Goal: Task Accomplishment & Management: Use online tool/utility

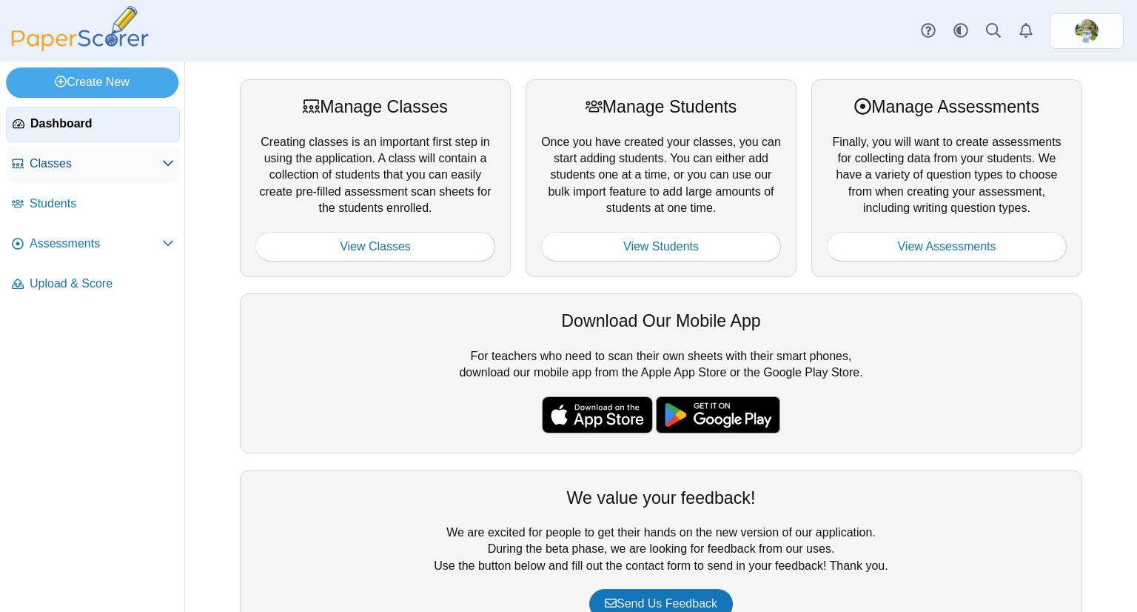
click at [122, 150] on link "Classes" at bounding box center [93, 165] width 174 height 36
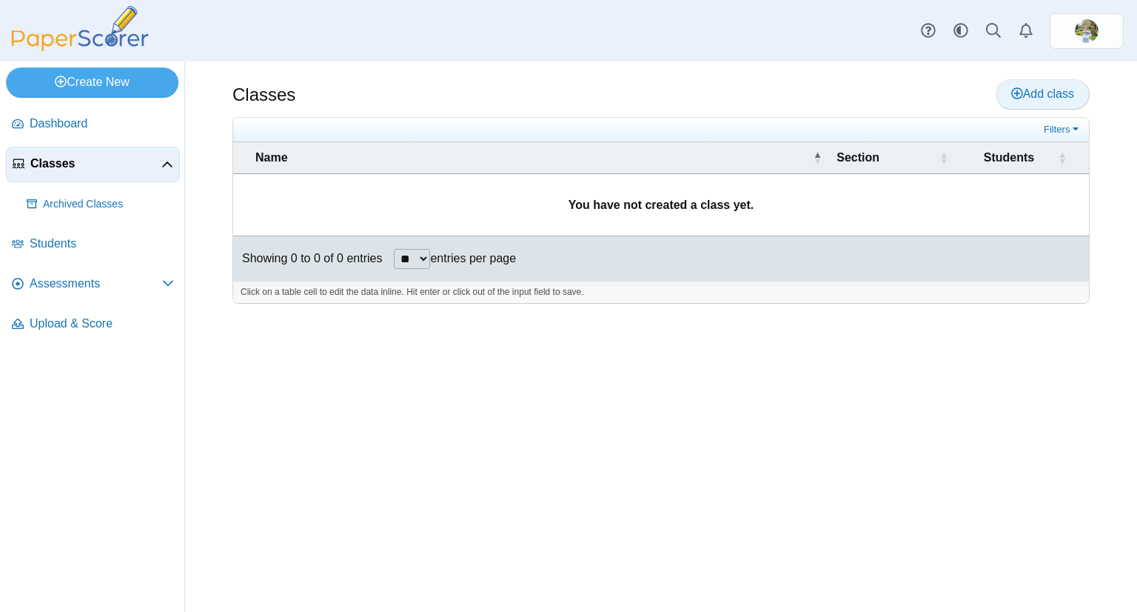
click at [1014, 96] on icon at bounding box center [1017, 93] width 12 height 12
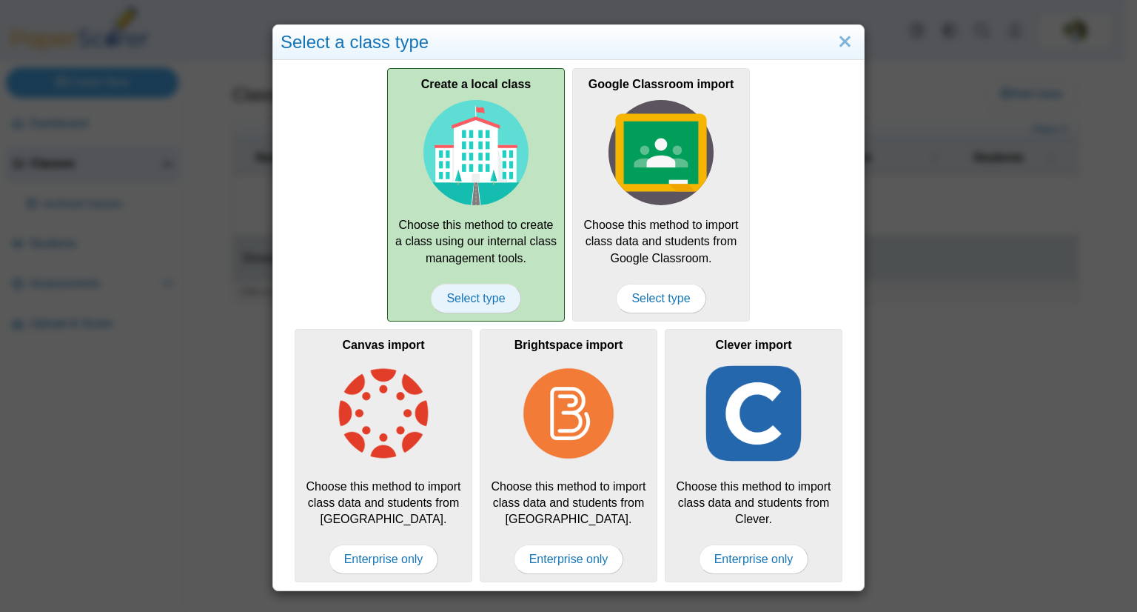
click at [462, 284] on span "Select type" at bounding box center [476, 299] width 90 height 30
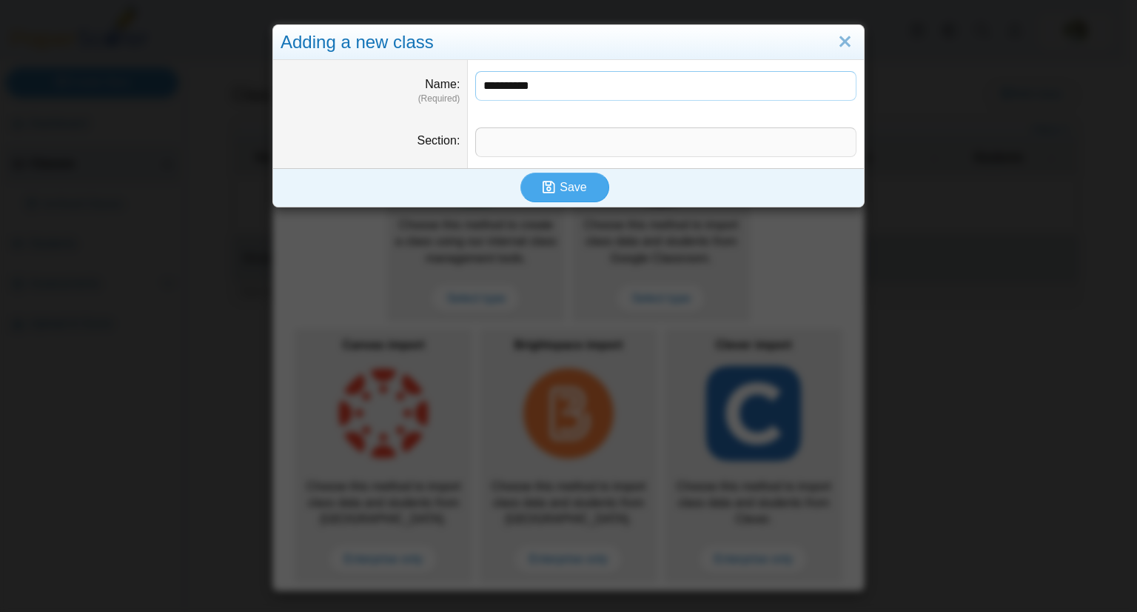
type input "**********"
click at [513, 132] on input "Section" at bounding box center [665, 142] width 381 height 30
type input "********"
click at [560, 187] on span "Save" at bounding box center [573, 187] width 27 height 13
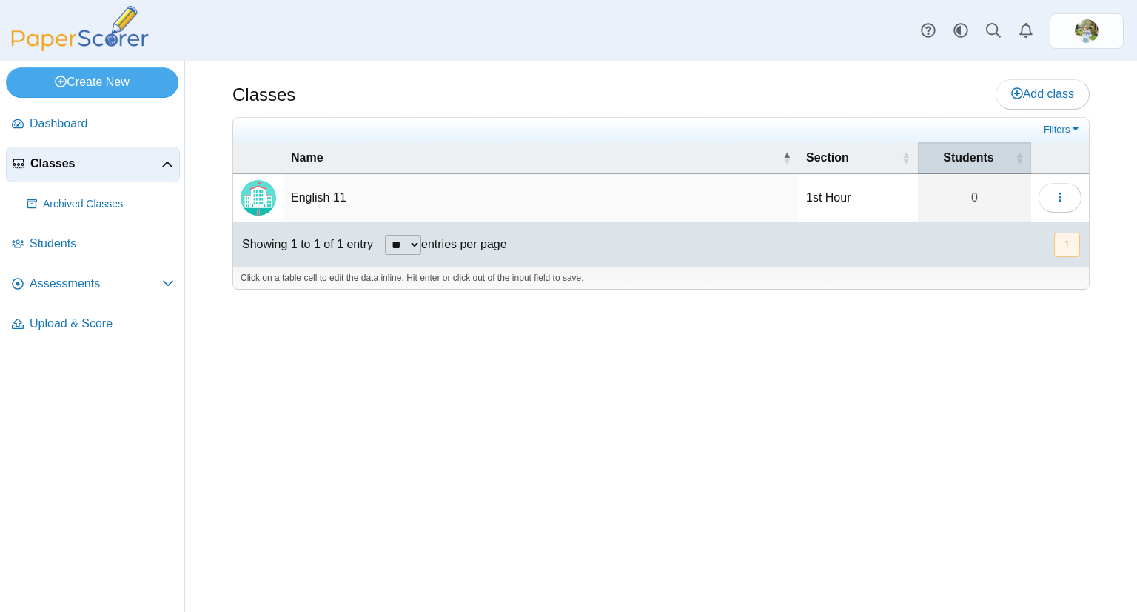
click at [988, 144] on th "Students" at bounding box center [974, 158] width 113 height 32
click at [1063, 195] on icon "button" at bounding box center [1060, 197] width 12 height 12
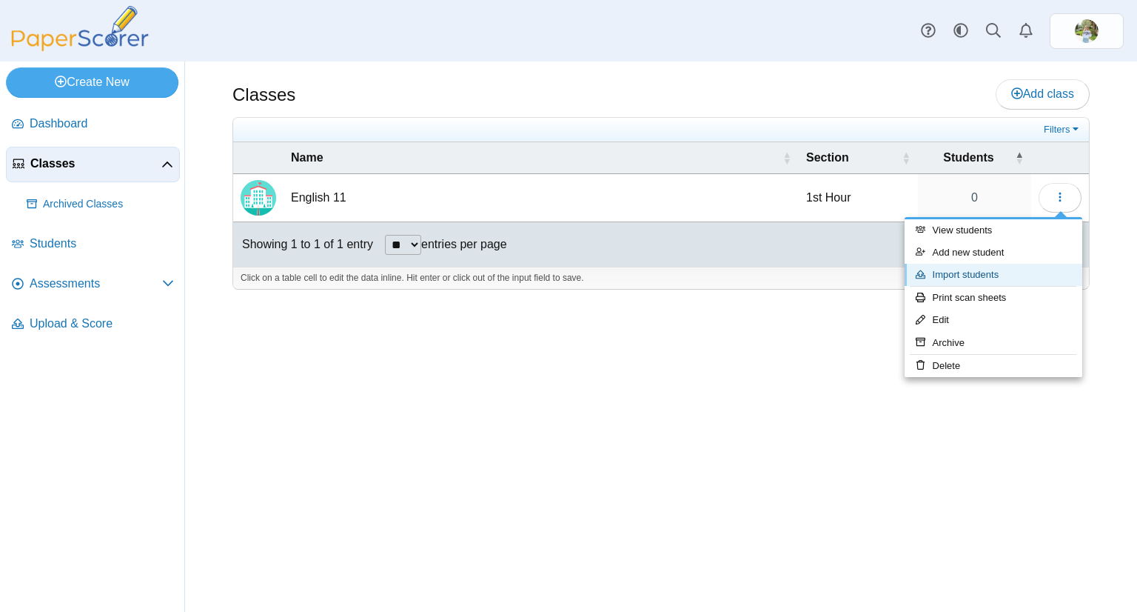
click at [1004, 272] on link "Import students" at bounding box center [994, 275] width 178 height 22
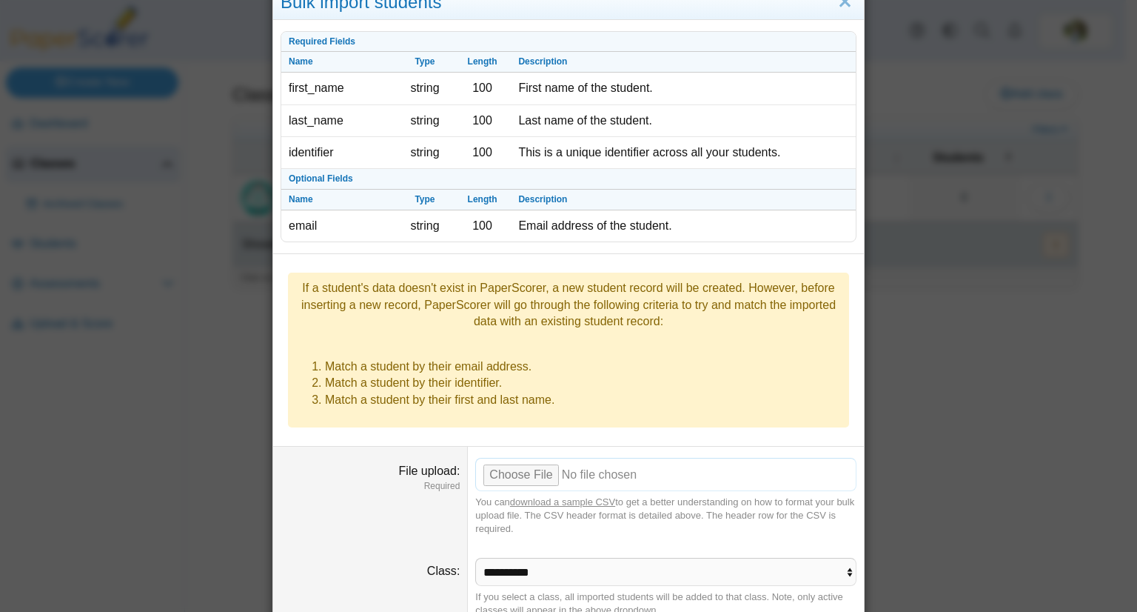
scroll to position [41, 0]
click at [521, 457] on input "File upload" at bounding box center [665, 473] width 381 height 33
click at [551, 495] on link "download a sample CSV" at bounding box center [562, 500] width 105 height 11
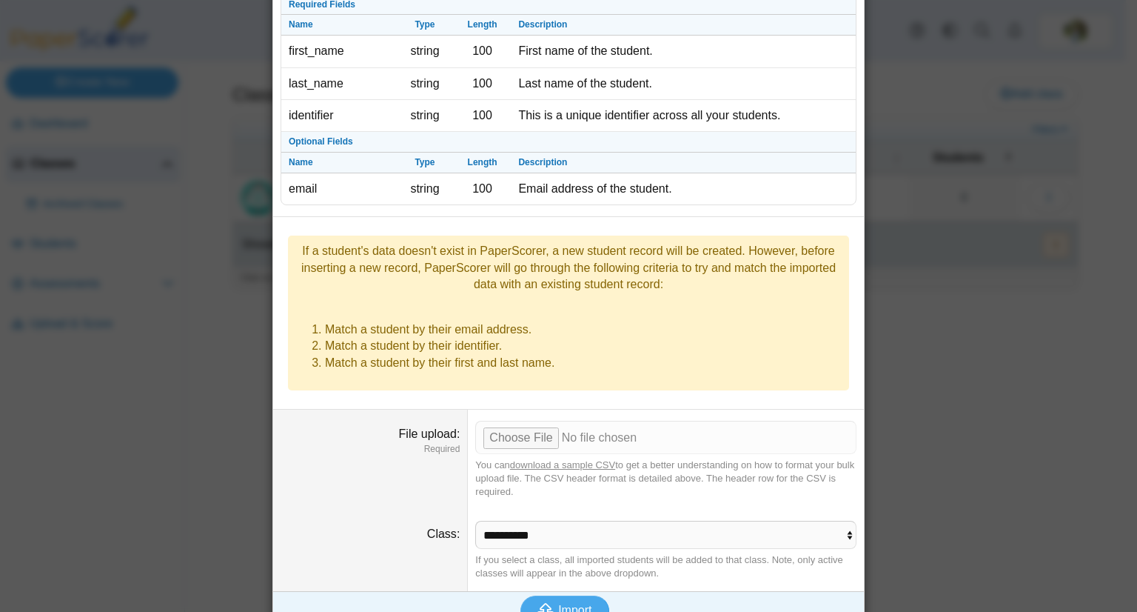
scroll to position [0, 0]
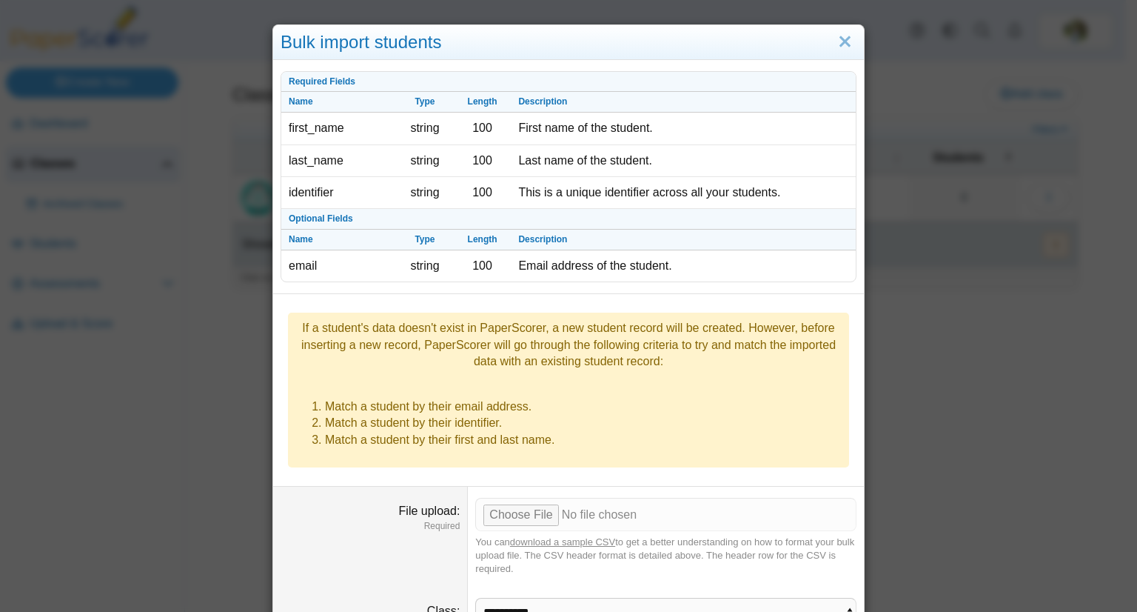
click at [561, 536] on link "download a sample CSV" at bounding box center [562, 541] width 105 height 11
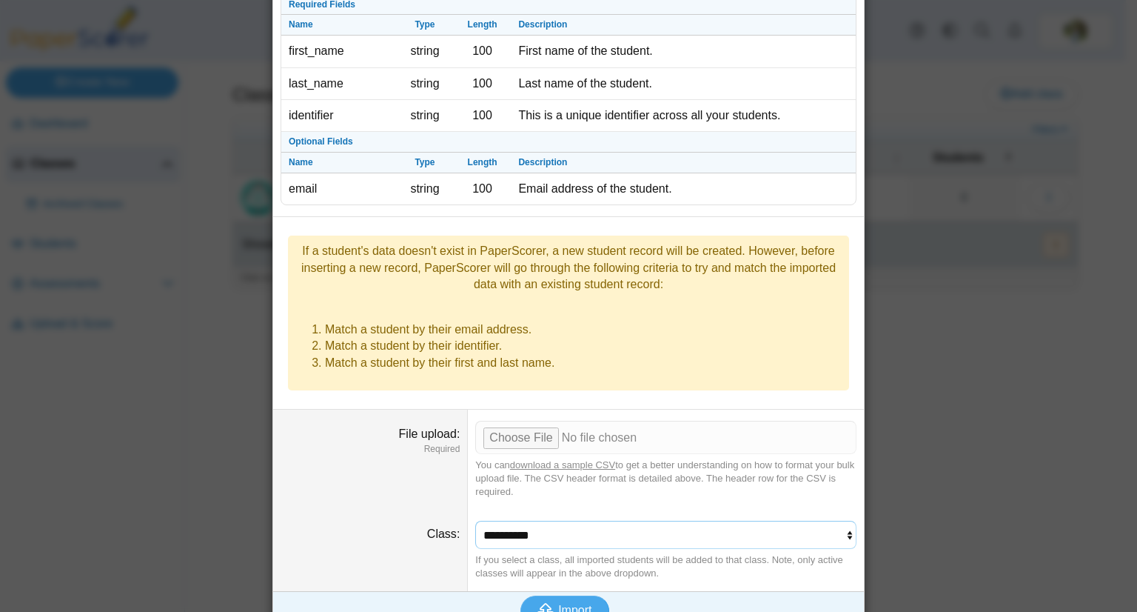
click at [557, 521] on select "**********" at bounding box center [665, 535] width 381 height 28
click at [561, 521] on select "**********" at bounding box center [665, 535] width 381 height 28
click at [558, 603] on span "Import" at bounding box center [574, 609] width 33 height 13
click at [507, 421] on input "File upload" at bounding box center [665, 437] width 381 height 33
click at [503, 421] on input "File upload" at bounding box center [665, 437] width 381 height 33
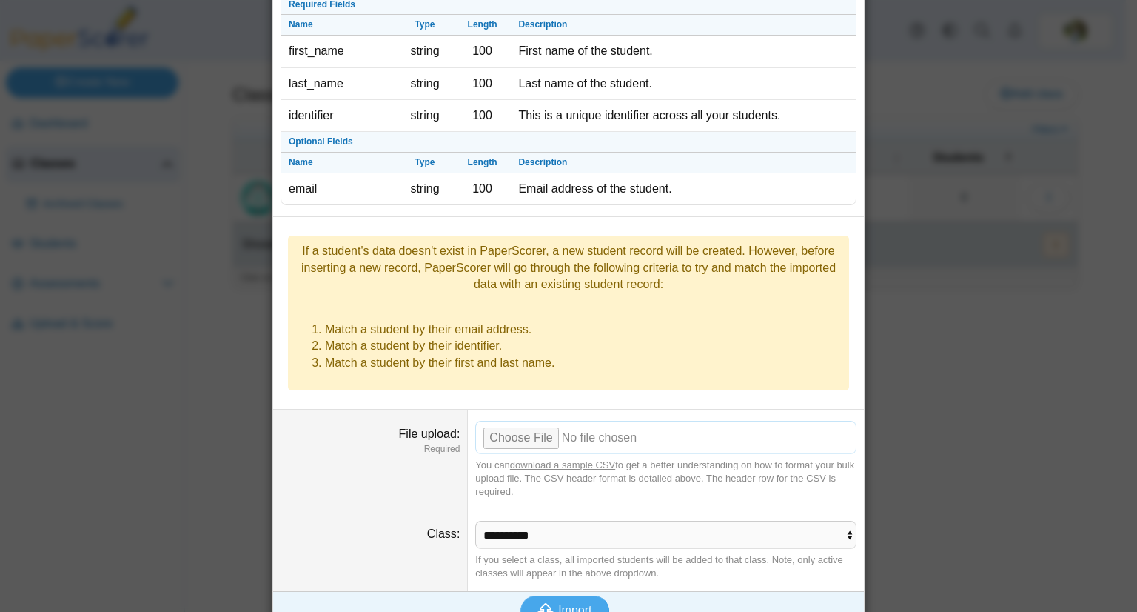
type input "**********"
click at [558, 603] on span "Import" at bounding box center [574, 609] width 33 height 13
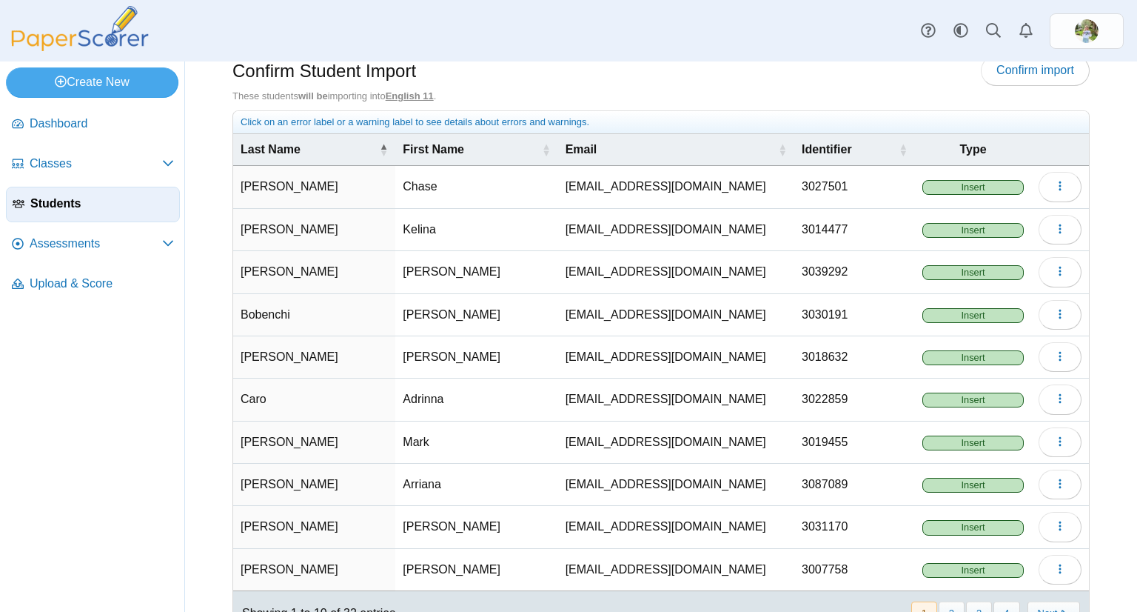
scroll to position [78, 0]
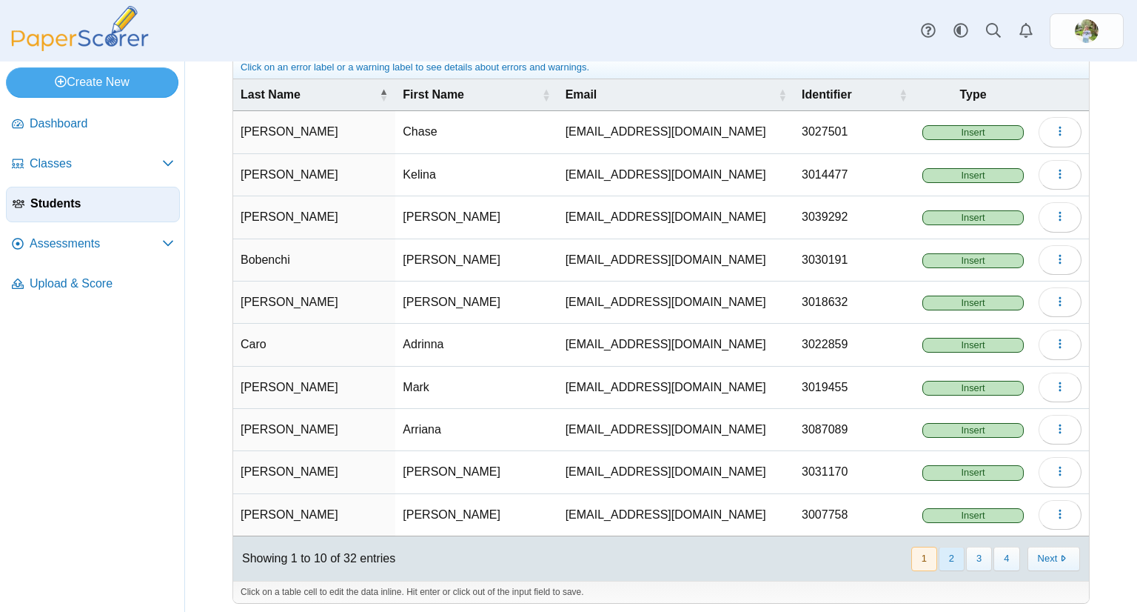
click at [939, 550] on button "2" at bounding box center [952, 558] width 26 height 24
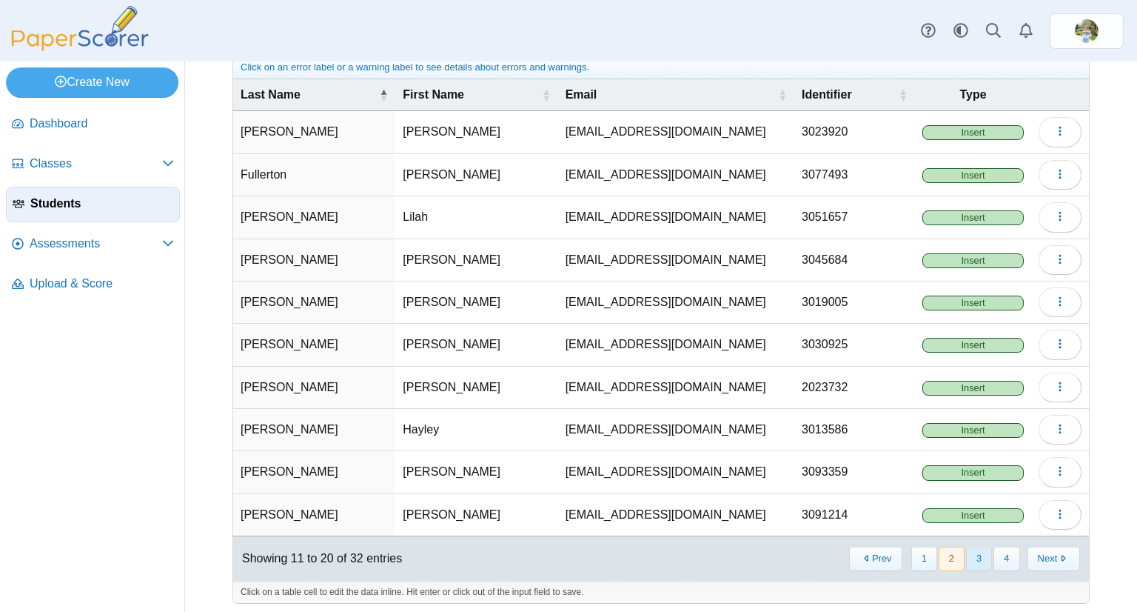
click at [966, 555] on button "3" at bounding box center [979, 558] width 26 height 24
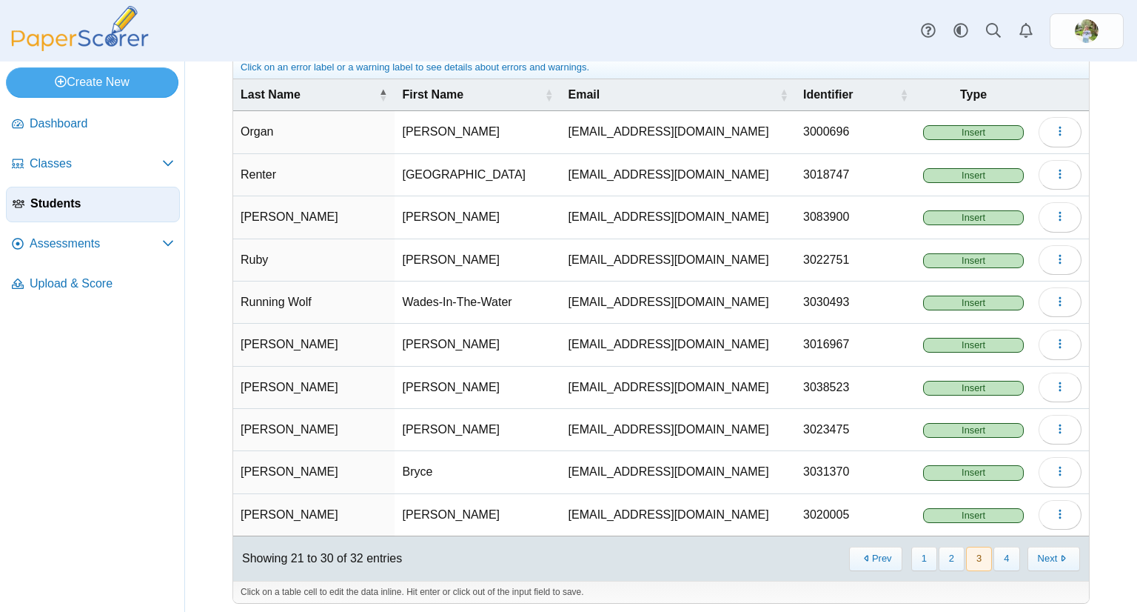
click at [1010, 551] on nav "« Prev 1 2 3 4 Next »" at bounding box center [964, 558] width 233 height 24
click at [1004, 552] on button "4" at bounding box center [1007, 558] width 26 height 24
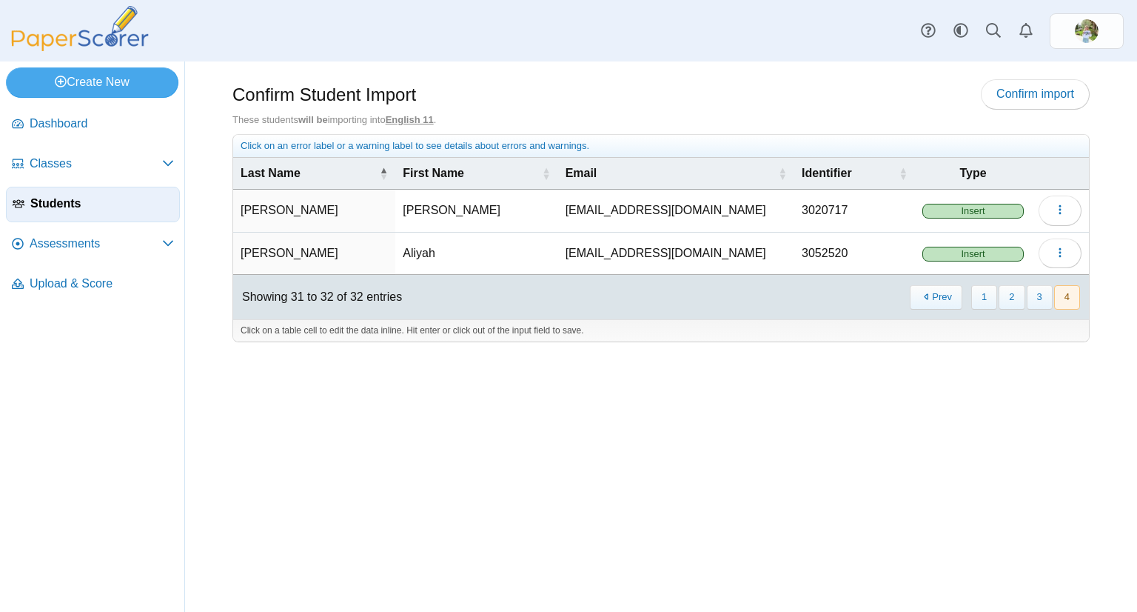
scroll to position [0, 0]
click at [110, 199] on span "Students" at bounding box center [101, 203] width 143 height 16
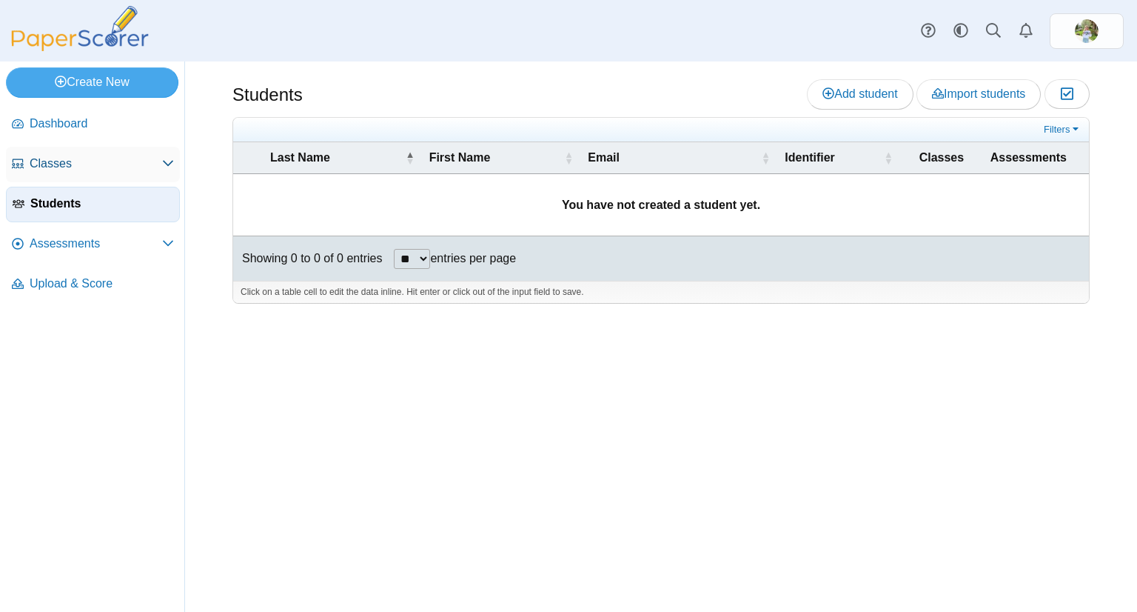
click at [113, 158] on span "Classes" at bounding box center [96, 163] width 133 height 16
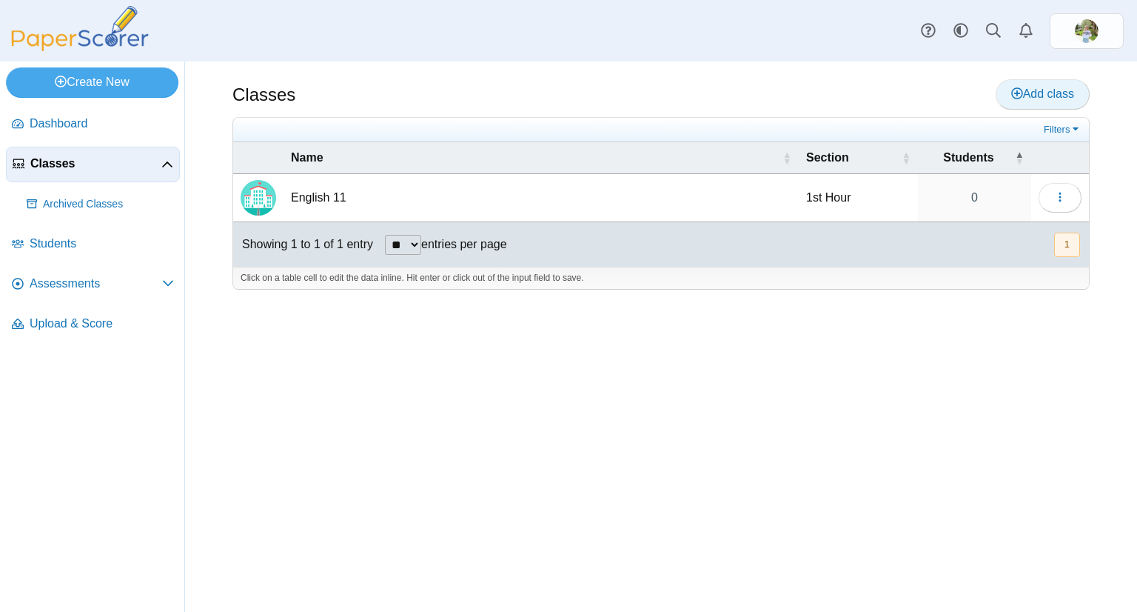
click at [1023, 90] on span "Add class" at bounding box center [1042, 93] width 63 height 13
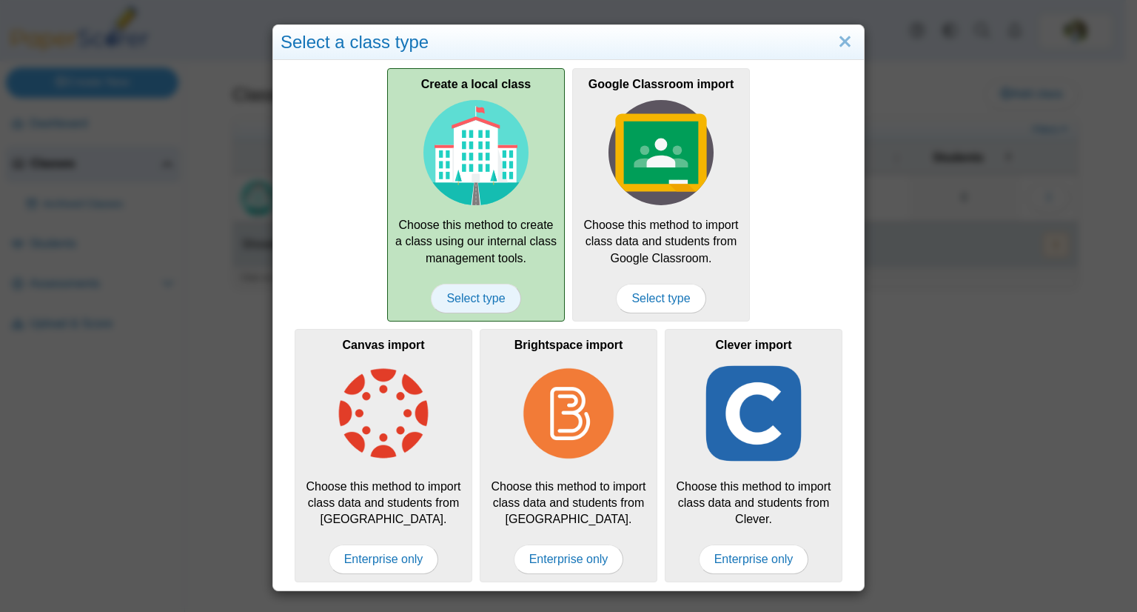
click at [498, 301] on span "Select type" at bounding box center [476, 299] width 90 height 30
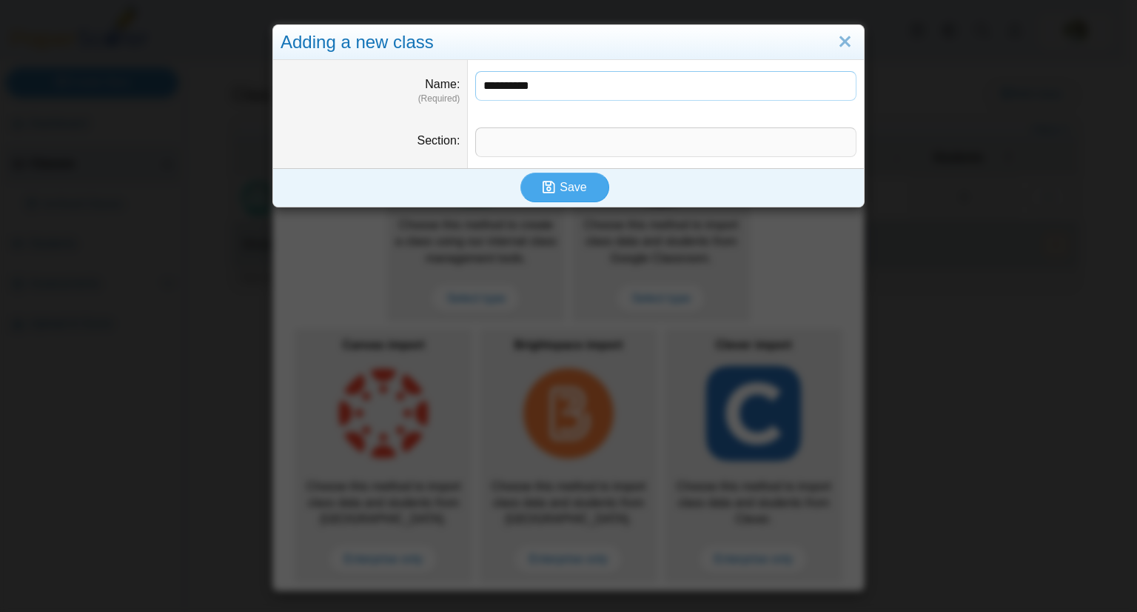
type input "**********"
click at [523, 133] on input "Section" at bounding box center [665, 142] width 381 height 30
type input "********"
click at [540, 199] on button "Save" at bounding box center [565, 188] width 89 height 30
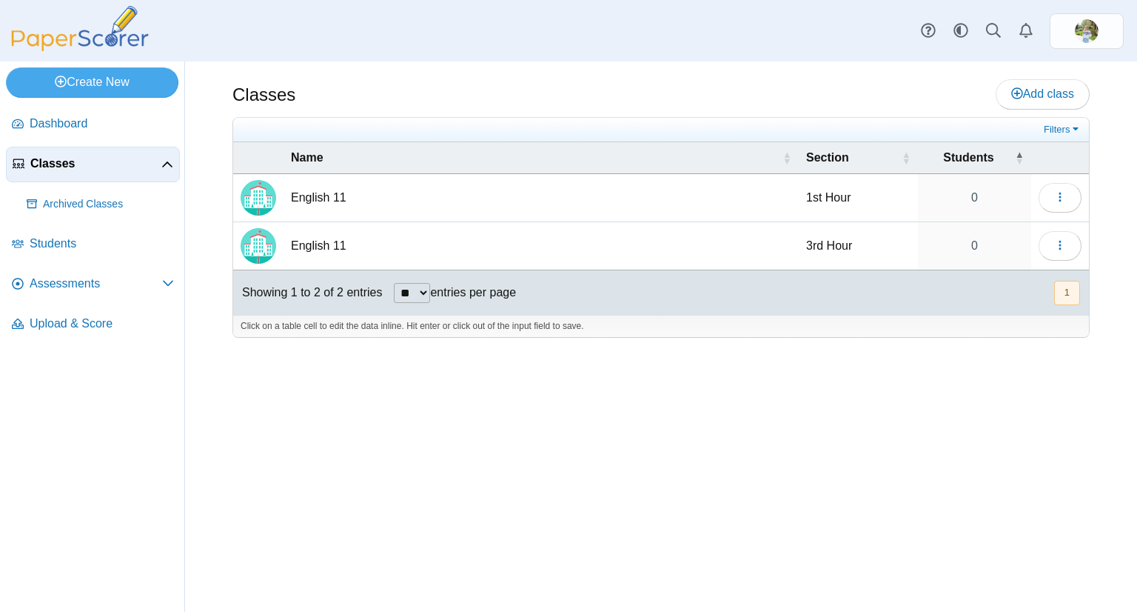
click at [312, 241] on td "English 11" at bounding box center [541, 246] width 515 height 48
click at [971, 209] on link "0" at bounding box center [974, 197] width 113 height 47
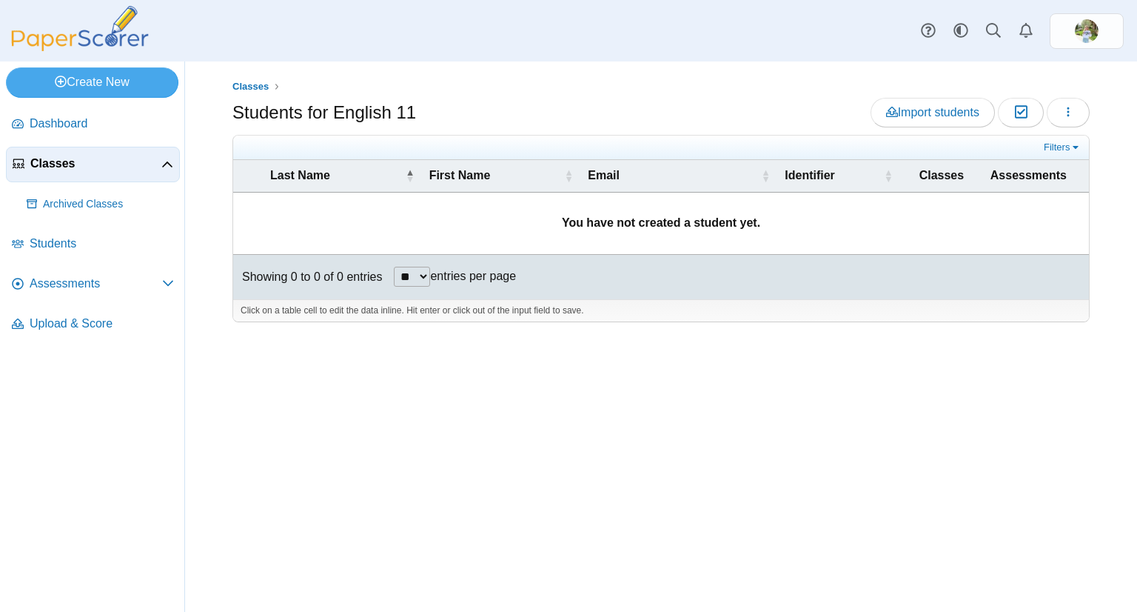
click at [123, 147] on link "Classes" at bounding box center [93, 165] width 174 height 36
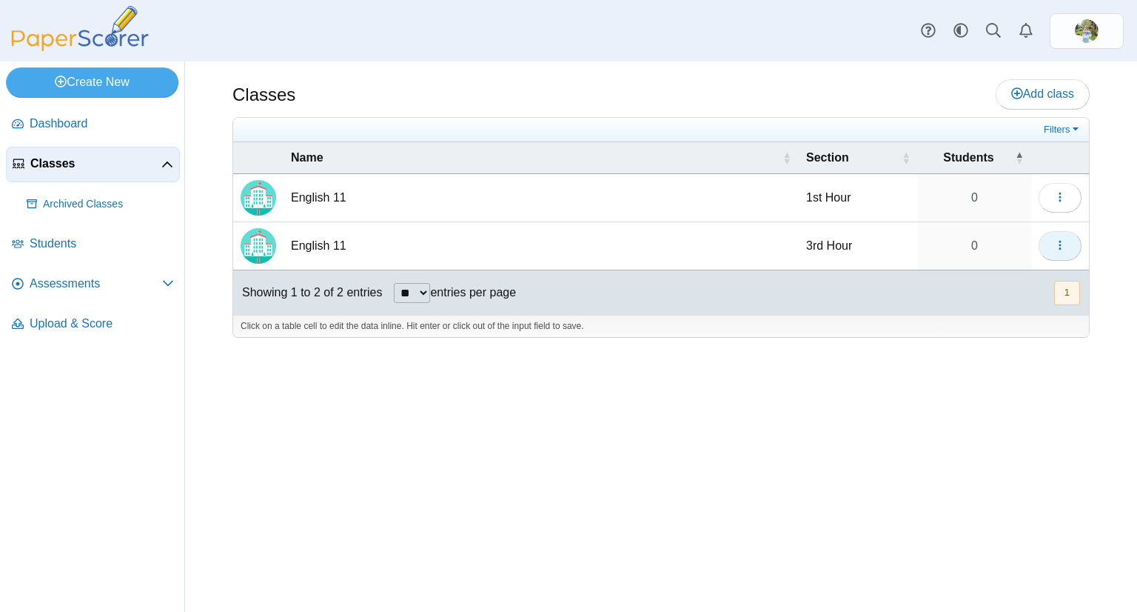
click at [1048, 233] on button "button" at bounding box center [1060, 246] width 43 height 30
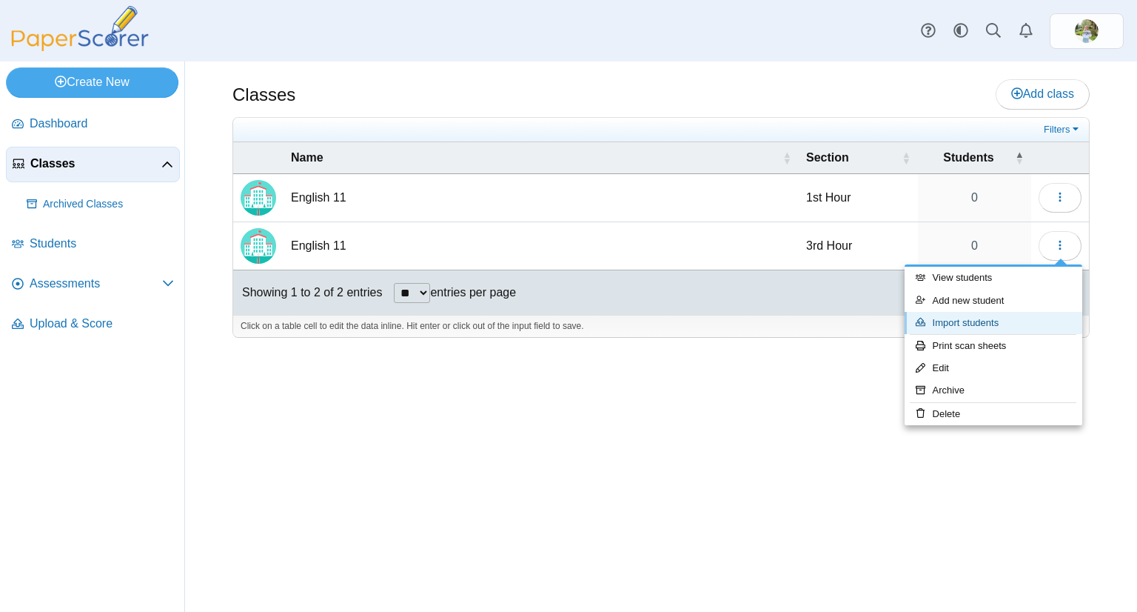
click at [1001, 324] on link "Import students" at bounding box center [994, 323] width 178 height 22
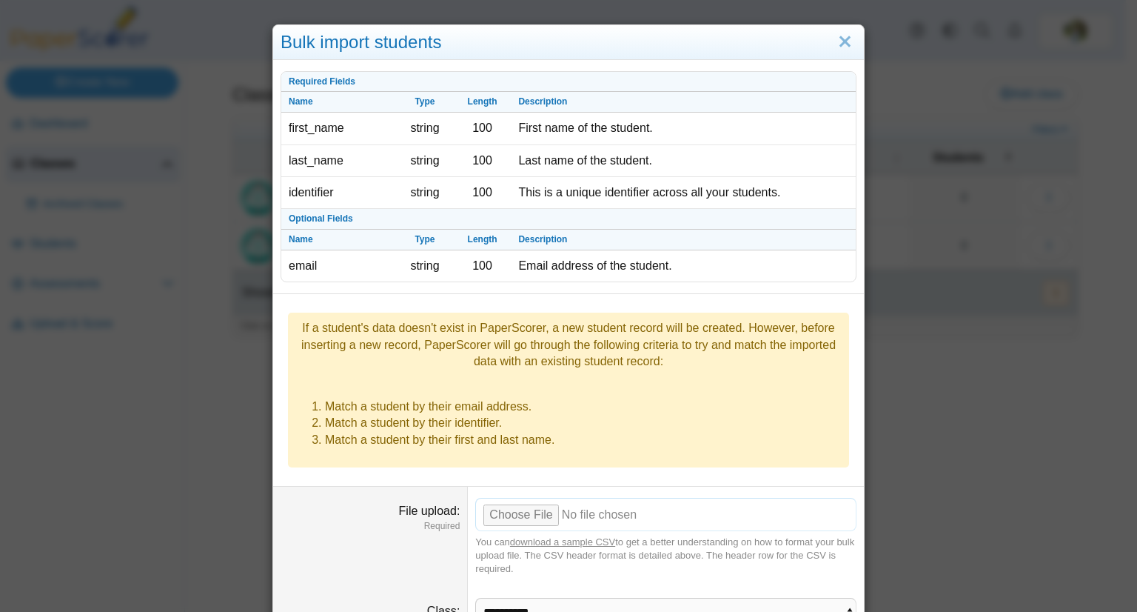
scroll to position [77, 0]
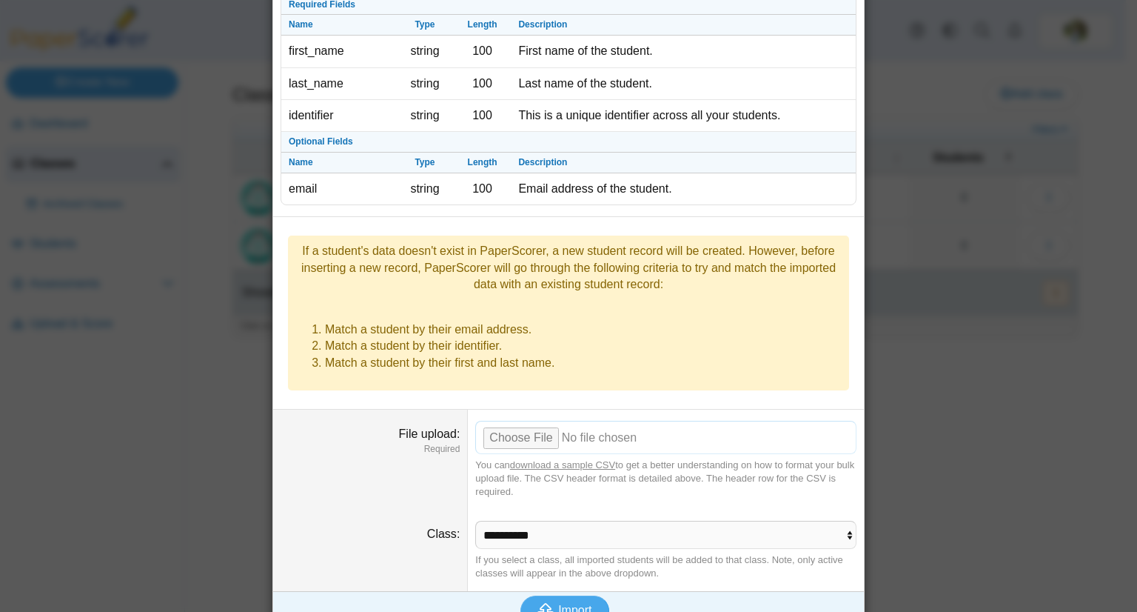
click at [526, 421] on input "File upload" at bounding box center [665, 437] width 381 height 33
type input "**********"
click at [546, 603] on use "submit" at bounding box center [546, 610] width 16 height 14
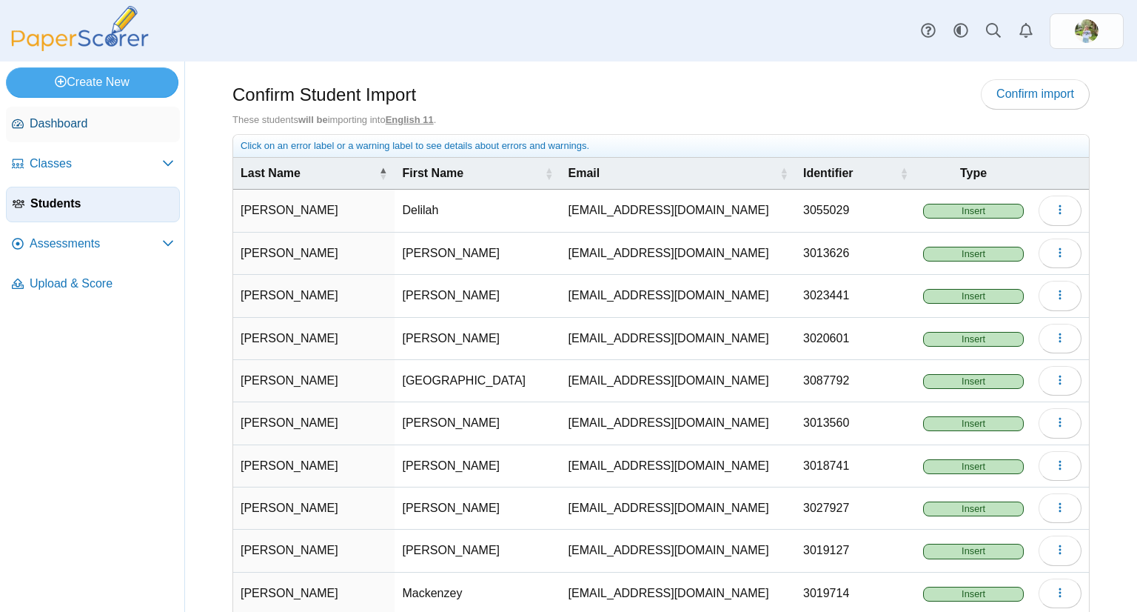
click at [81, 127] on span "Dashboard" at bounding box center [102, 124] width 144 height 16
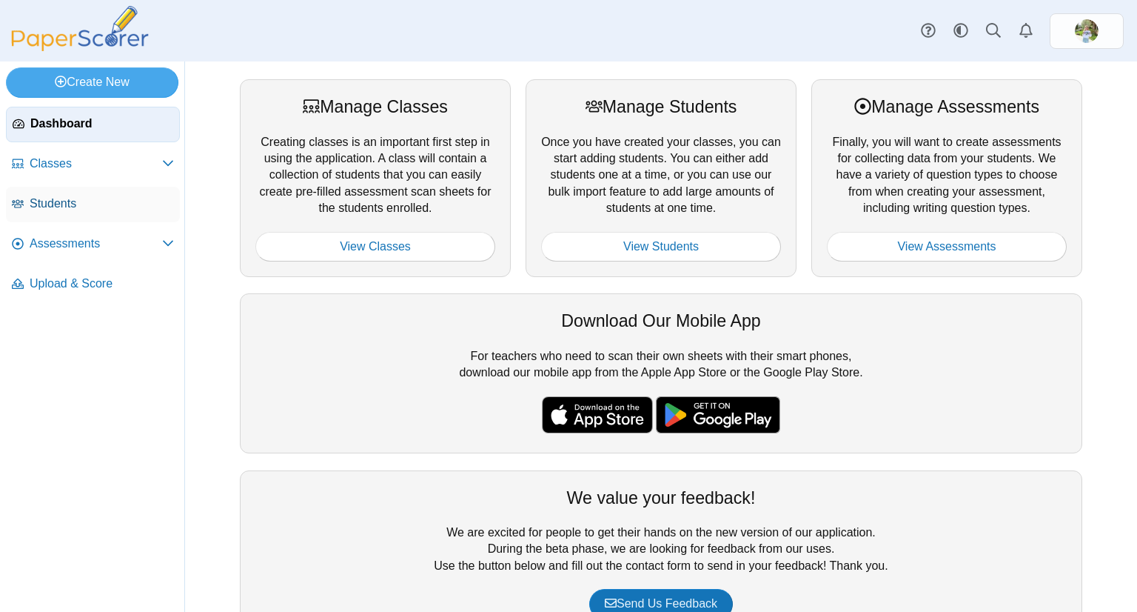
click at [81, 195] on span "Students" at bounding box center [102, 203] width 144 height 16
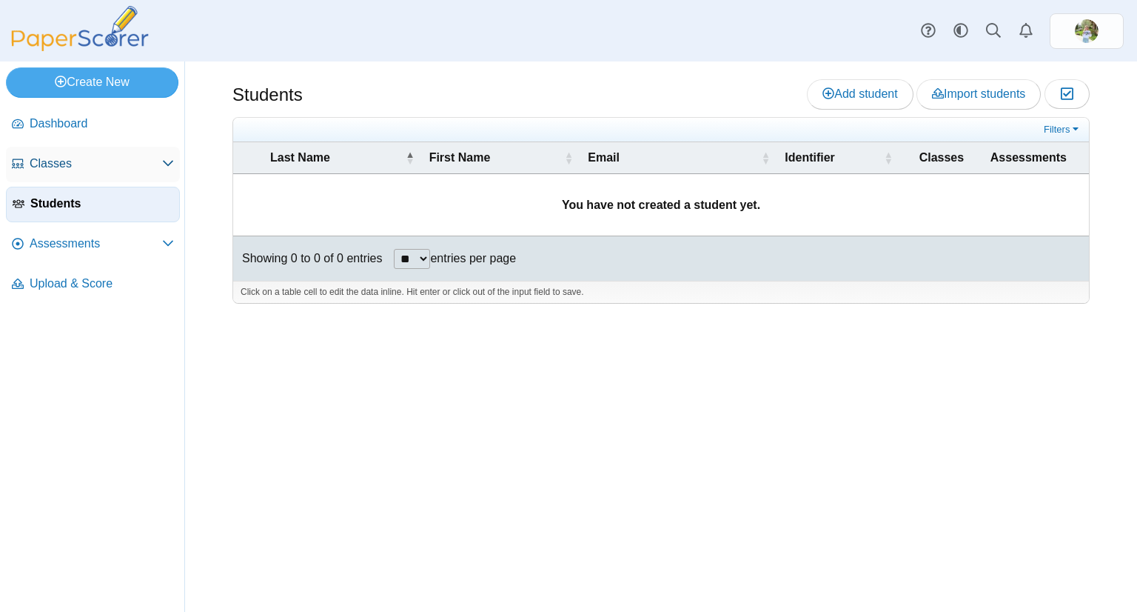
click at [83, 170] on span "Classes" at bounding box center [96, 163] width 133 height 16
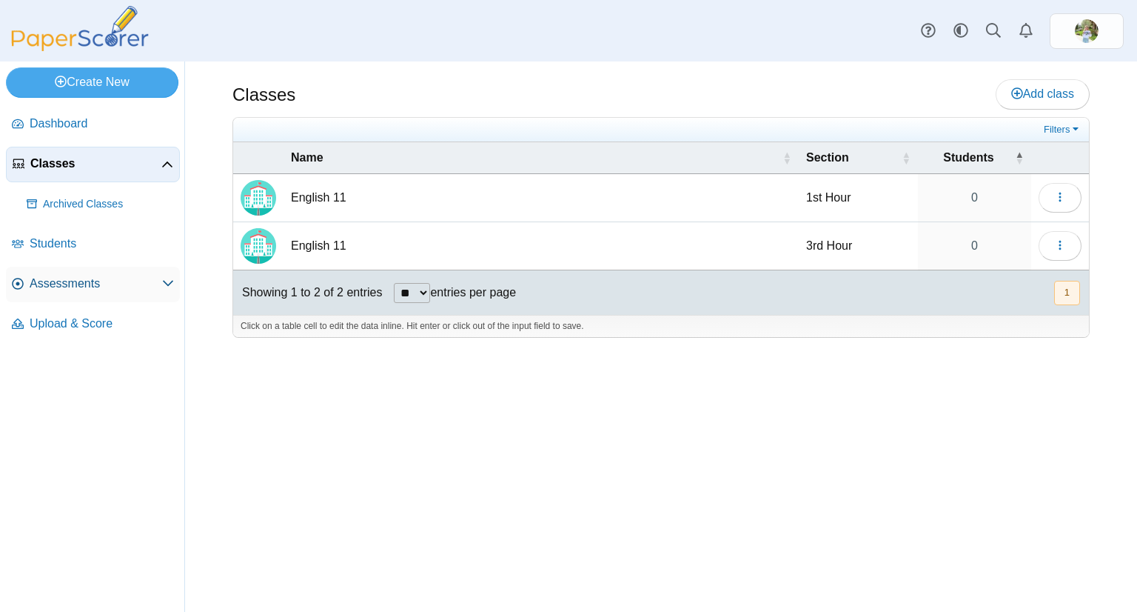
click at [111, 288] on span "Assessments" at bounding box center [96, 283] width 133 height 16
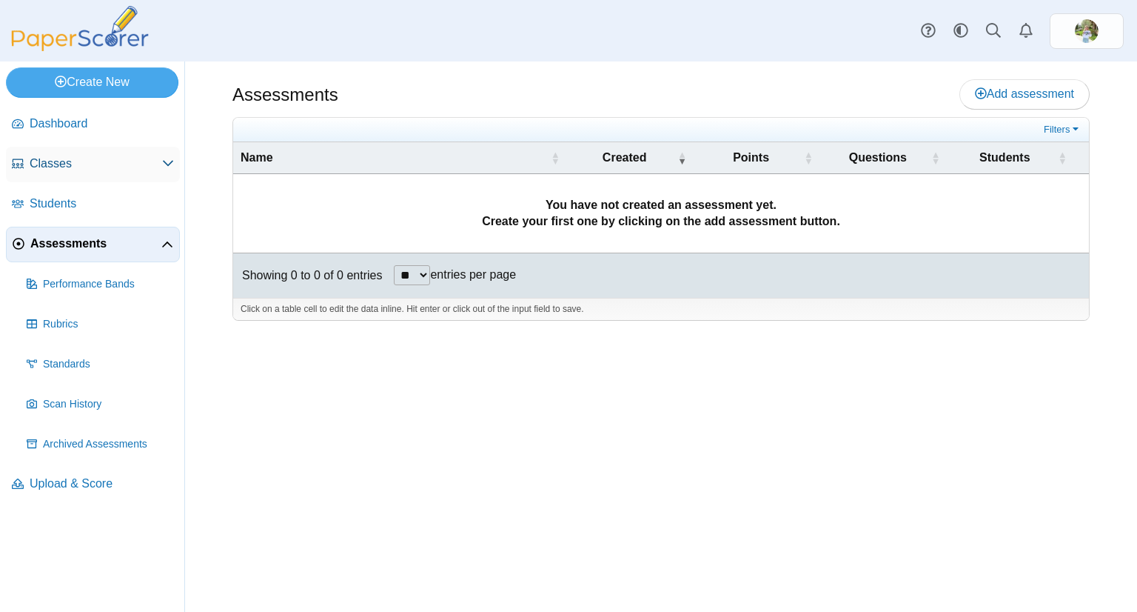
click at [116, 173] on link "Classes" at bounding box center [93, 165] width 174 height 36
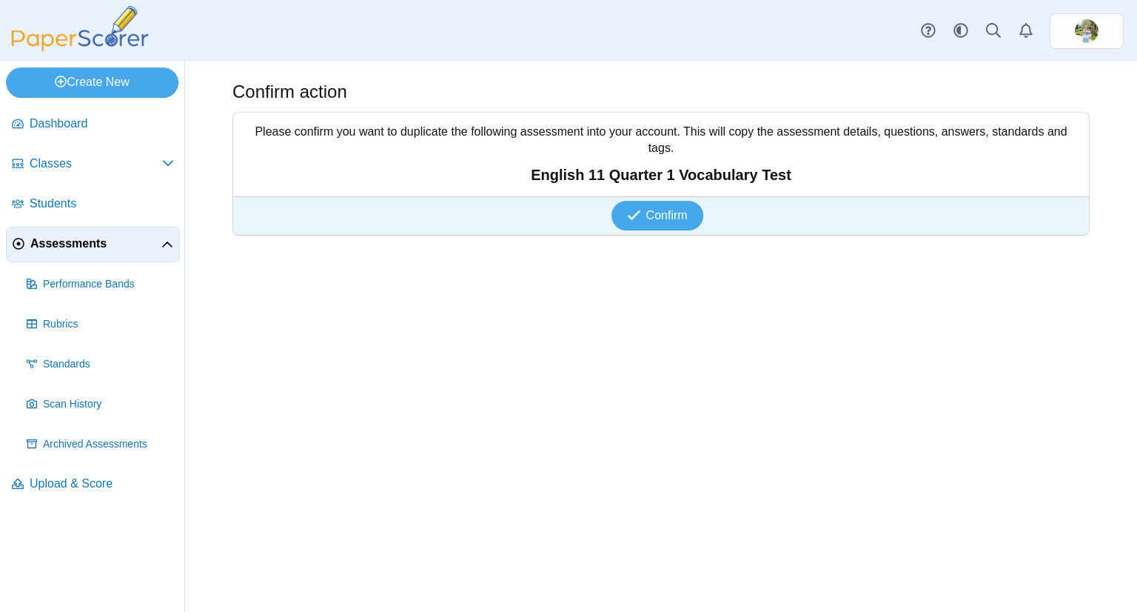
click at [653, 215] on div "Confirm" at bounding box center [657, 215] width 849 height 39
click at [652, 207] on button "Confirm" at bounding box center [657, 216] width 91 height 30
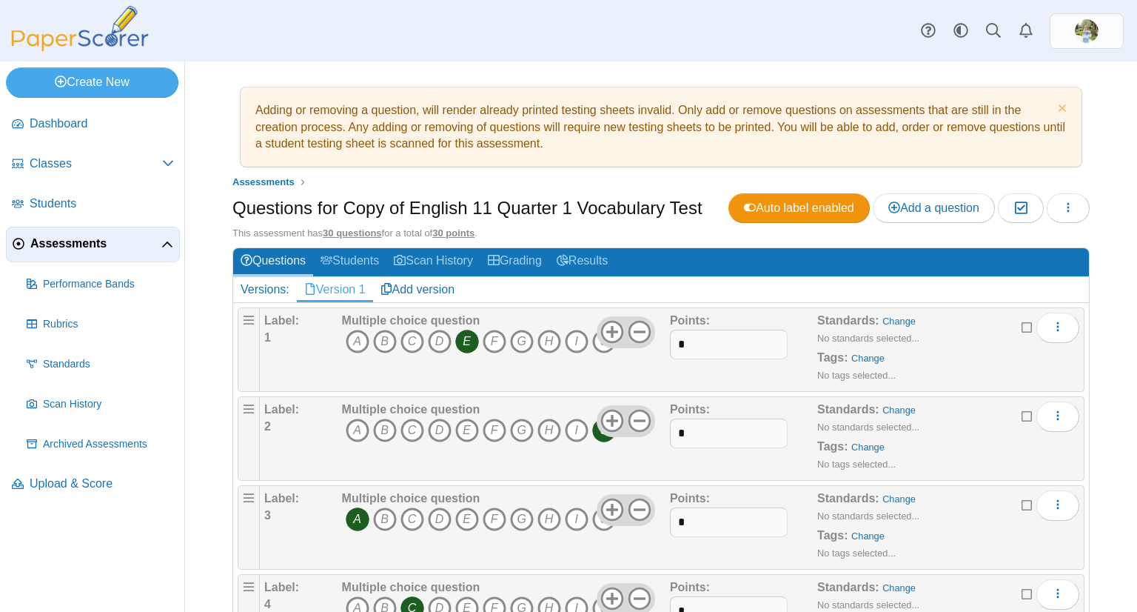
click at [160, 241] on span "Assessments" at bounding box center [95, 243] width 131 height 16
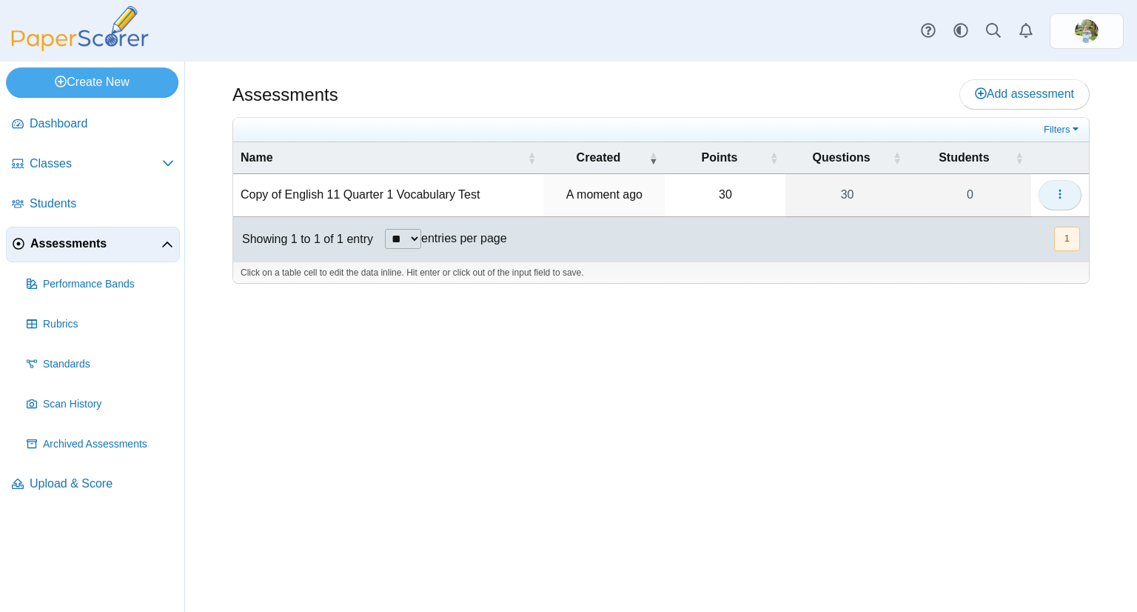
click at [1060, 188] on icon "button" at bounding box center [1060, 194] width 12 height 12
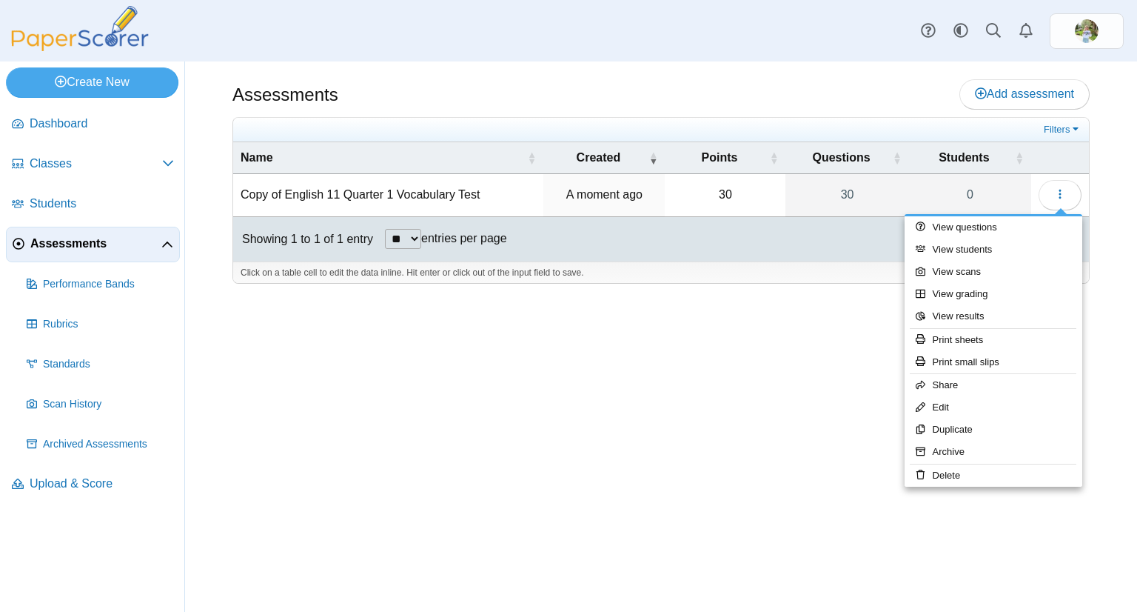
click at [800, 392] on div "Assessments Add assessment 30 0" at bounding box center [661, 336] width 952 height 550
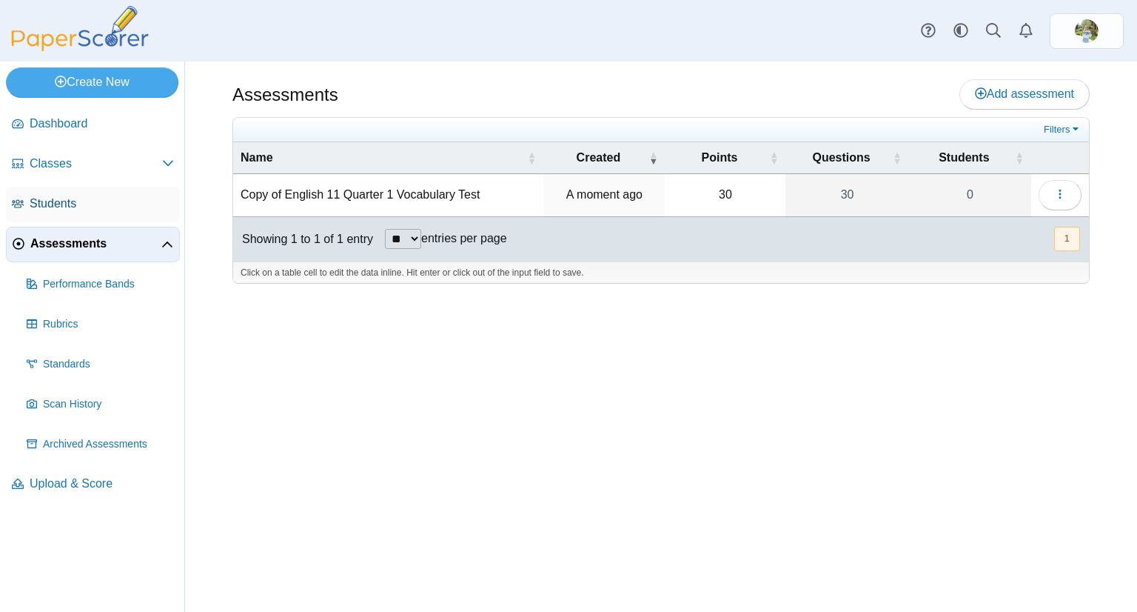
click at [125, 195] on span "Students" at bounding box center [102, 203] width 144 height 16
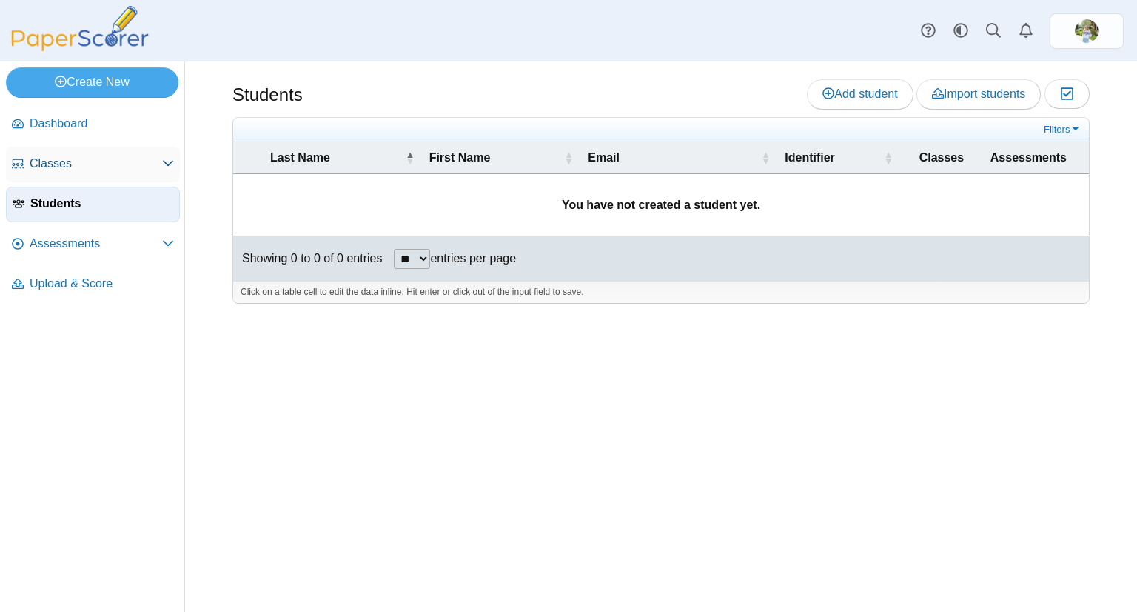
click at [95, 170] on span "Classes" at bounding box center [96, 163] width 133 height 16
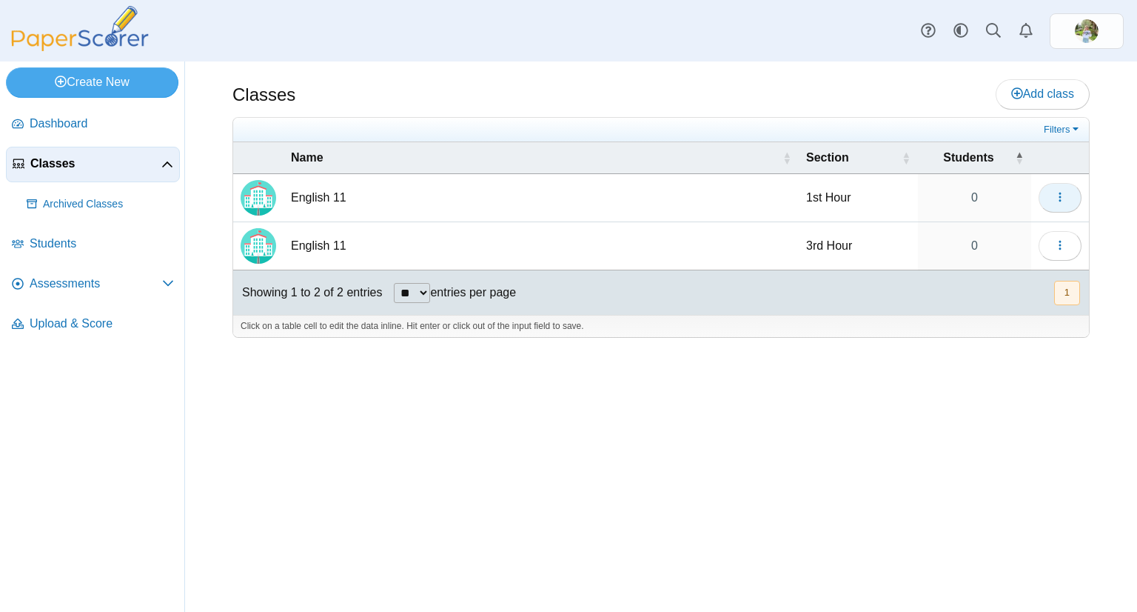
click at [1054, 201] on icon "button" at bounding box center [1060, 197] width 12 height 12
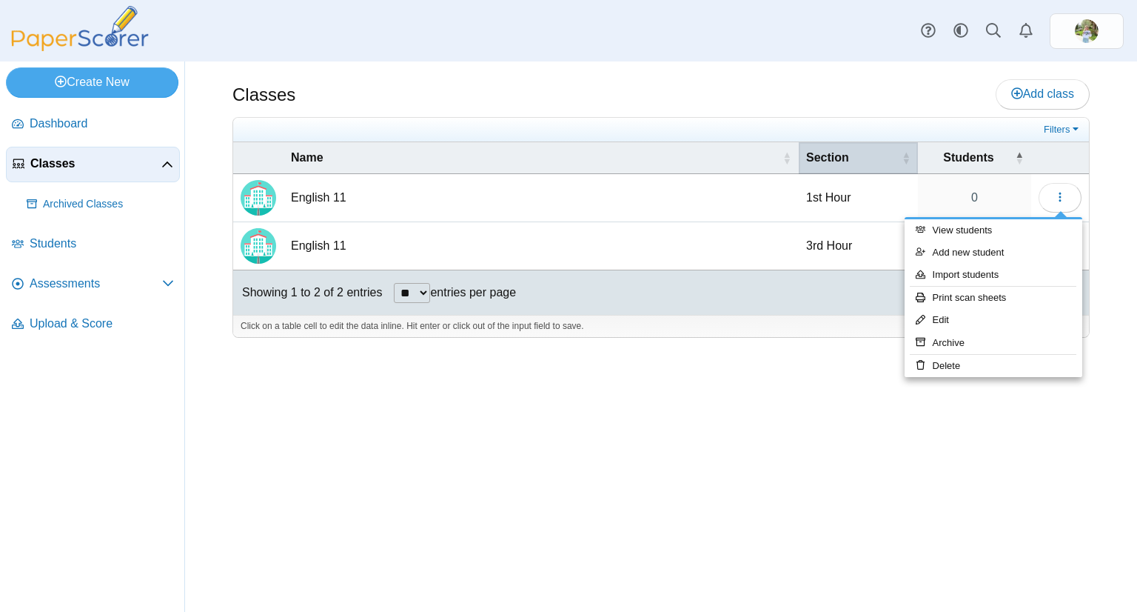
click at [824, 151] on span "Section" at bounding box center [852, 158] width 93 height 16
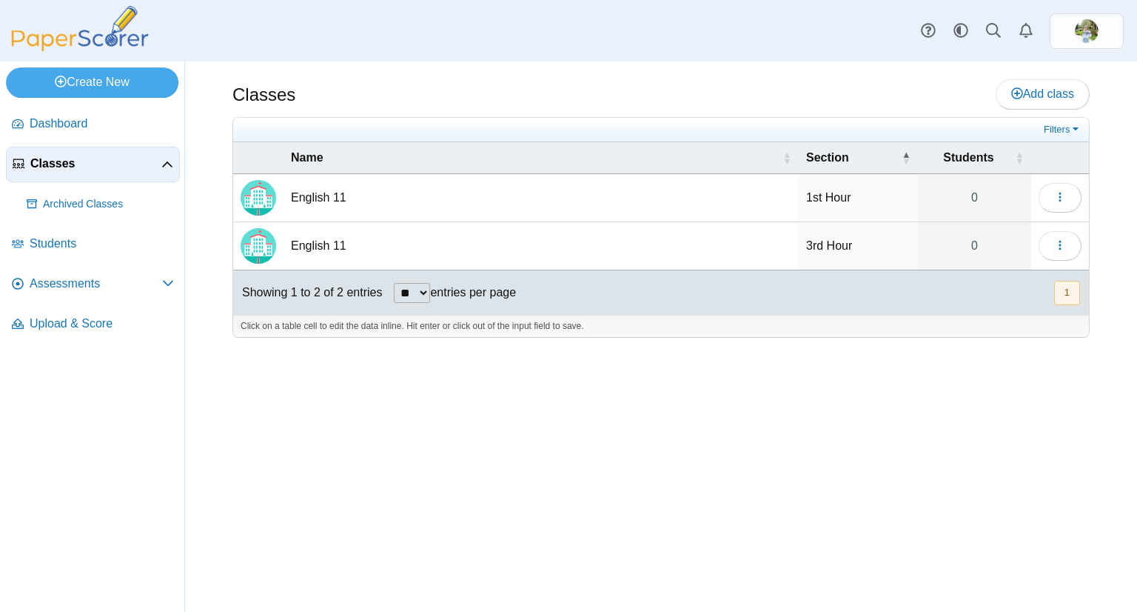
click at [723, 186] on td "English 11" at bounding box center [541, 198] width 515 height 48
click at [262, 203] on img "Locally created class" at bounding box center [259, 198] width 36 height 36
click at [1069, 194] on button "button" at bounding box center [1060, 198] width 43 height 30
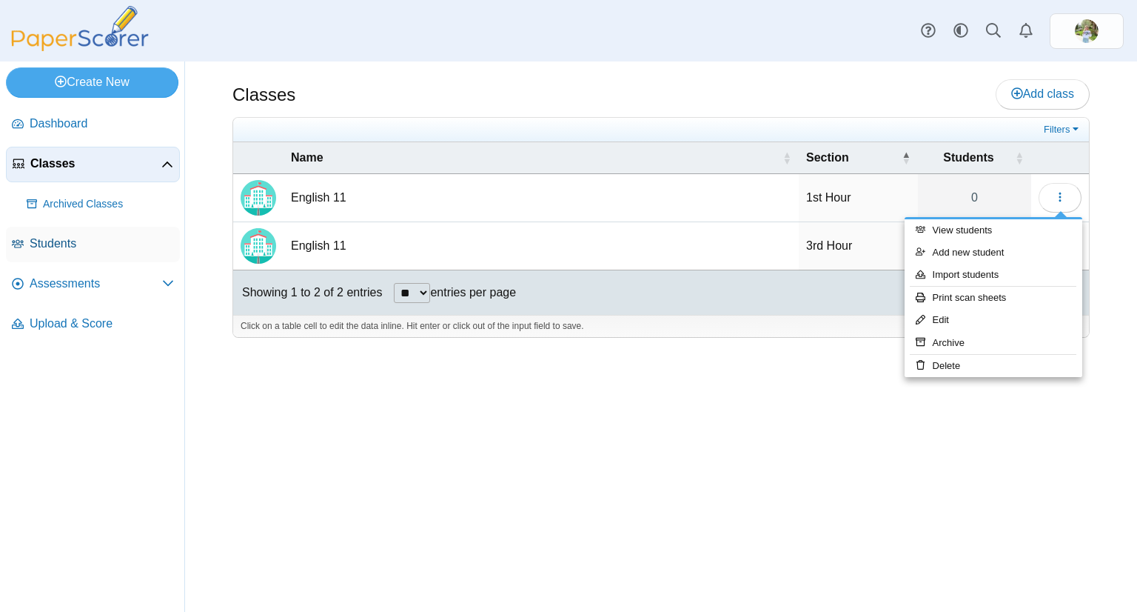
click at [110, 254] on link "Students" at bounding box center [93, 245] width 174 height 36
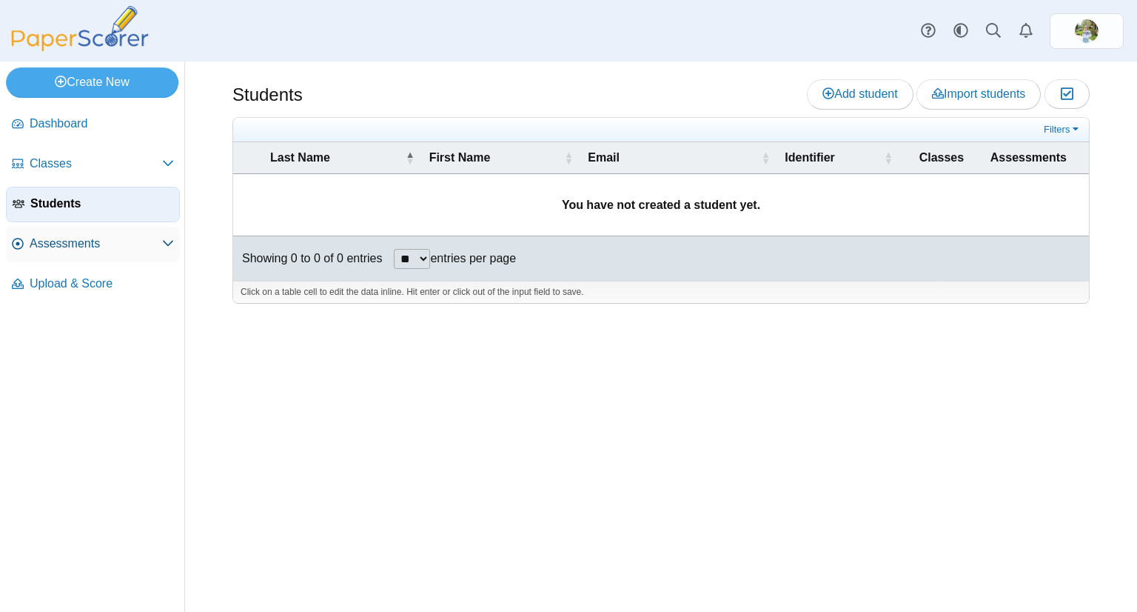
click at [109, 247] on span "Assessments" at bounding box center [96, 243] width 133 height 16
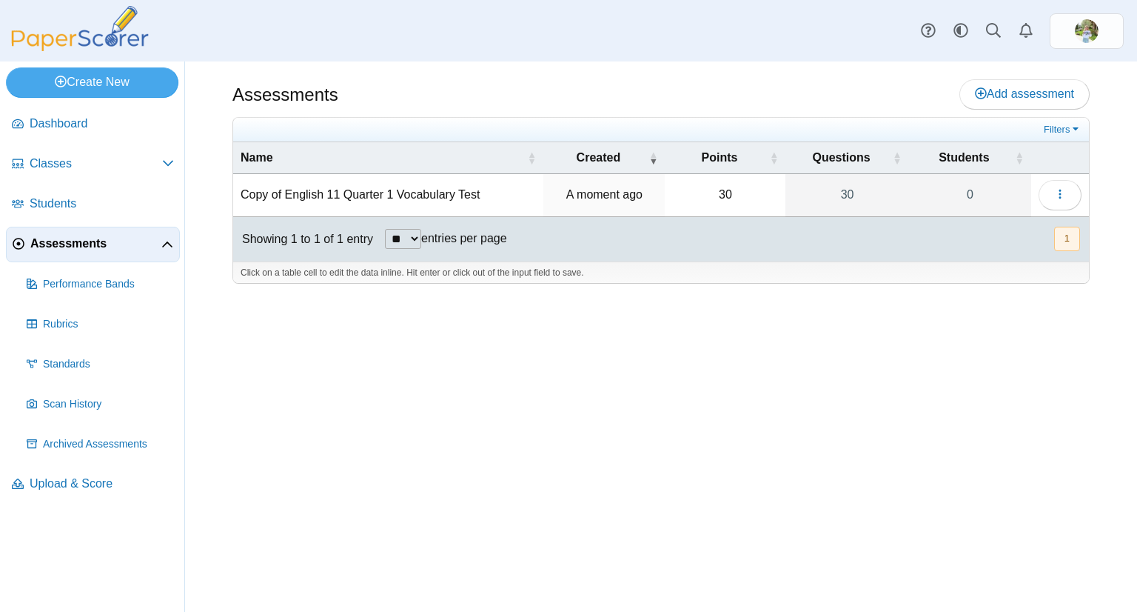
click at [375, 192] on td "Copy of English 11 Quarter 1 Vocabulary Test" at bounding box center [388, 195] width 310 height 42
drag, startPoint x: 293, startPoint y: 197, endPoint x: 238, endPoint y: 190, distance: 55.9
click at [238, 190] on td "**********" at bounding box center [388, 195] width 310 height 42
type input "**********"
click at [961, 291] on div at bounding box center [661, 291] width 857 height 15
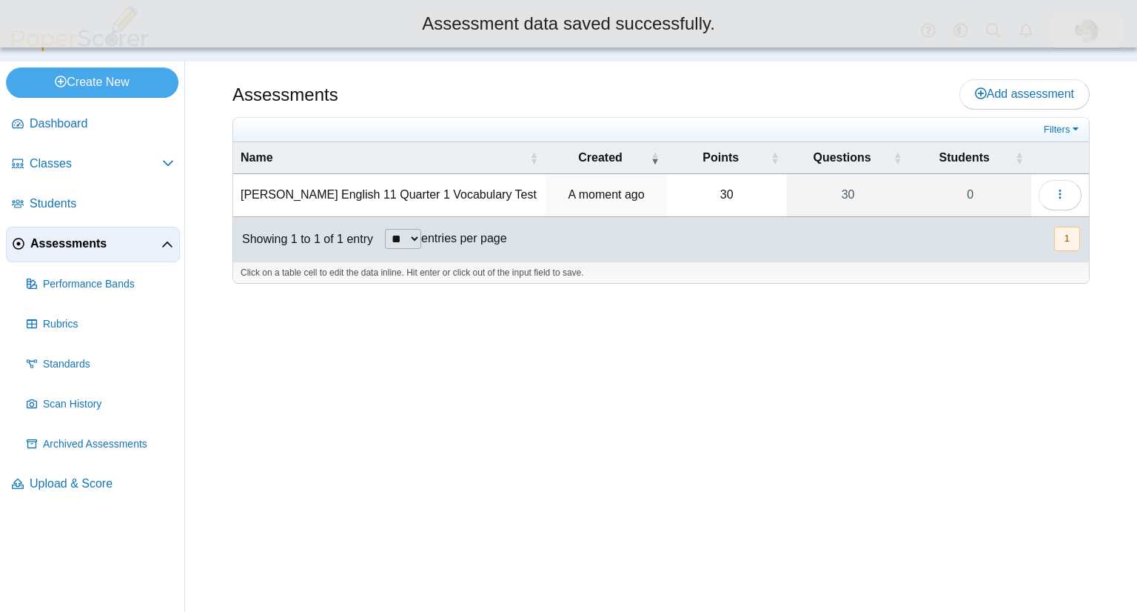
click at [1043, 174] on td "Loading…" at bounding box center [1060, 195] width 58 height 42
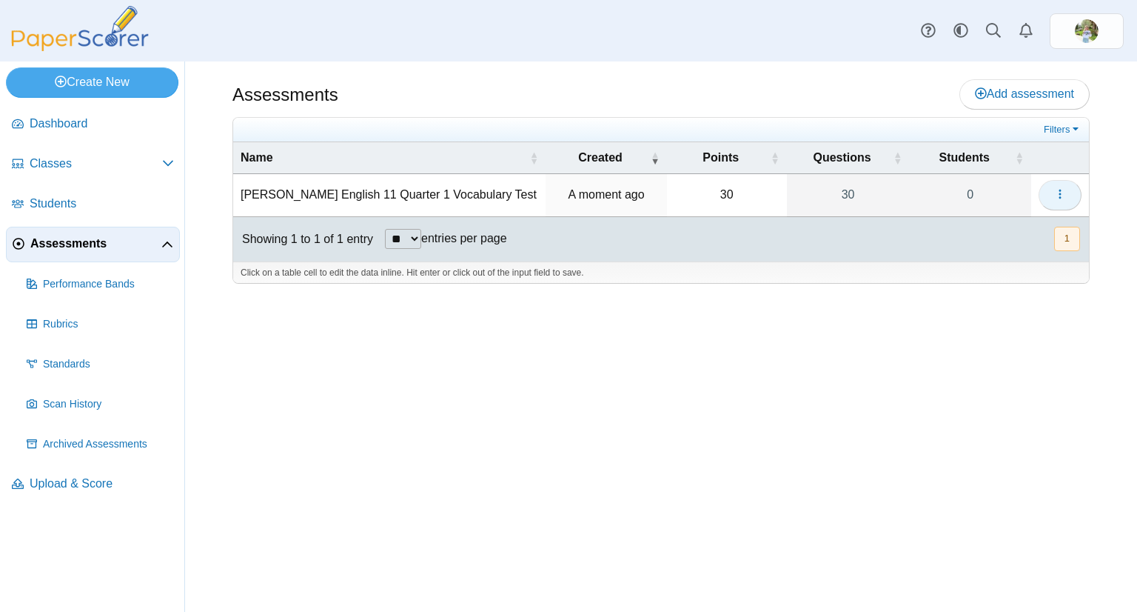
click at [1055, 190] on icon "button" at bounding box center [1060, 194] width 12 height 12
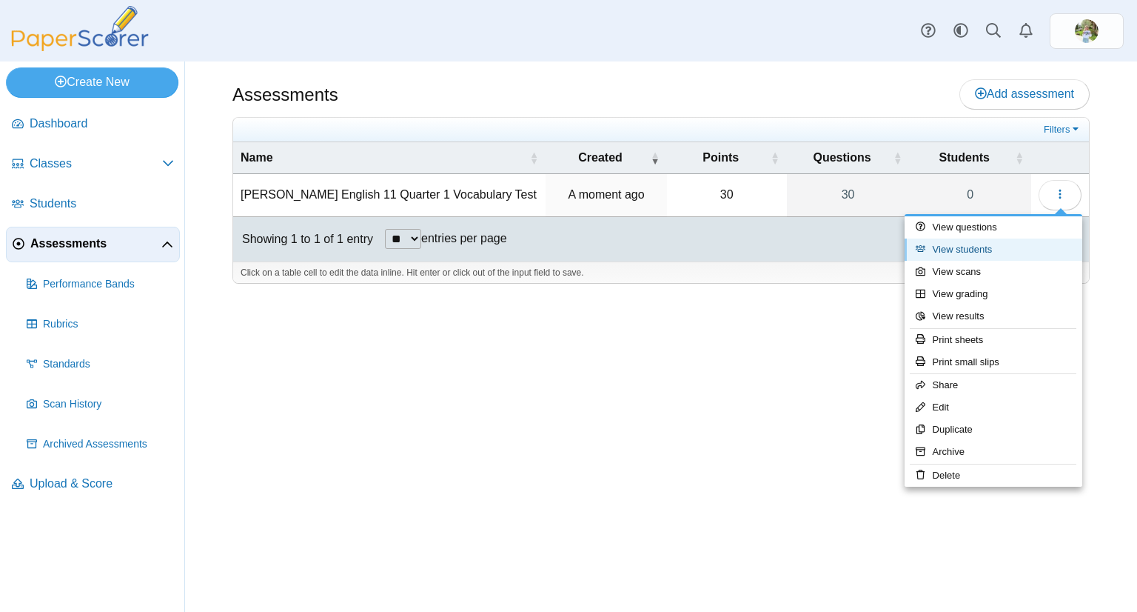
click at [998, 248] on link "View students" at bounding box center [994, 249] width 178 height 22
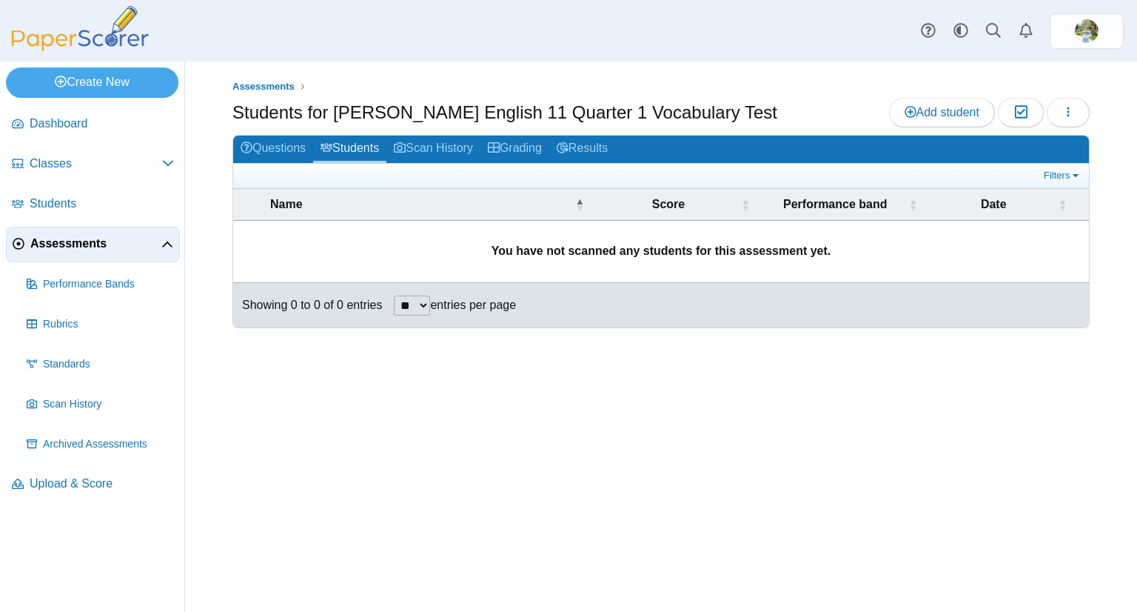
click at [729, 247] on b "You have not scanned any students for this assessment yet." at bounding box center [662, 250] width 340 height 13
click at [948, 108] on span "Add student" at bounding box center [942, 112] width 75 height 13
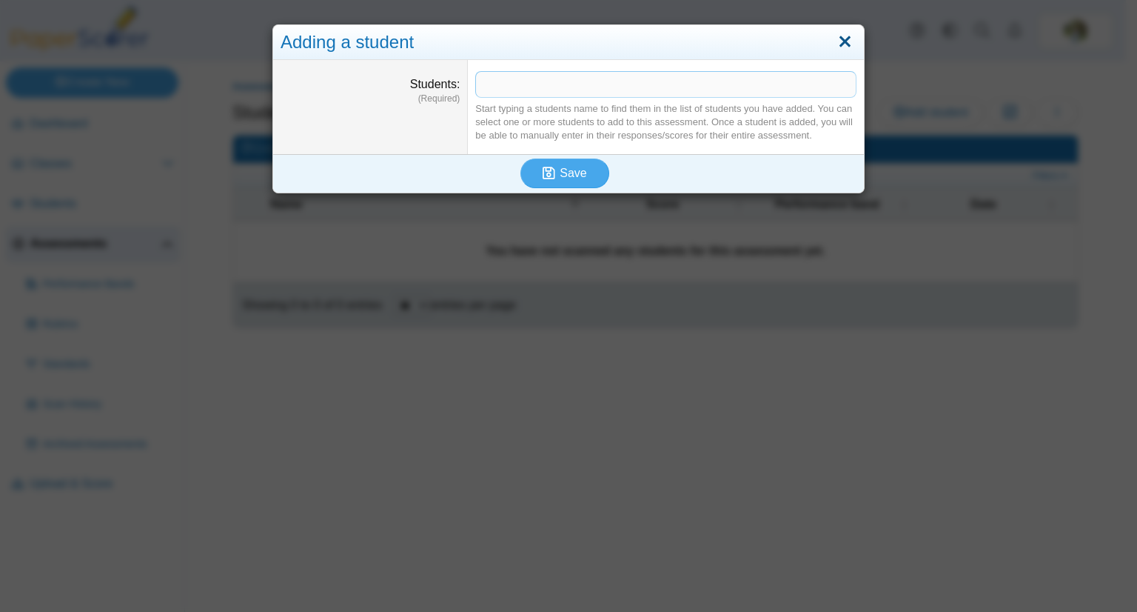
click at [834, 39] on link "Close" at bounding box center [845, 42] width 23 height 25
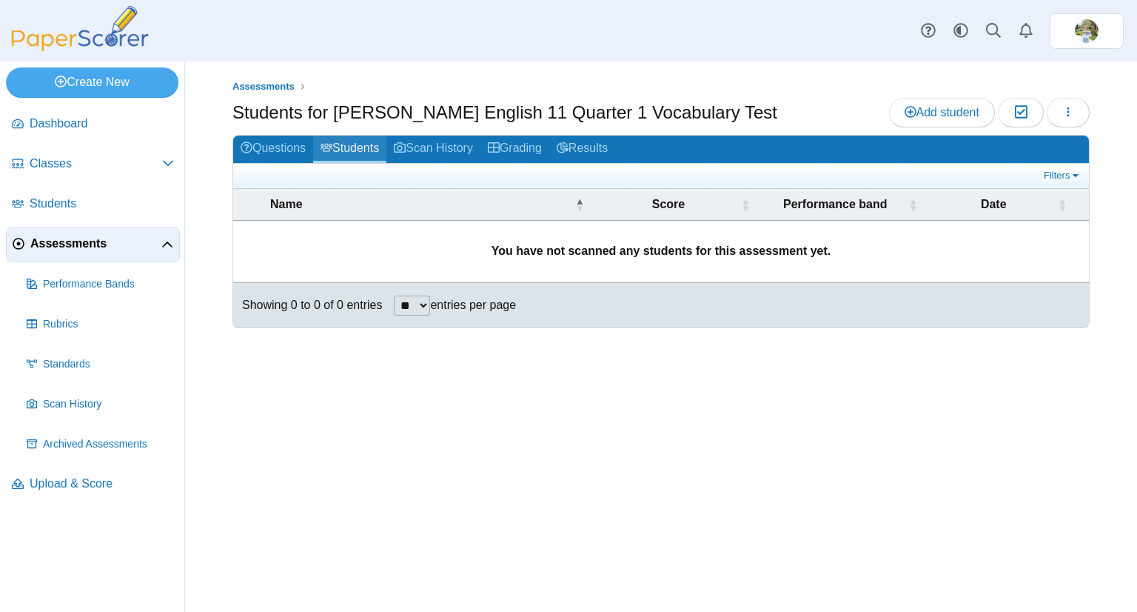
click at [341, 143] on link "Students" at bounding box center [349, 149] width 73 height 27
click at [264, 168] on ul at bounding box center [641, 175] width 800 height 15
click at [272, 159] on link "Questions" at bounding box center [273, 149] width 80 height 27
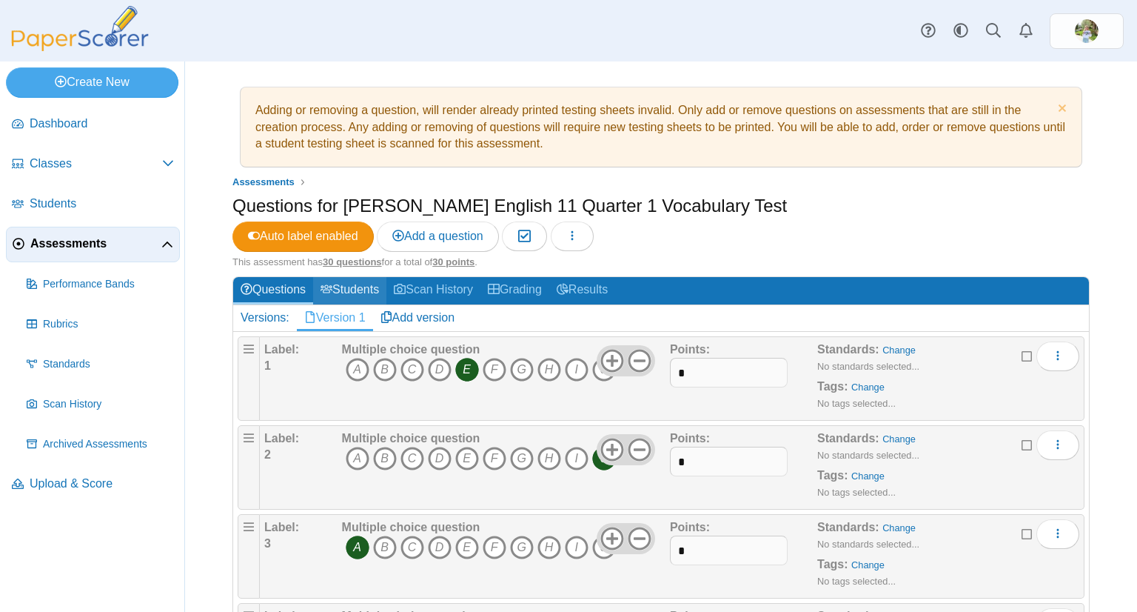
click at [363, 277] on link "Students" at bounding box center [349, 290] width 73 height 27
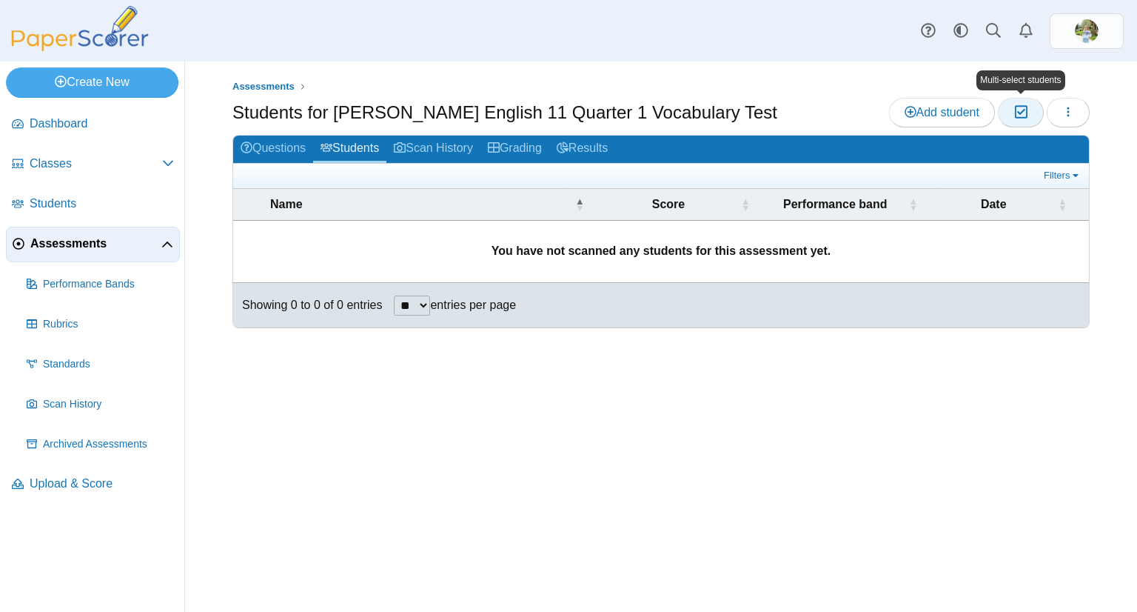
click at [1028, 107] on icon "button" at bounding box center [1021, 112] width 14 height 13
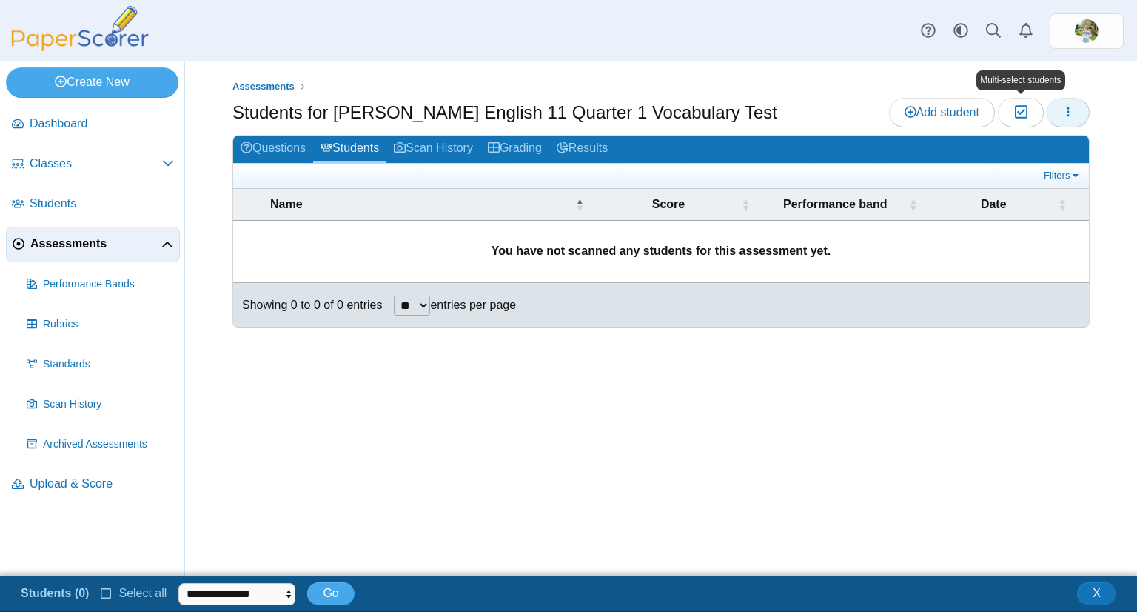
click at [1061, 113] on button "button" at bounding box center [1068, 113] width 43 height 30
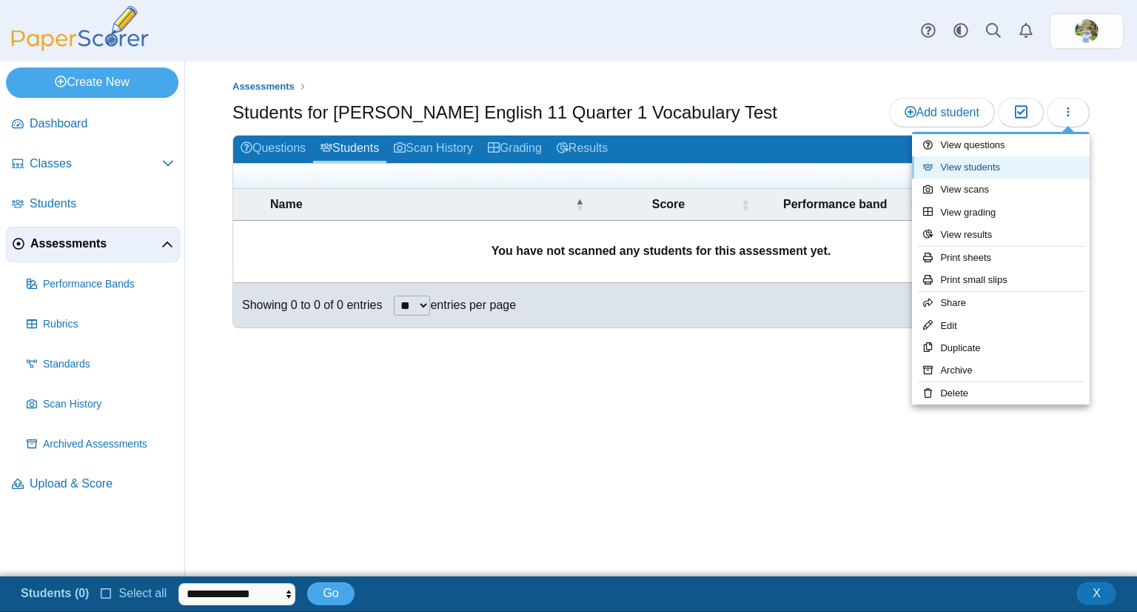
click at [1014, 174] on link "View students" at bounding box center [1001, 167] width 178 height 22
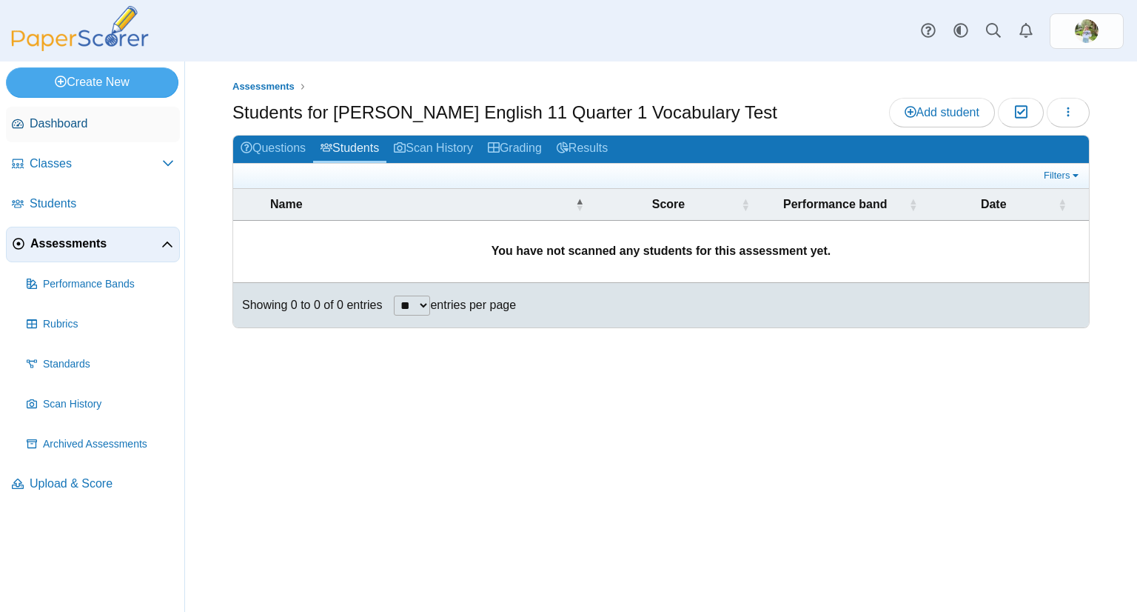
click at [105, 110] on link "Dashboard" at bounding box center [93, 125] width 174 height 36
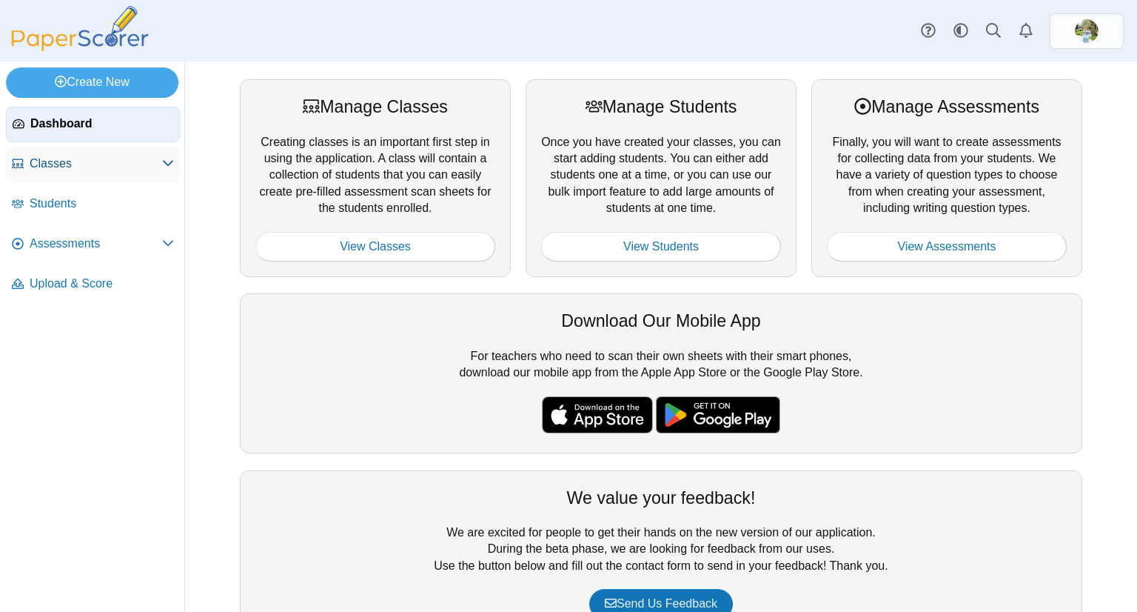
click at [81, 153] on link "Classes" at bounding box center [93, 165] width 174 height 36
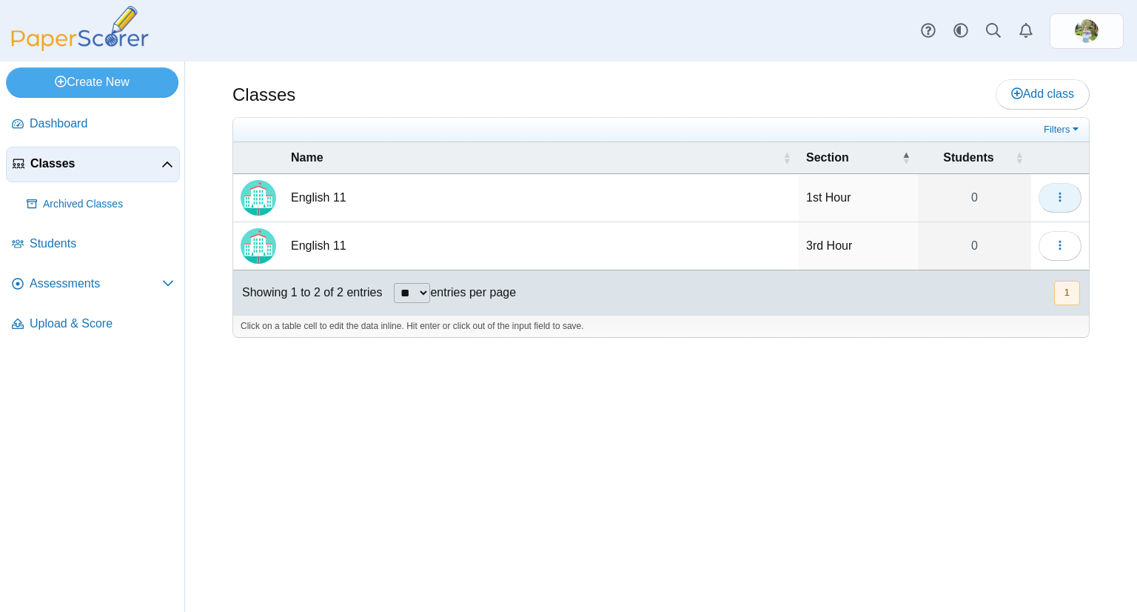
click at [1048, 198] on button "button" at bounding box center [1060, 198] width 43 height 30
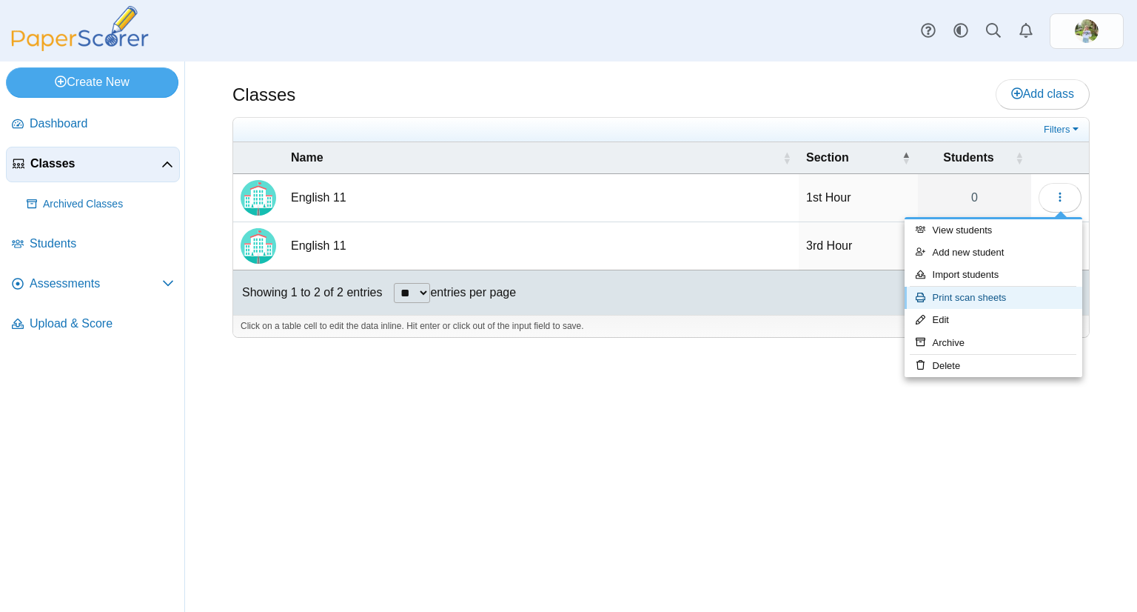
click at [1002, 292] on link "Print scan sheets" at bounding box center [994, 298] width 178 height 22
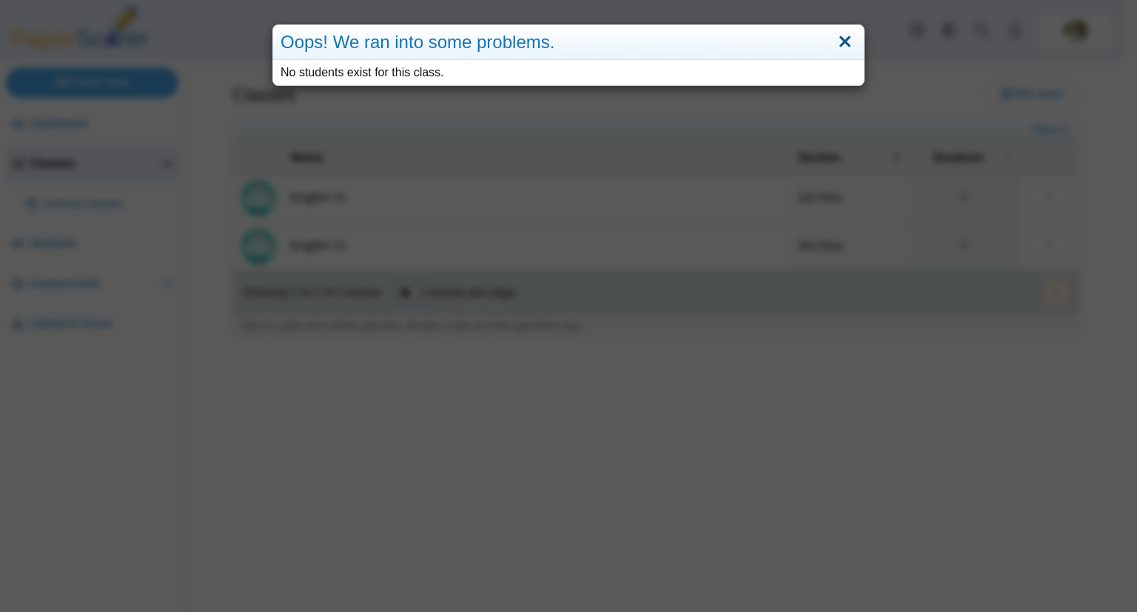
click at [841, 39] on link "Close" at bounding box center [845, 42] width 23 height 25
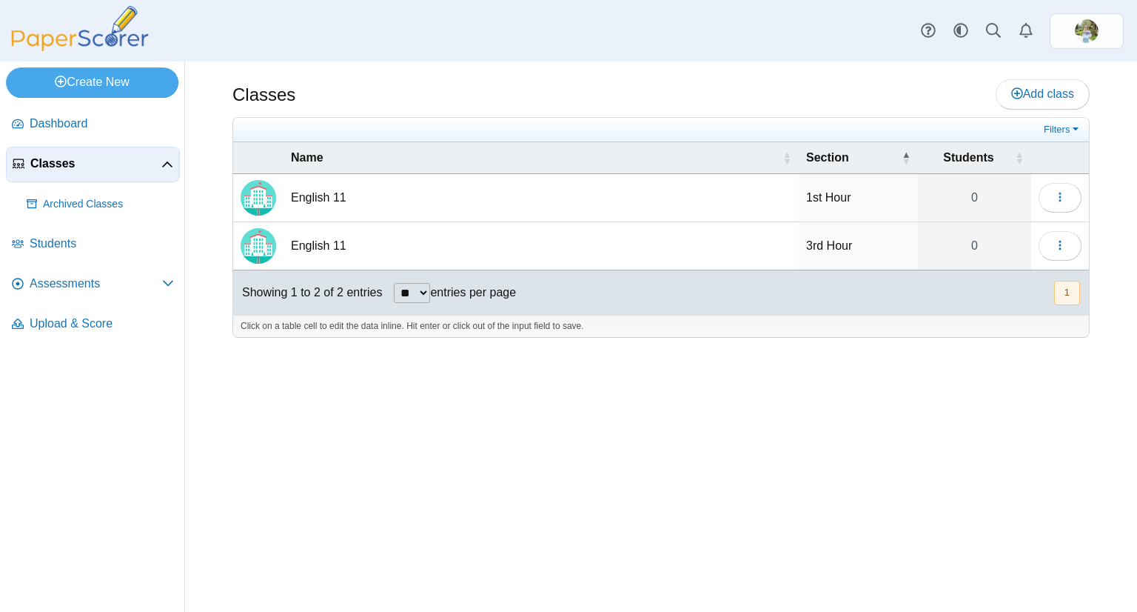
click at [859, 187] on td "1st Hour" at bounding box center [858, 198] width 119 height 48
click at [316, 196] on td "English 11" at bounding box center [541, 198] width 515 height 48
click at [270, 186] on img "Locally created class" at bounding box center [259, 198] width 36 height 36
click at [1060, 185] on button "button" at bounding box center [1060, 198] width 43 height 30
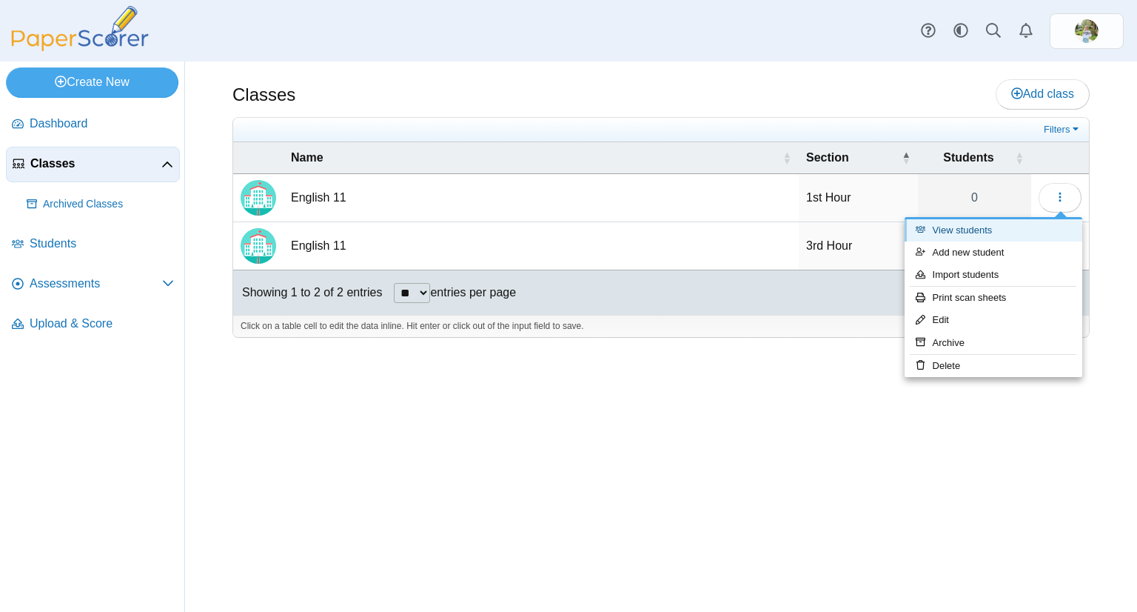
click at [1020, 227] on link "View students" at bounding box center [994, 230] width 178 height 22
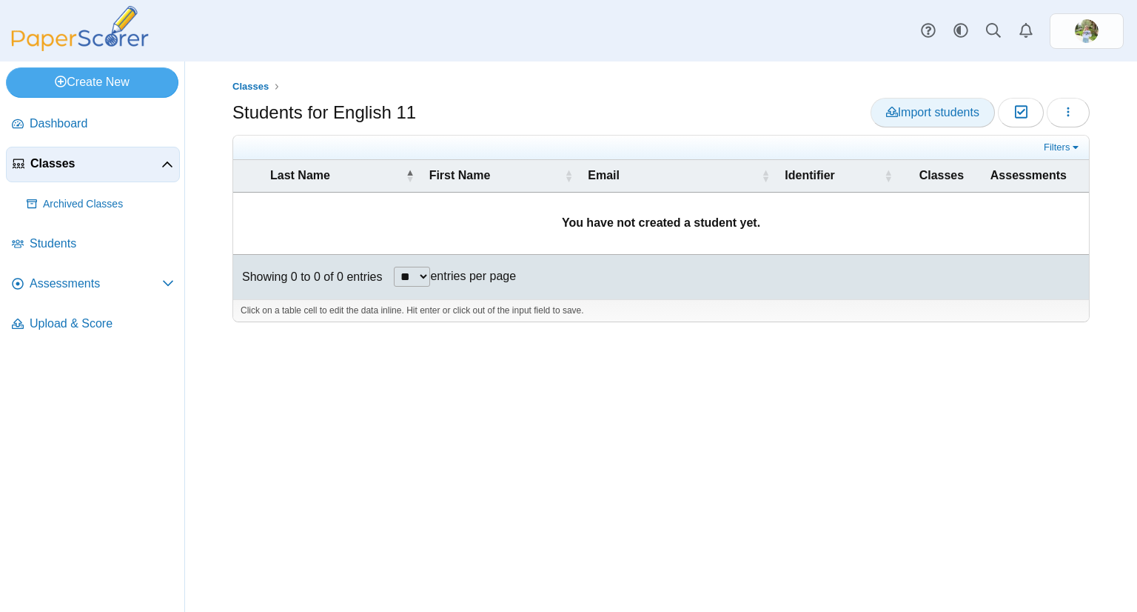
click at [920, 113] on span "Import students" at bounding box center [932, 112] width 93 height 13
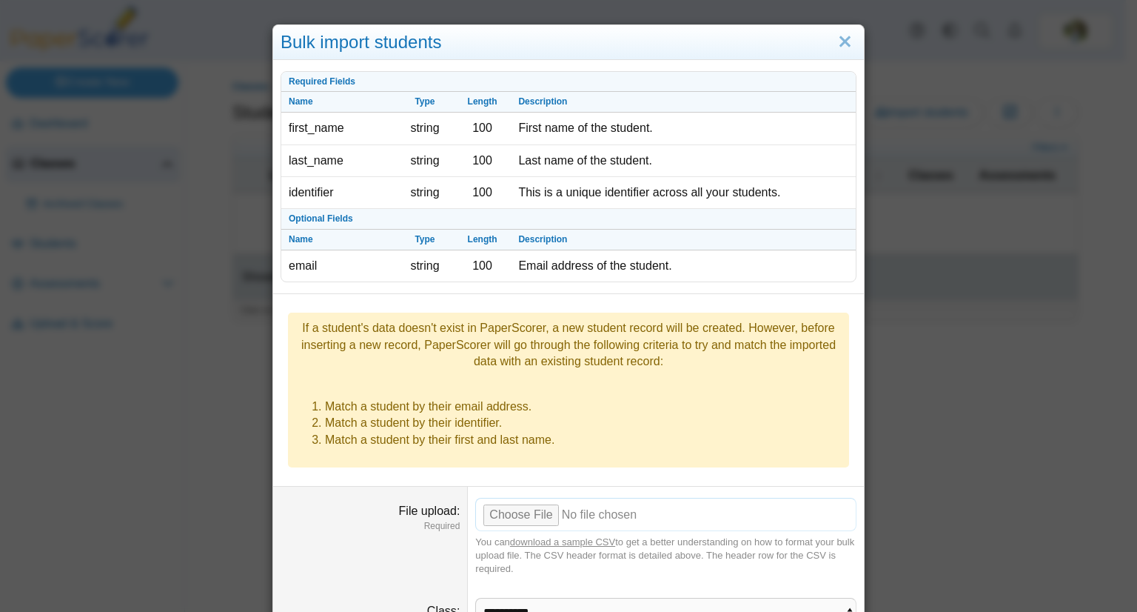
scroll to position [77, 0]
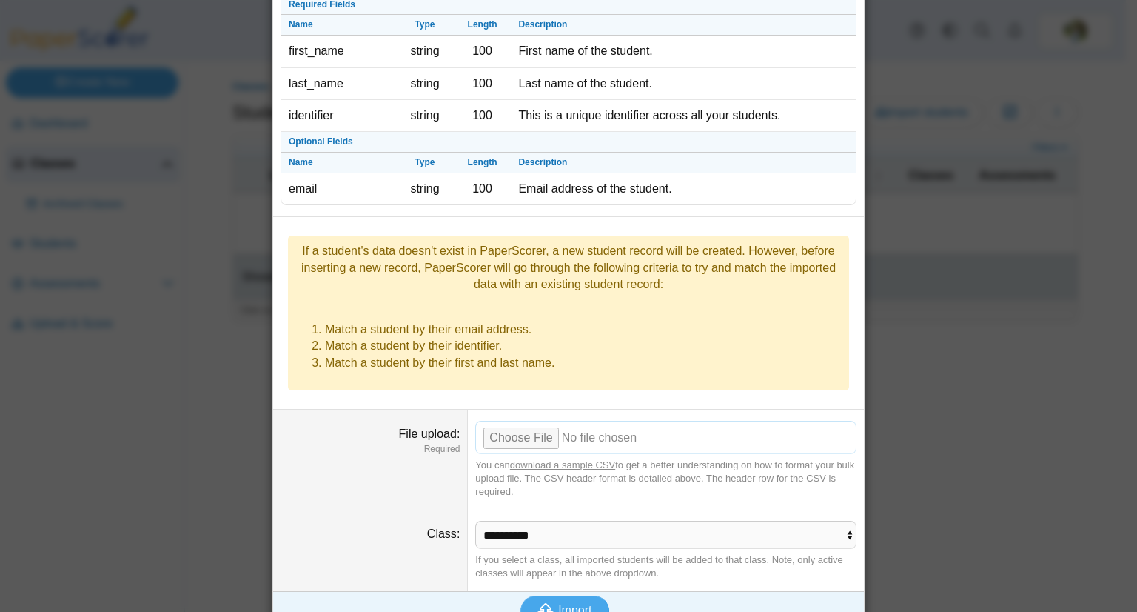
click at [515, 421] on input "File upload" at bounding box center [665, 437] width 381 height 33
type input "**********"
click at [571, 603] on span "Import" at bounding box center [574, 609] width 33 height 13
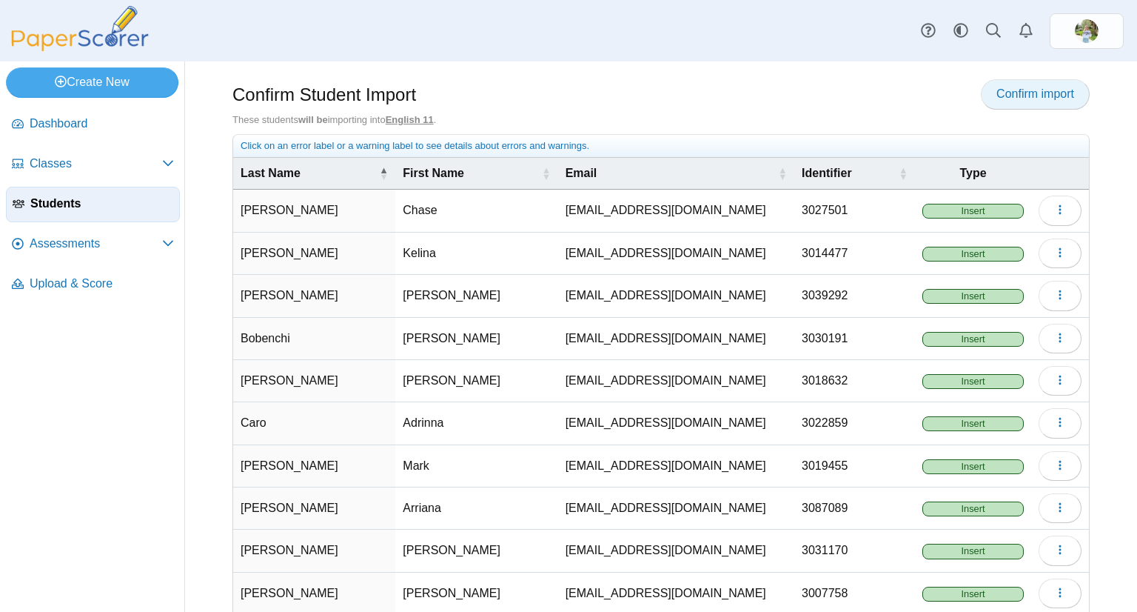
click at [1029, 101] on link "Confirm import" at bounding box center [1035, 94] width 109 height 30
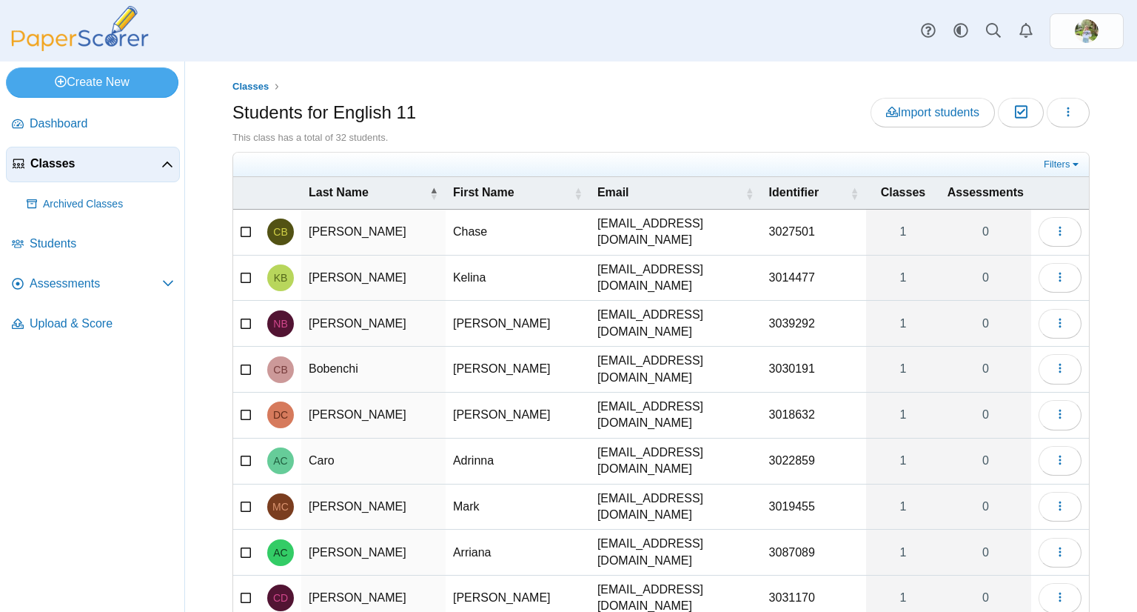
click at [119, 159] on span "Classes" at bounding box center [95, 163] width 131 height 16
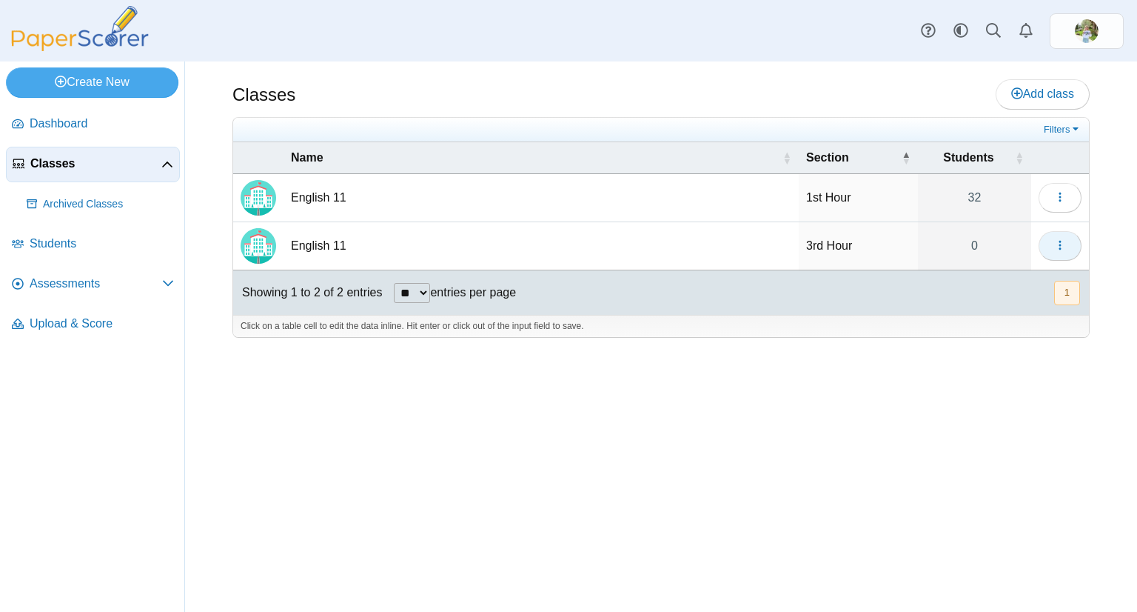
click at [1054, 247] on button "button" at bounding box center [1060, 246] width 43 height 30
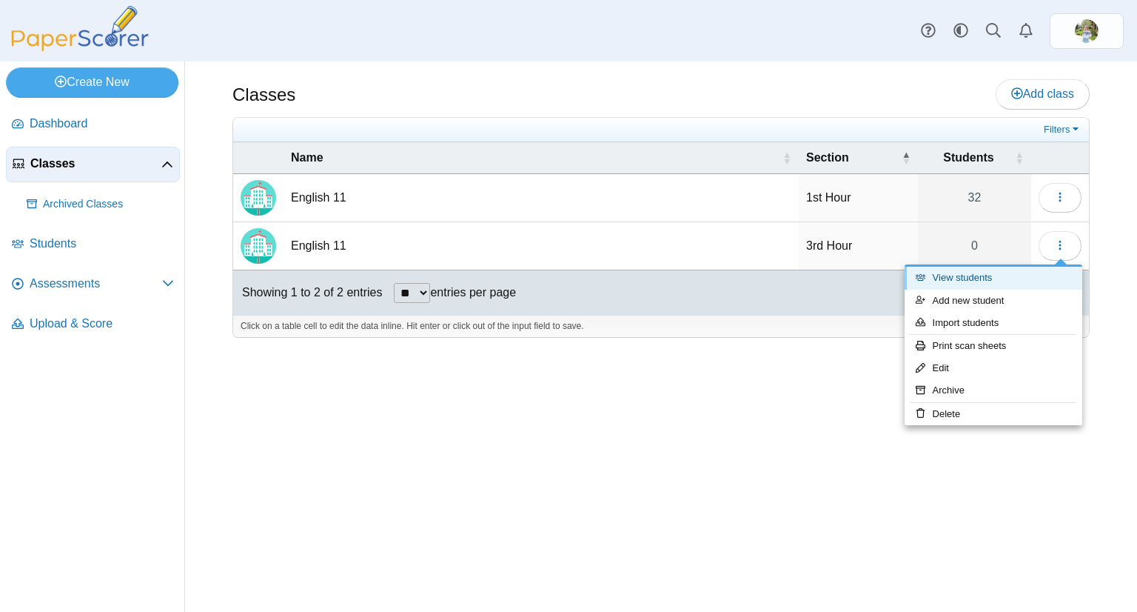
click at [983, 273] on link "View students" at bounding box center [994, 278] width 178 height 22
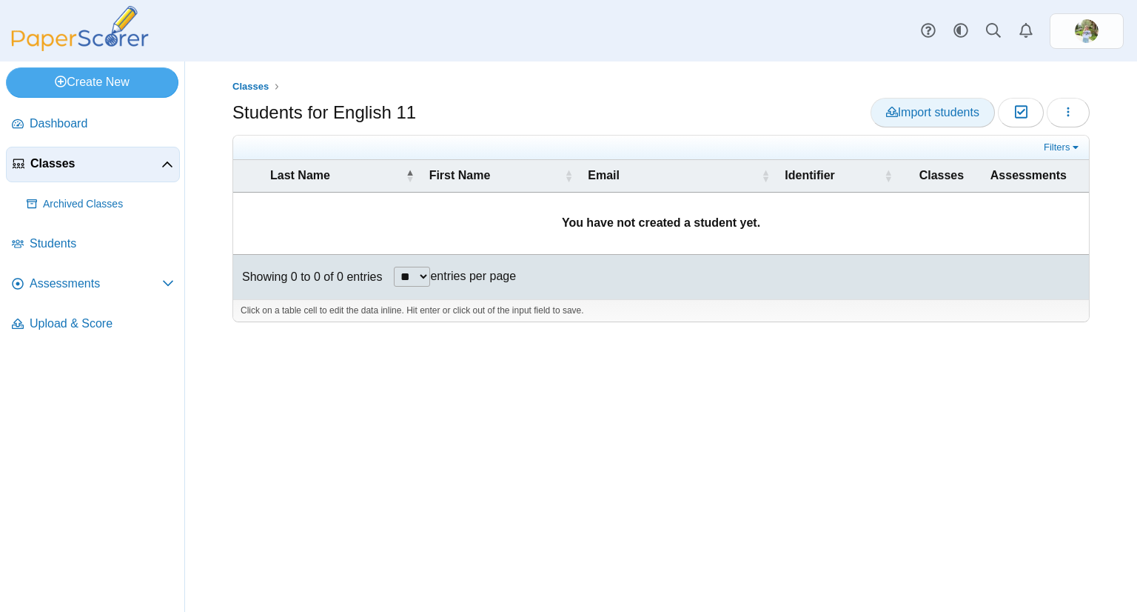
click at [900, 118] on span "Import students" at bounding box center [932, 112] width 93 height 13
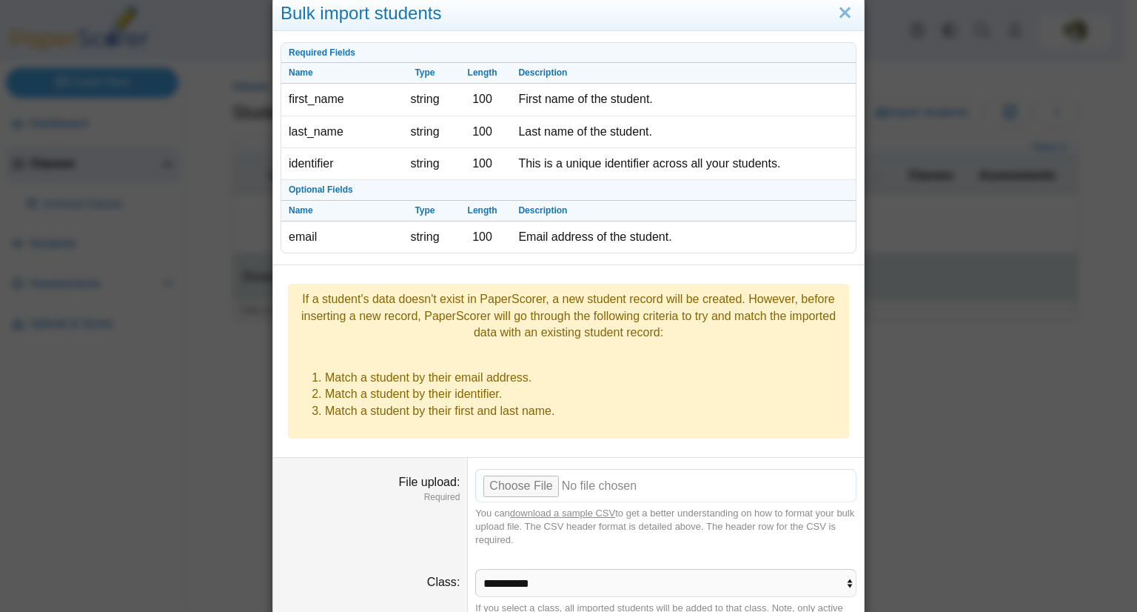
scroll to position [30, 0]
click at [509, 468] on input "File upload" at bounding box center [665, 484] width 381 height 33
type input "**********"
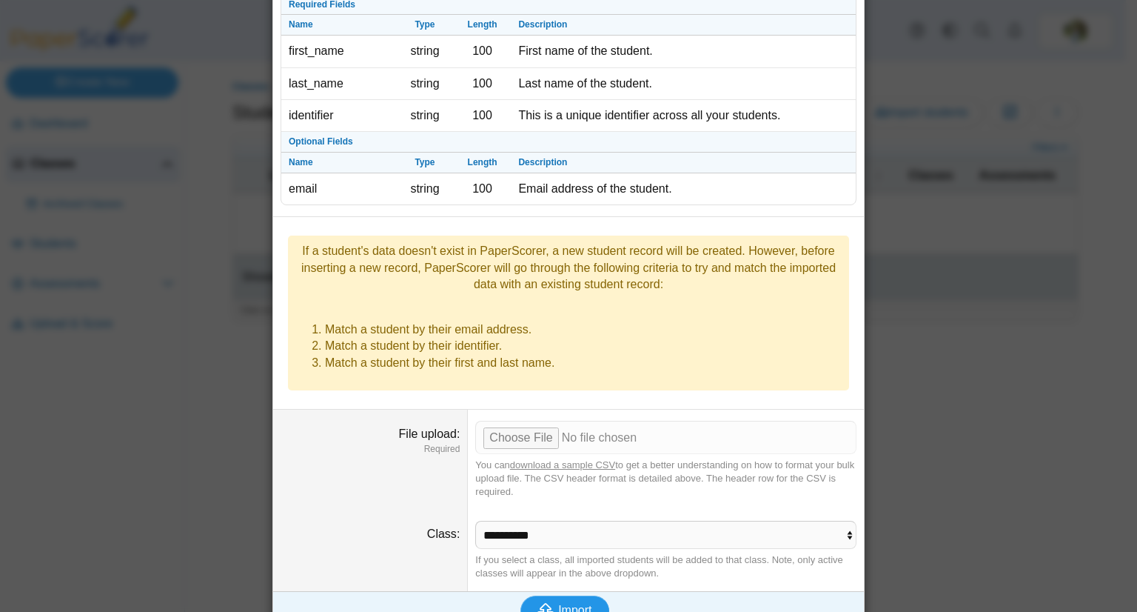
click at [566, 603] on span "Import" at bounding box center [574, 609] width 33 height 13
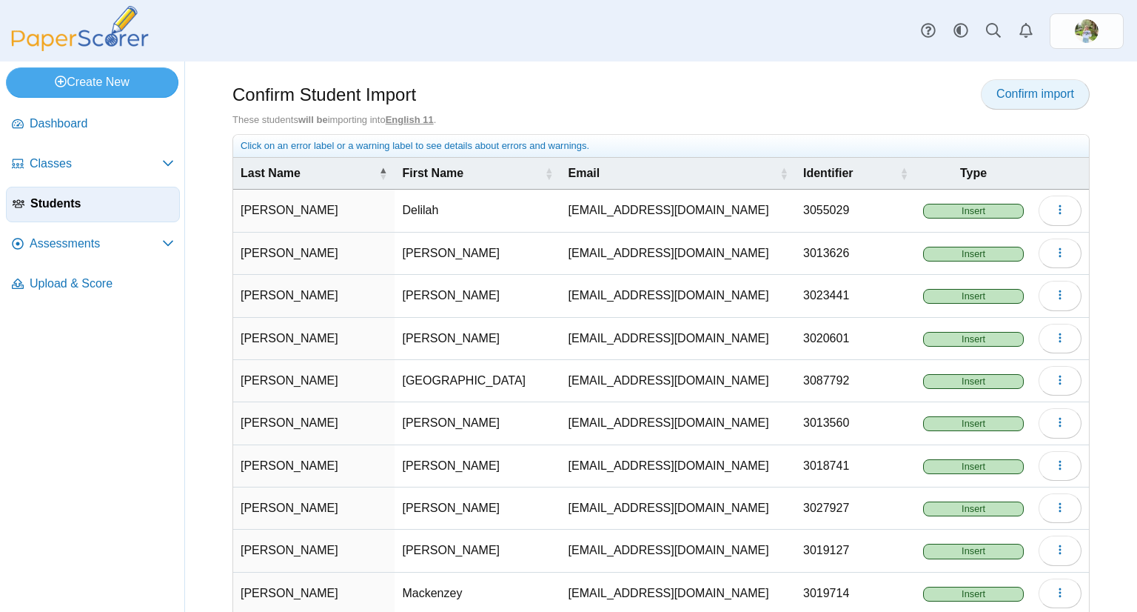
click at [1031, 96] on span "Confirm import" at bounding box center [1036, 93] width 78 height 13
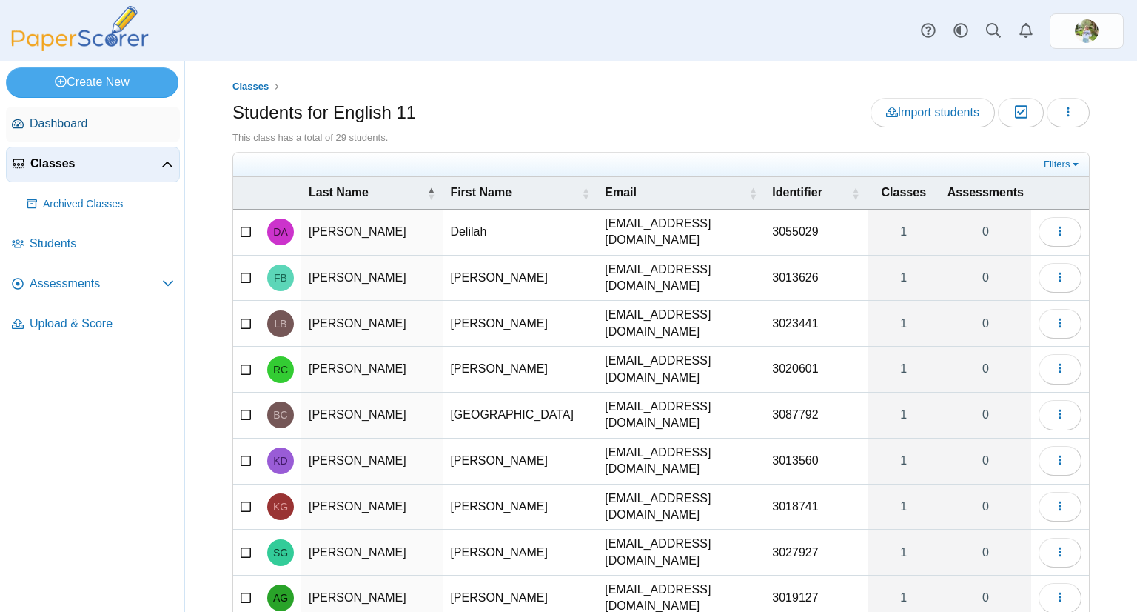
click at [68, 128] on span "Dashboard" at bounding box center [102, 124] width 144 height 16
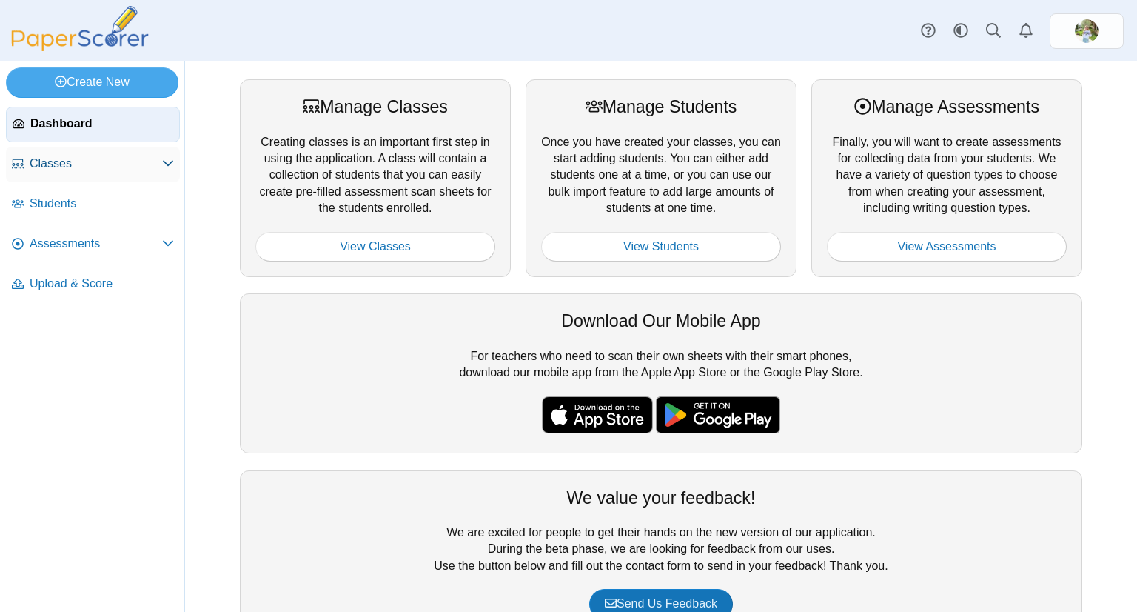
click at [116, 161] on span "Classes" at bounding box center [96, 163] width 133 height 16
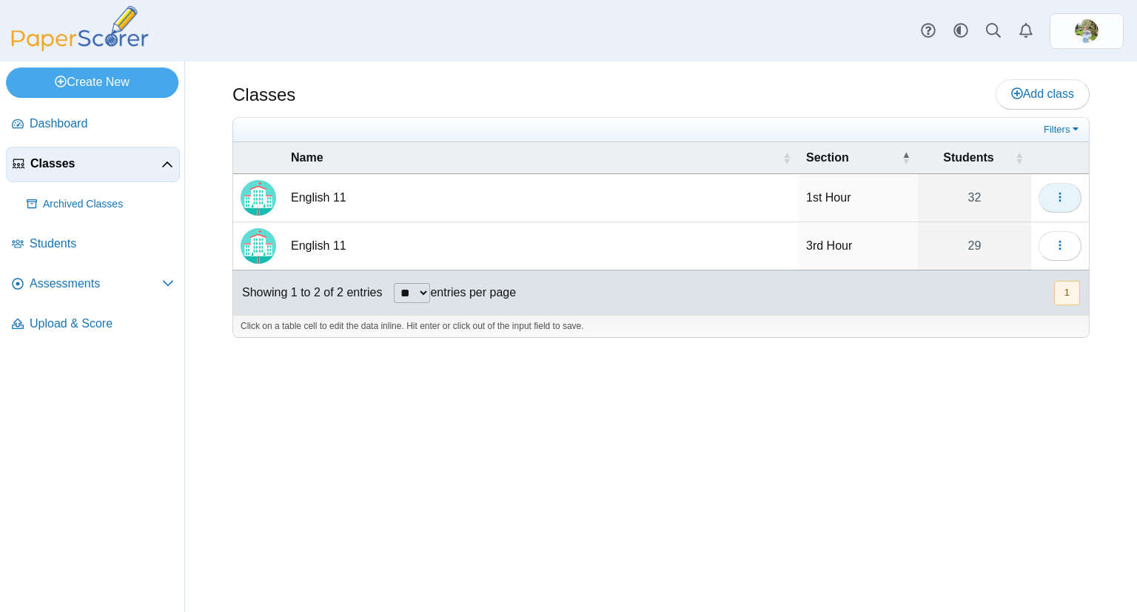
click at [1053, 195] on button "button" at bounding box center [1060, 198] width 43 height 30
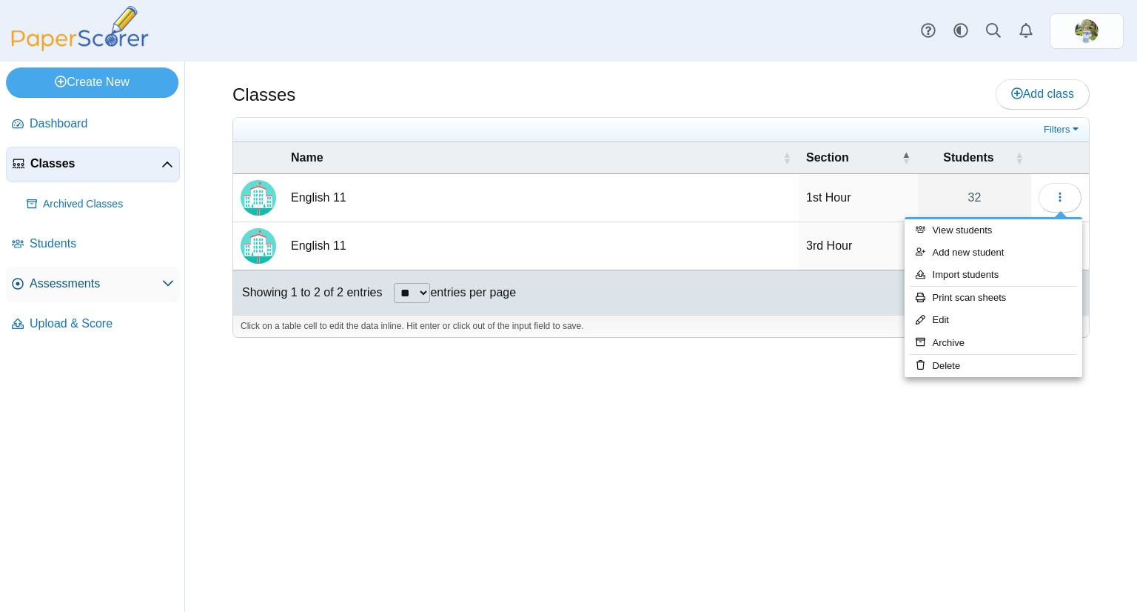
click at [135, 279] on span "Assessments" at bounding box center [96, 283] width 133 height 16
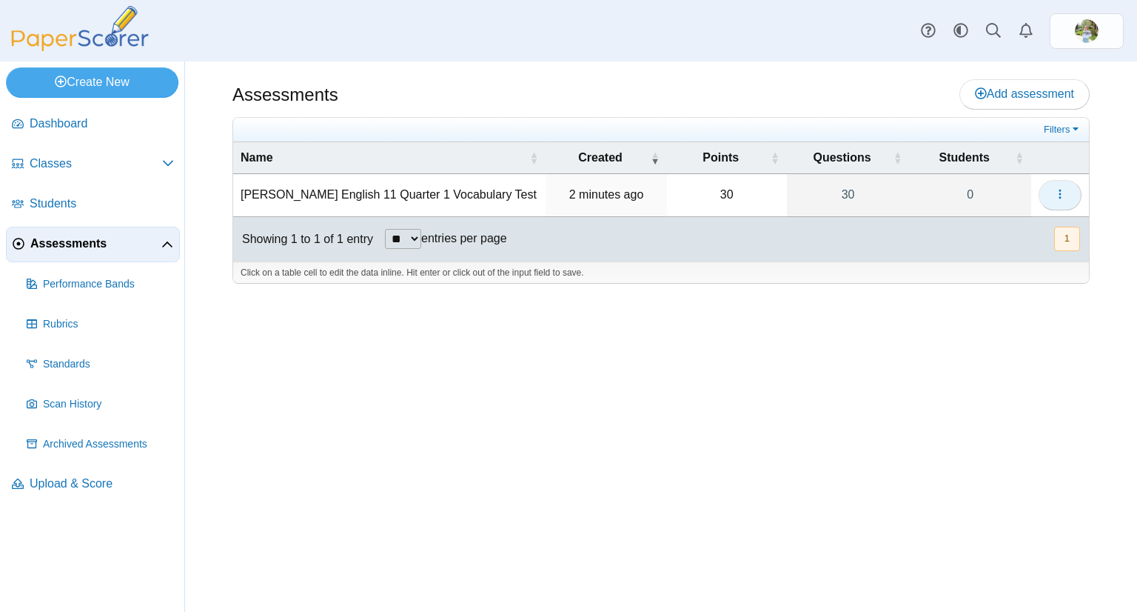
click at [1069, 191] on button "button" at bounding box center [1060, 195] width 43 height 30
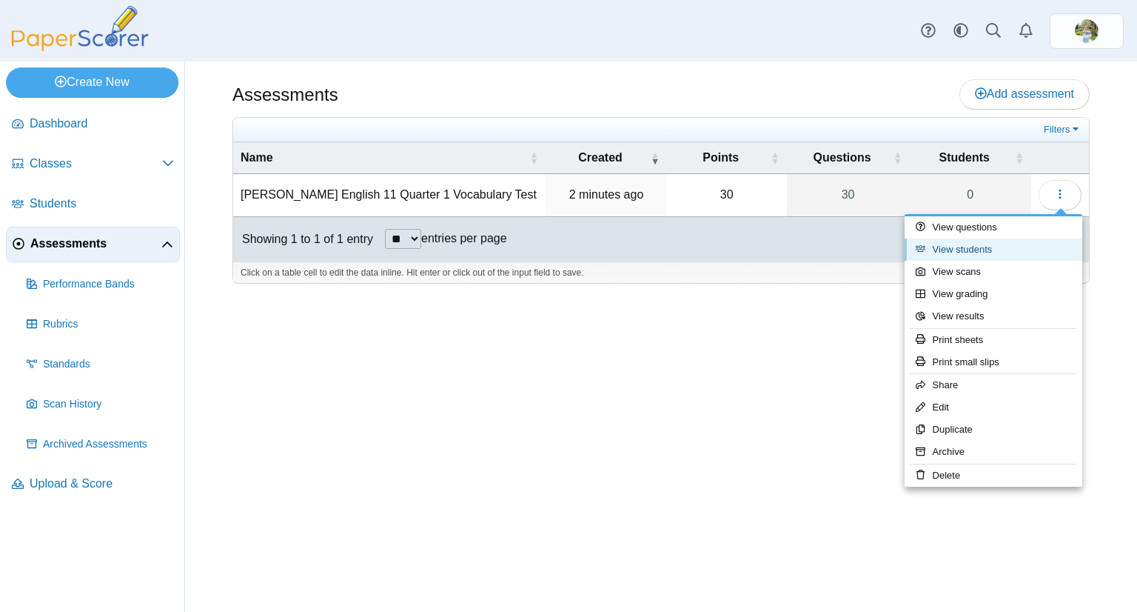
click at [1006, 250] on link "View students" at bounding box center [994, 249] width 178 height 22
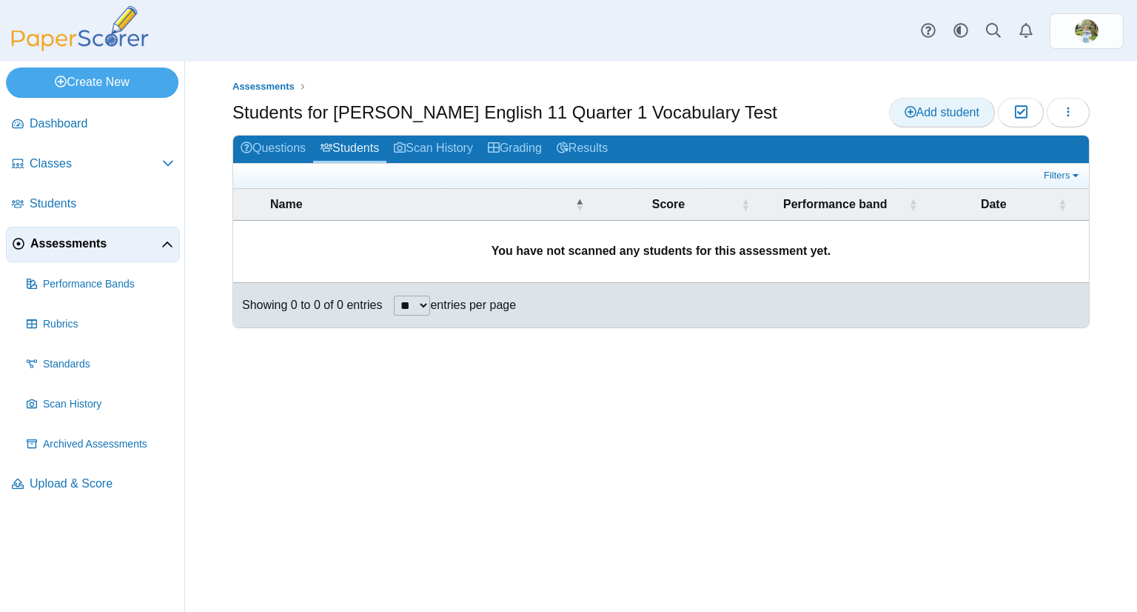
click at [952, 116] on span "Add student" at bounding box center [942, 112] width 75 height 13
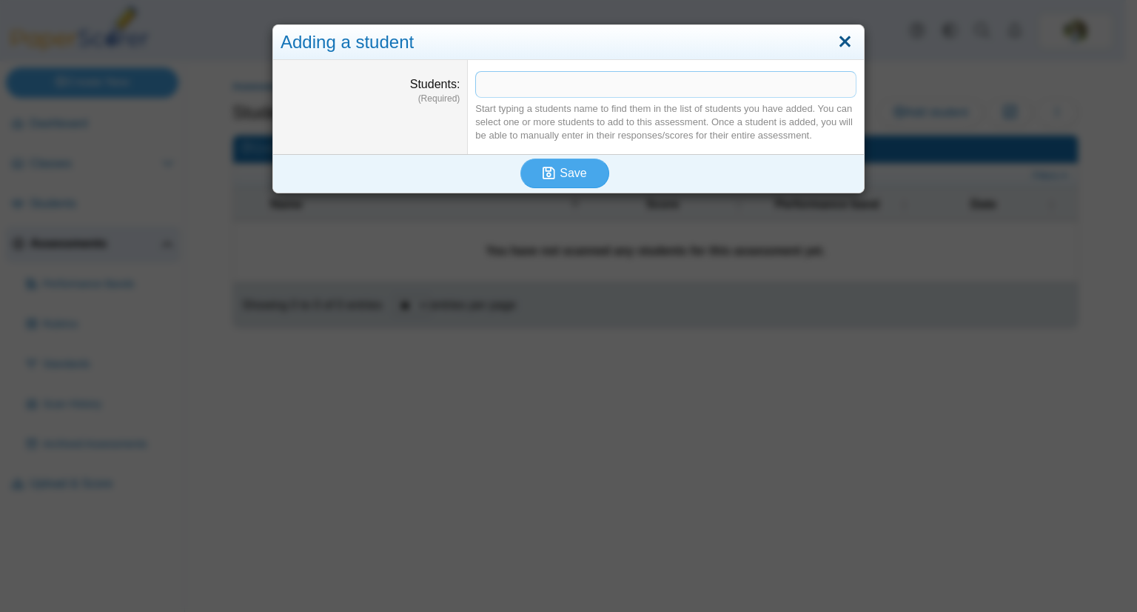
click at [840, 39] on link "Close" at bounding box center [845, 42] width 23 height 25
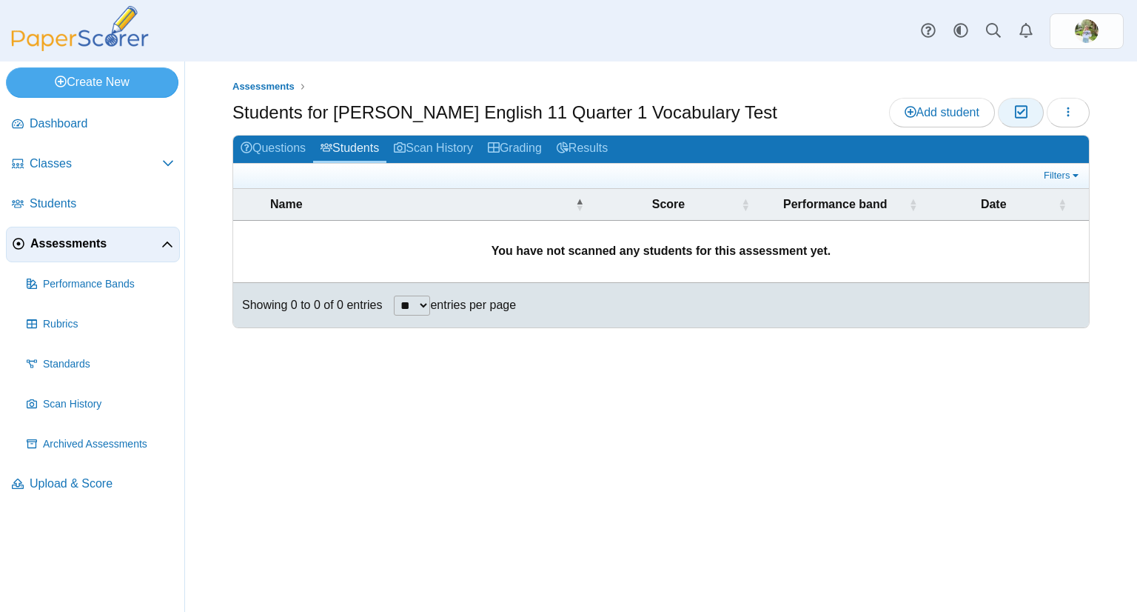
click at [1029, 116] on button "Moderation 0" at bounding box center [1020, 113] width 45 height 30
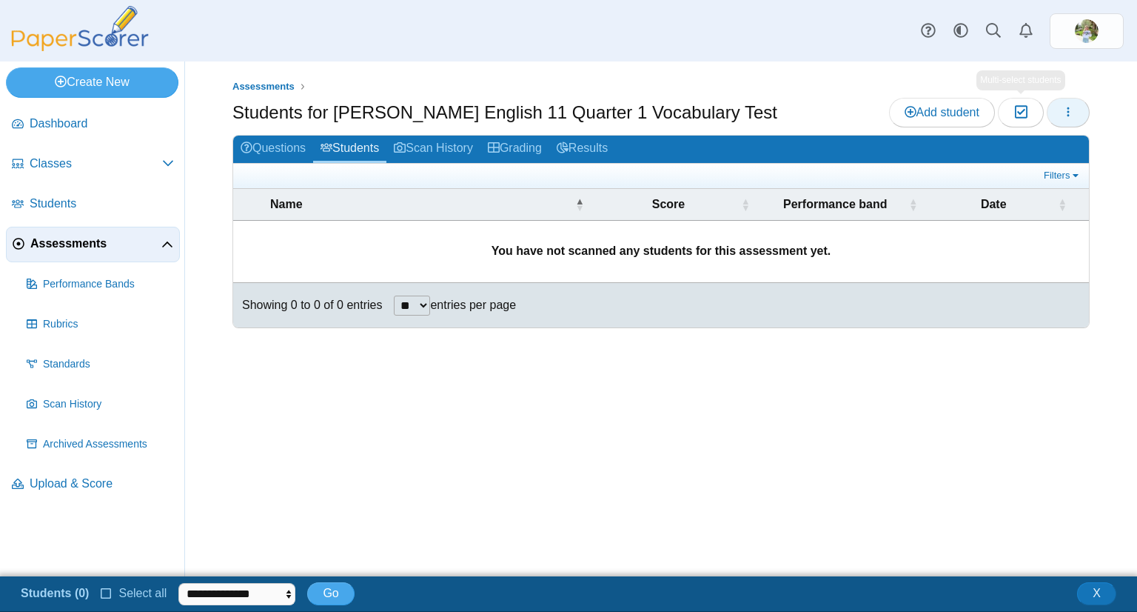
click at [1054, 116] on button "button" at bounding box center [1068, 113] width 43 height 30
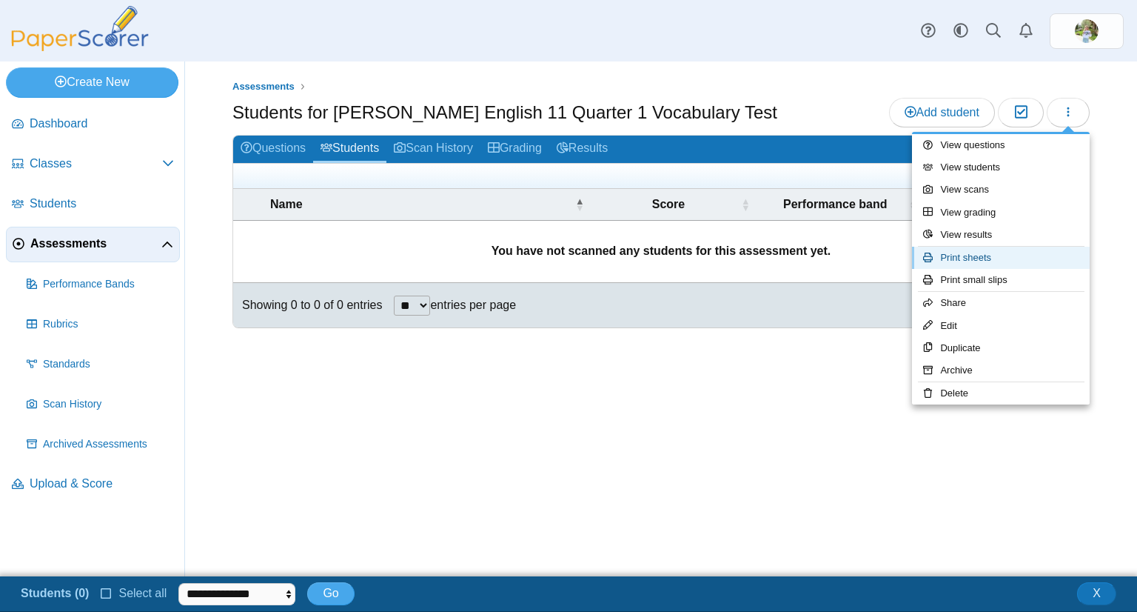
click at [974, 266] on link "Print sheets" at bounding box center [1001, 258] width 178 height 22
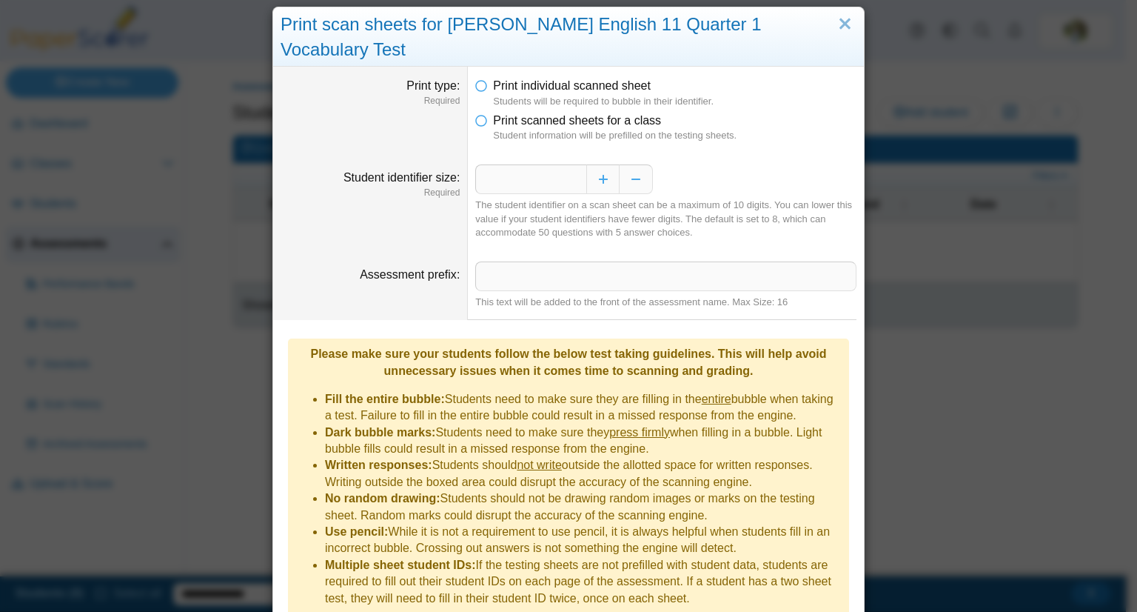
scroll to position [19, 0]
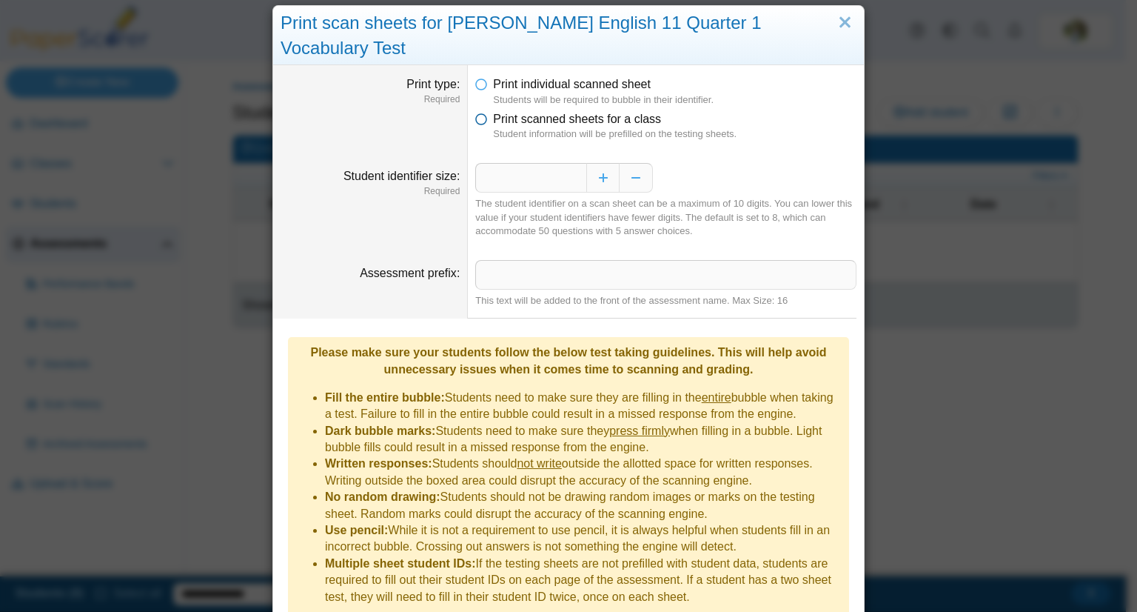
click at [536, 113] on span "Print scanned sheets for a class" at bounding box center [577, 119] width 168 height 13
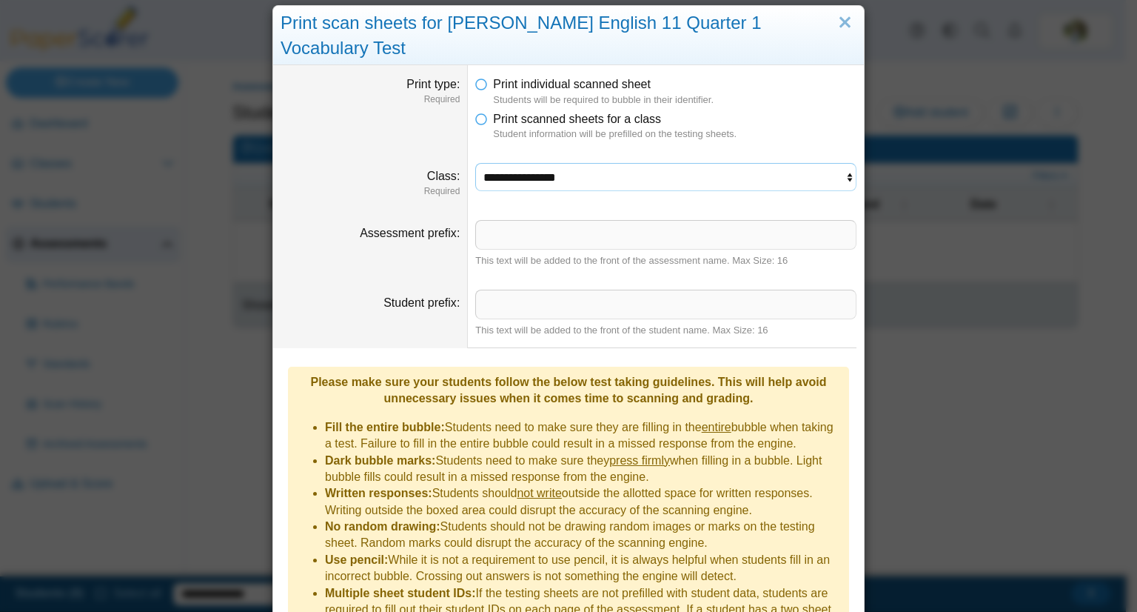
click at [552, 163] on select "**********" at bounding box center [665, 177] width 381 height 28
select select "**********"
click at [475, 163] on select "**********" at bounding box center [665, 177] width 381 height 28
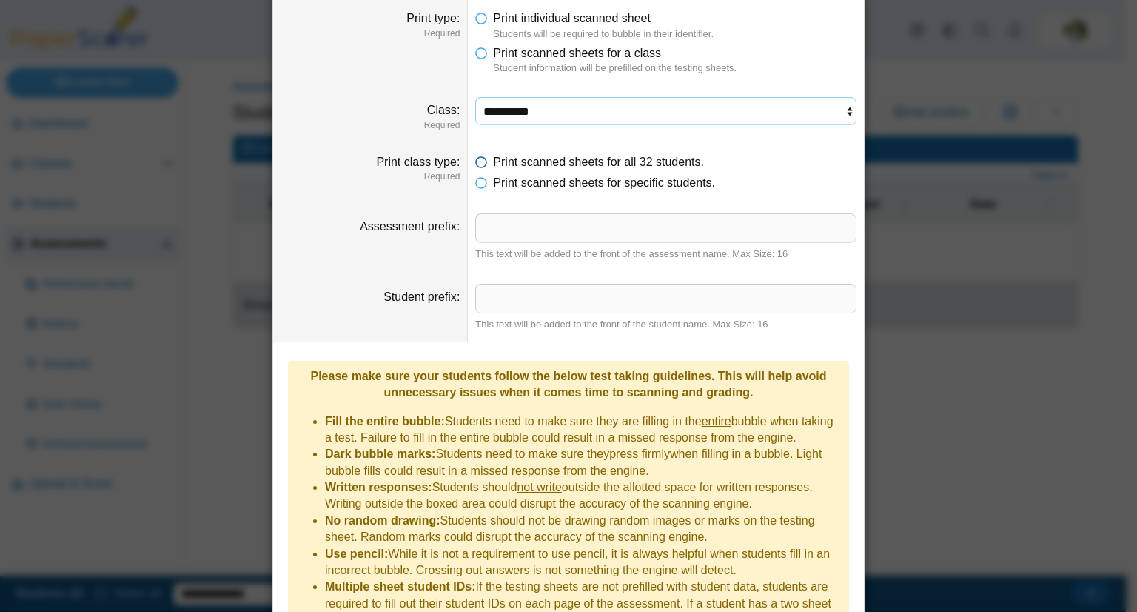
scroll to position [84, 0]
click at [551, 273] on dd "This text will be added to the front of the student name. Max Size: 16" at bounding box center [666, 308] width 396 height 70
click at [556, 284] on input "Student prefix" at bounding box center [665, 299] width 381 height 30
click at [555, 248] on div "This text will be added to the front of the assessment name. Max Size: 16" at bounding box center [665, 254] width 381 height 13
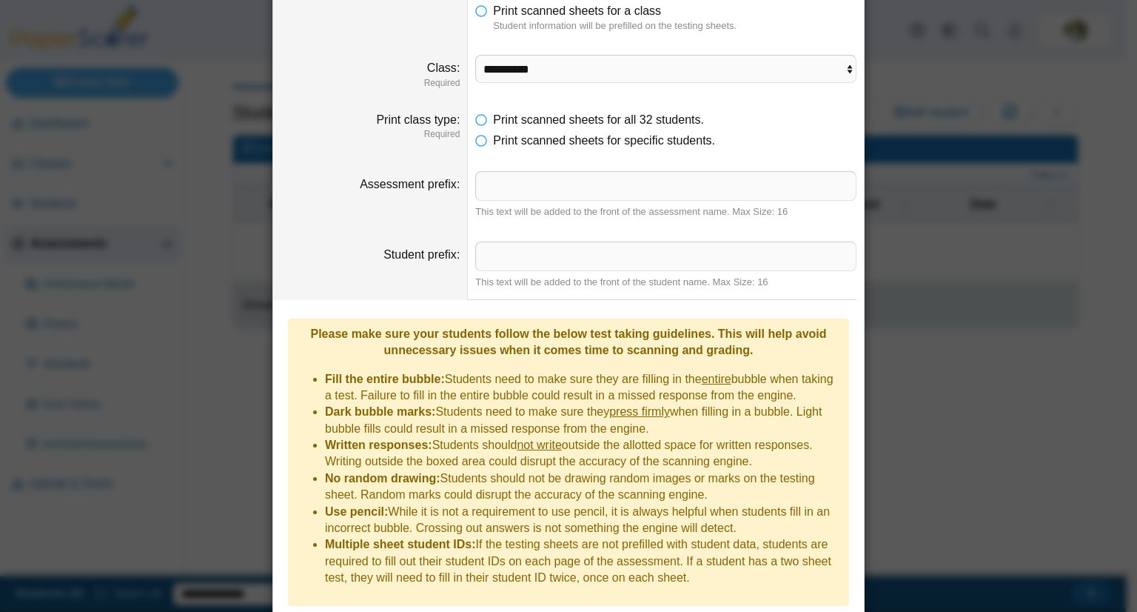
scroll to position [137, 0]
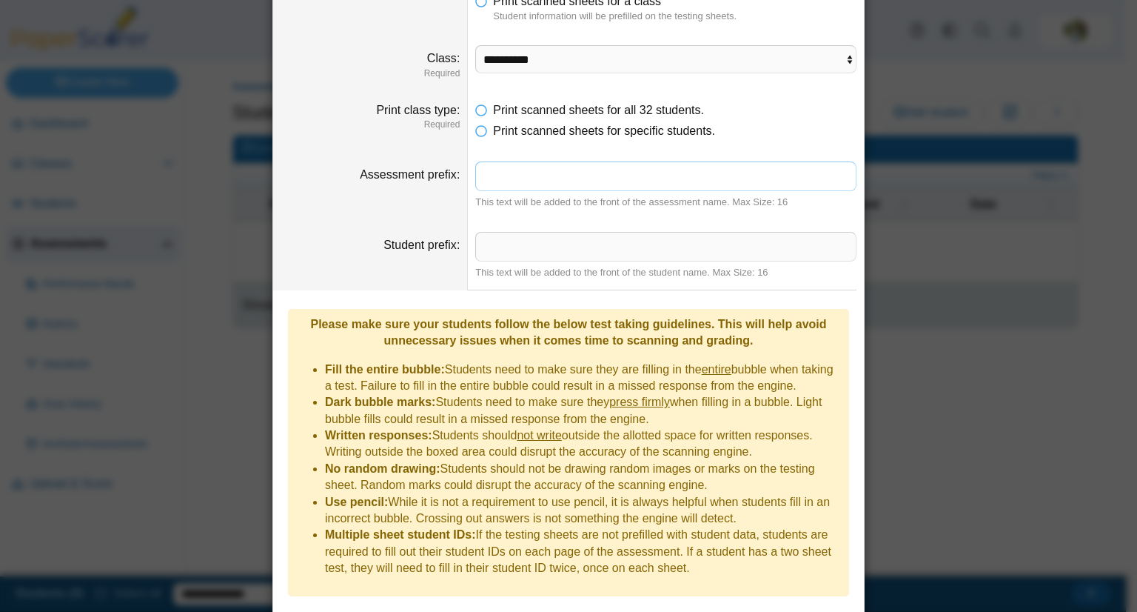
click at [541, 161] on input "Assessment prefix" at bounding box center [665, 176] width 381 height 30
type input "********"
click at [447, 186] on dt "Assessment prefix" at bounding box center [370, 185] width 195 height 70
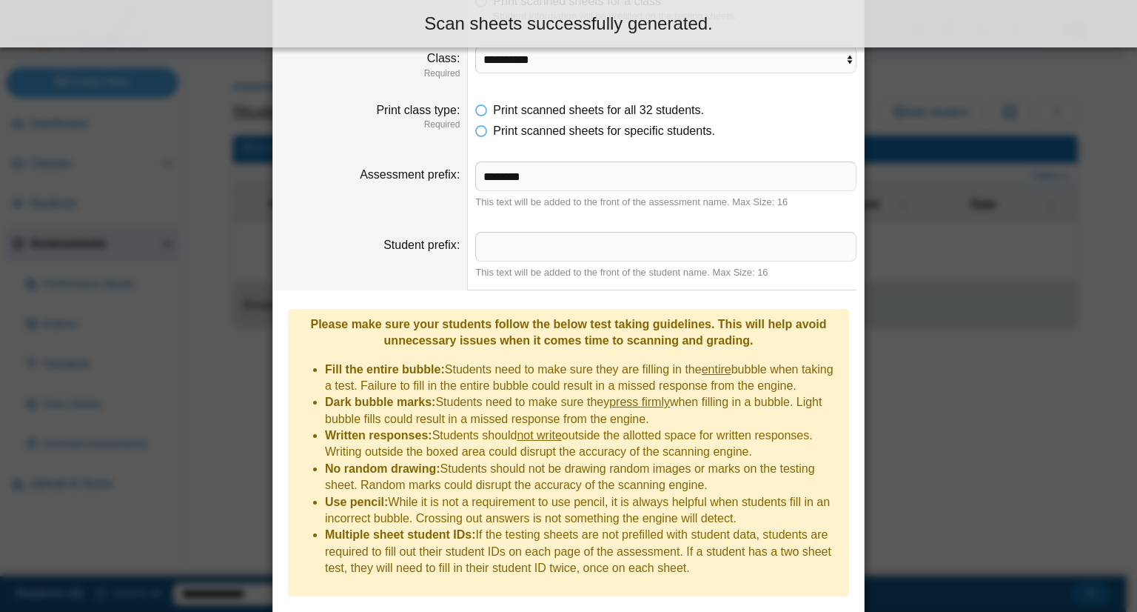
scroll to position [256, 0]
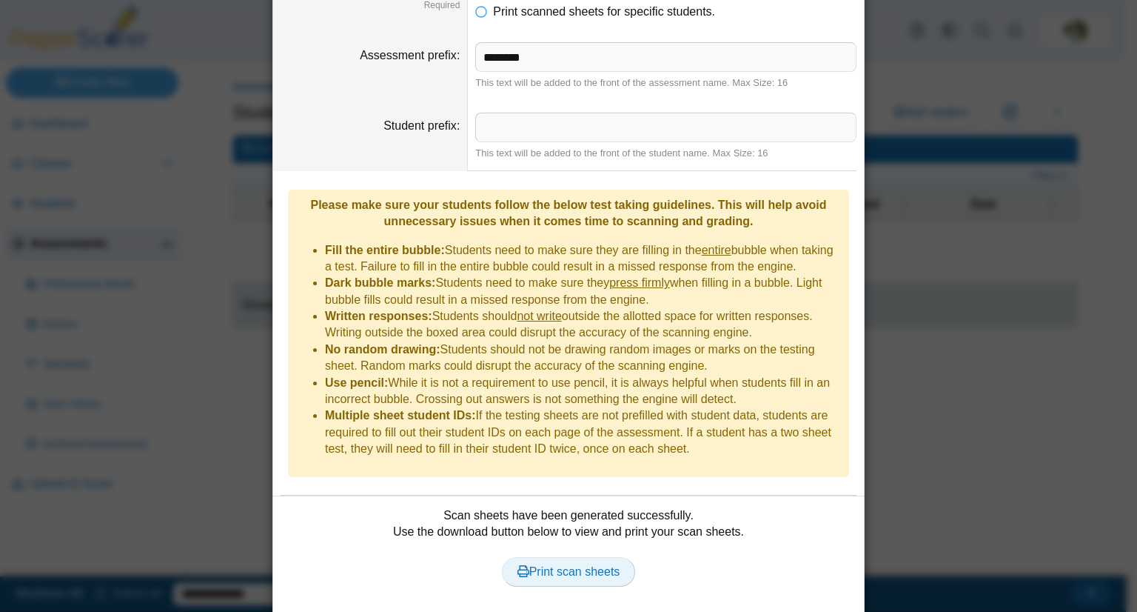
click at [586, 565] on span "Print scan sheets" at bounding box center [569, 571] width 103 height 13
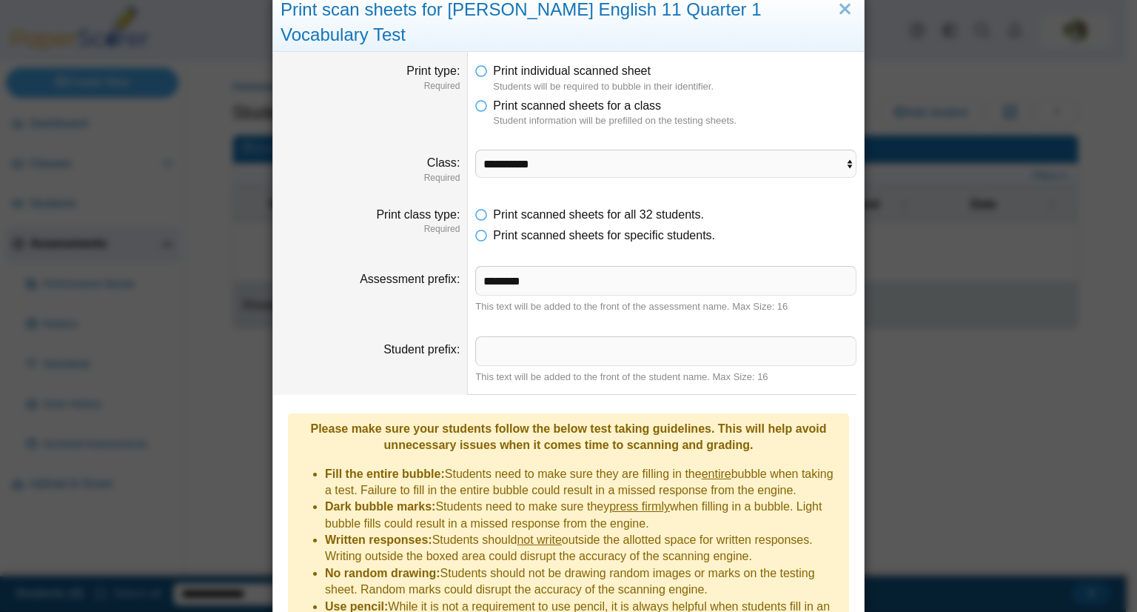
scroll to position [6, 0]
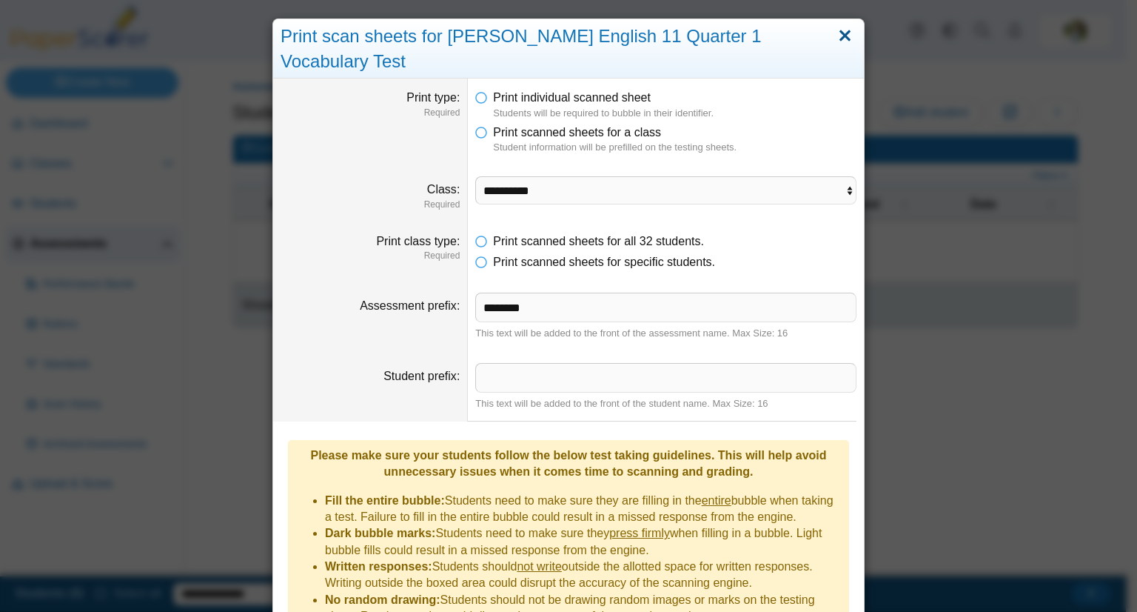
click at [844, 39] on link "Close" at bounding box center [845, 36] width 23 height 25
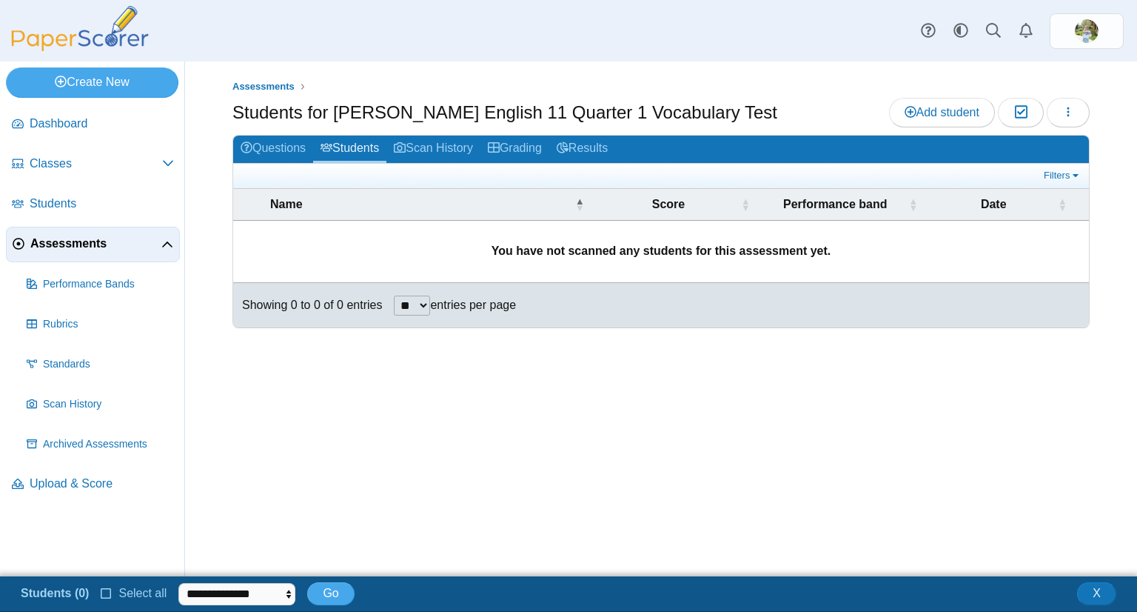
click at [141, 244] on span "Assessments" at bounding box center [95, 243] width 131 height 16
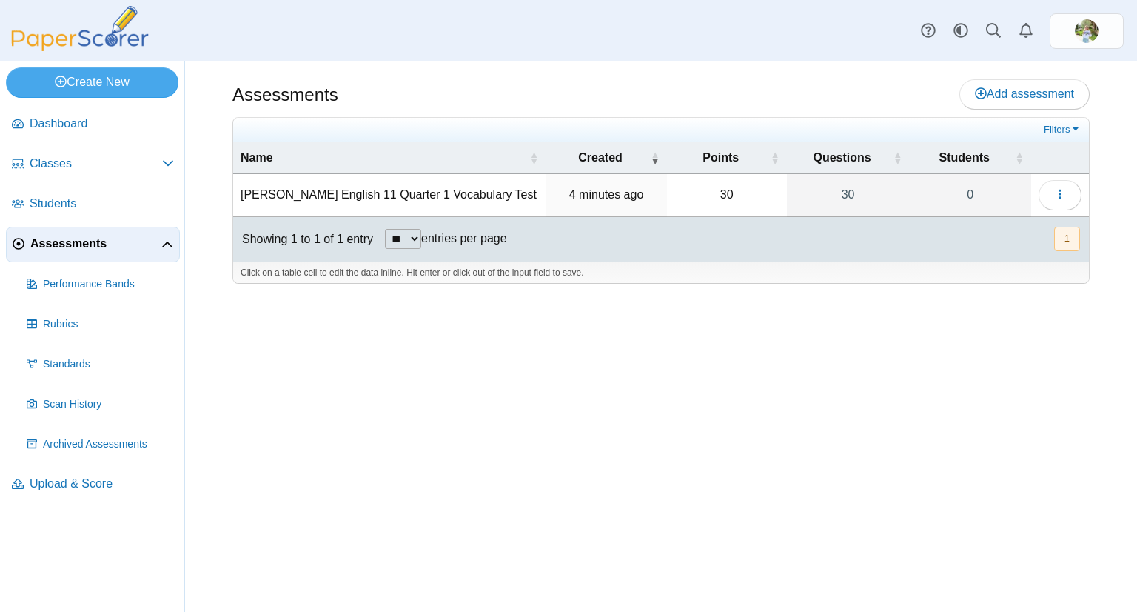
click at [512, 192] on td "[PERSON_NAME] English 11 Quarter 1 Vocabulary Test" at bounding box center [389, 195] width 312 height 42
click at [1050, 184] on button "button" at bounding box center [1060, 195] width 43 height 30
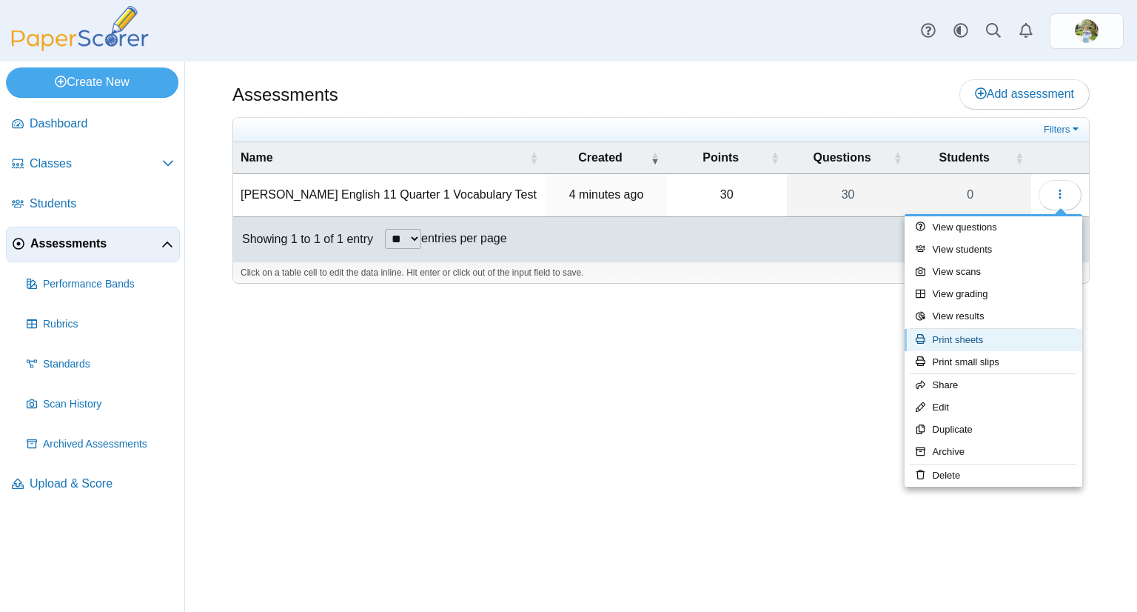
click at [992, 332] on link "Print sheets" at bounding box center [994, 340] width 178 height 22
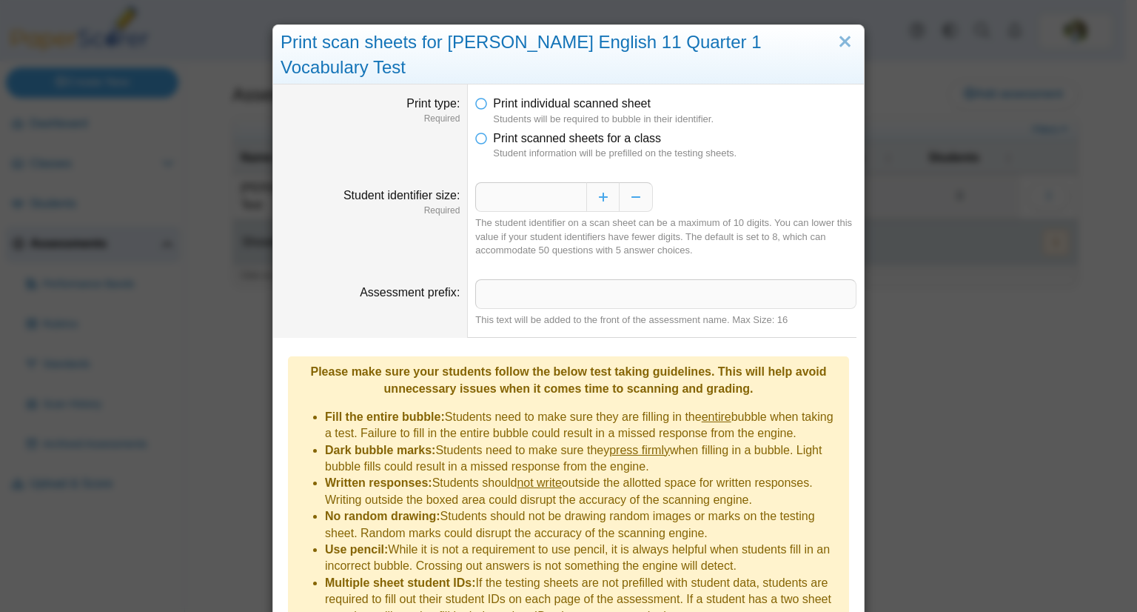
click at [560, 147] on dfn "Student information will be prefilled on the testing sheets." at bounding box center [675, 153] width 364 height 13
click at [478, 130] on icon at bounding box center [481, 135] width 12 height 10
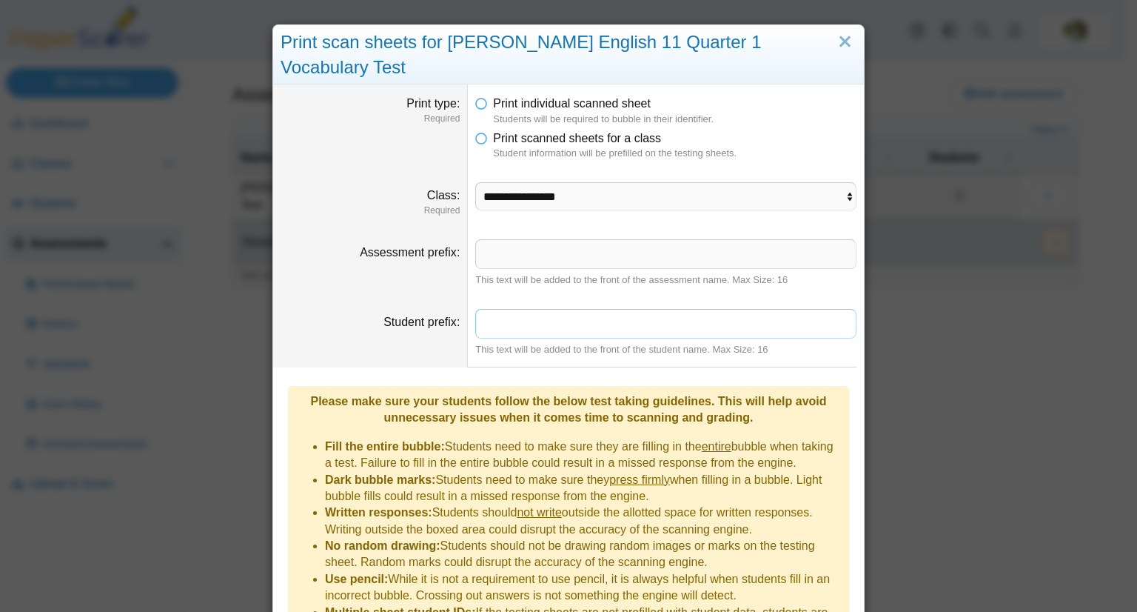
click at [529, 309] on input "Student prefix" at bounding box center [665, 324] width 381 height 30
click at [518, 239] on input "Assessment prefix" at bounding box center [665, 254] width 381 height 30
type input "******"
click at [387, 298] on dt "Student prefix" at bounding box center [370, 333] width 195 height 70
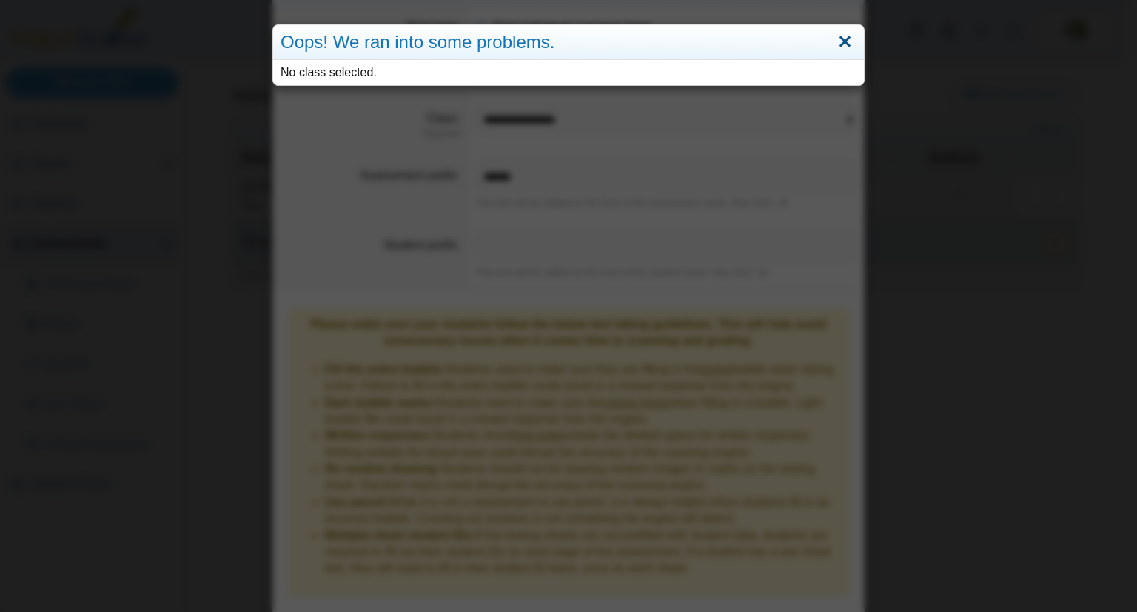
click at [847, 37] on link "Close" at bounding box center [845, 42] width 23 height 25
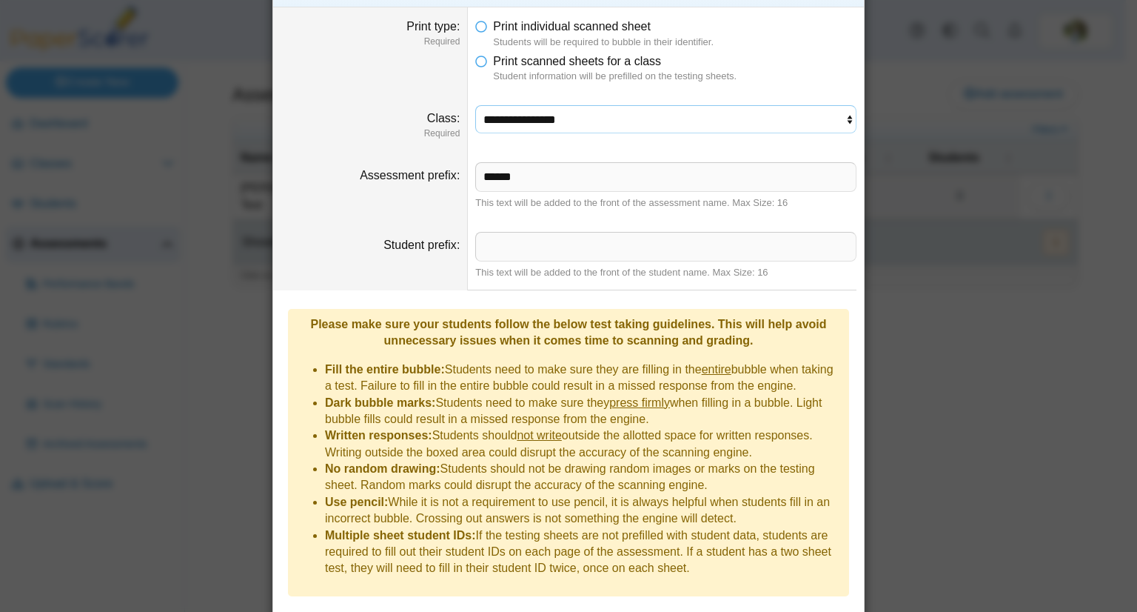
click at [595, 105] on select "**********" at bounding box center [665, 119] width 381 height 28
select select "**********"
click at [475, 105] on select "**********" at bounding box center [665, 119] width 381 height 28
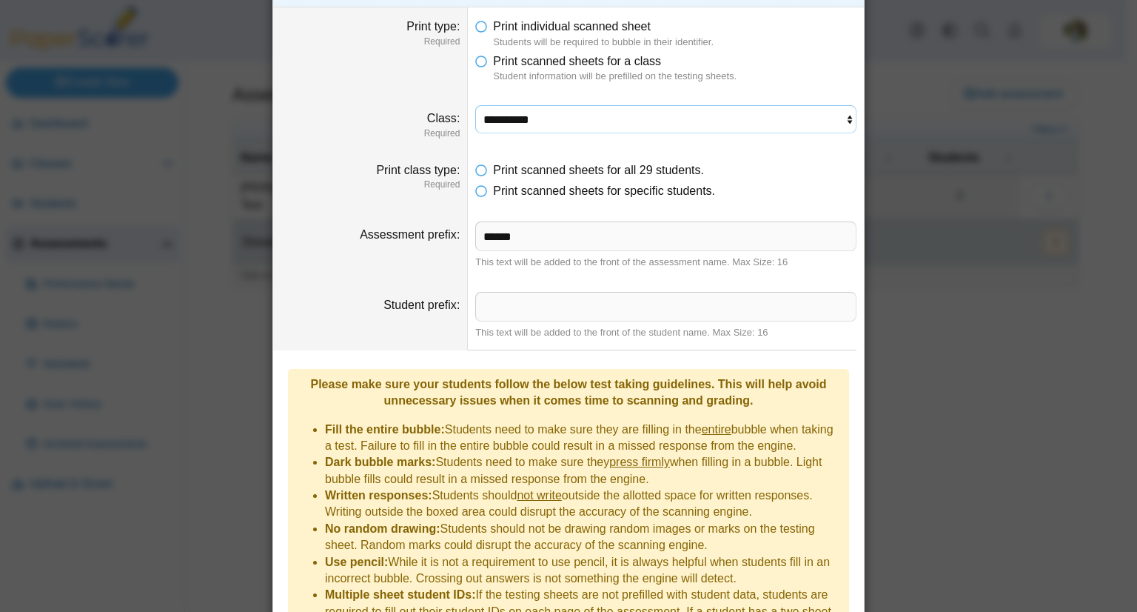
scroll to position [137, 0]
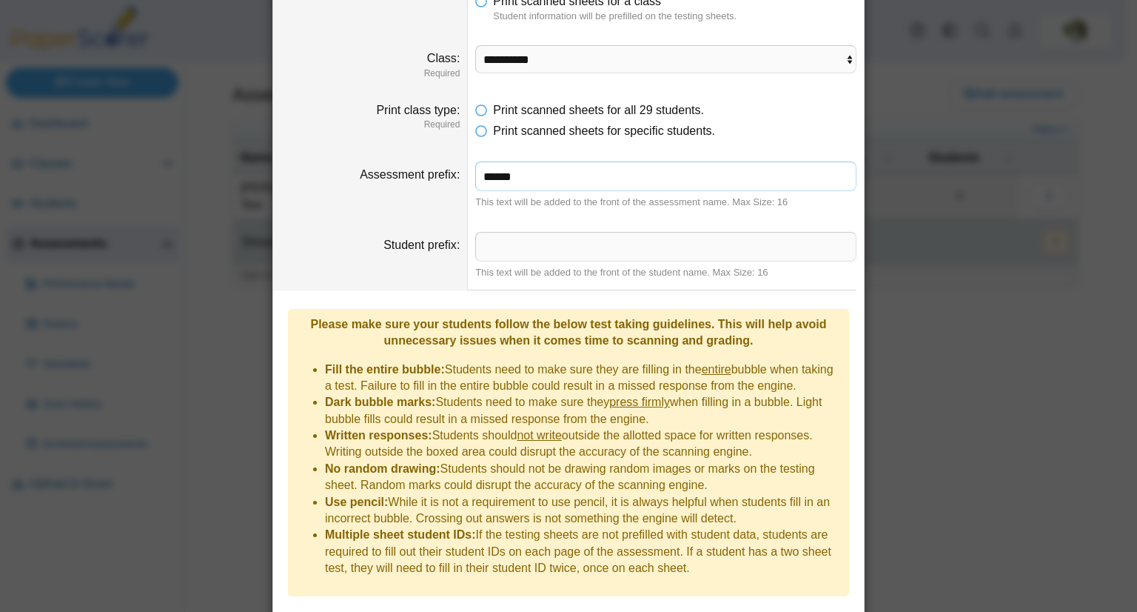
click at [528, 161] on input "******" at bounding box center [665, 176] width 381 height 30
